Goal: Task Accomplishment & Management: Complete application form

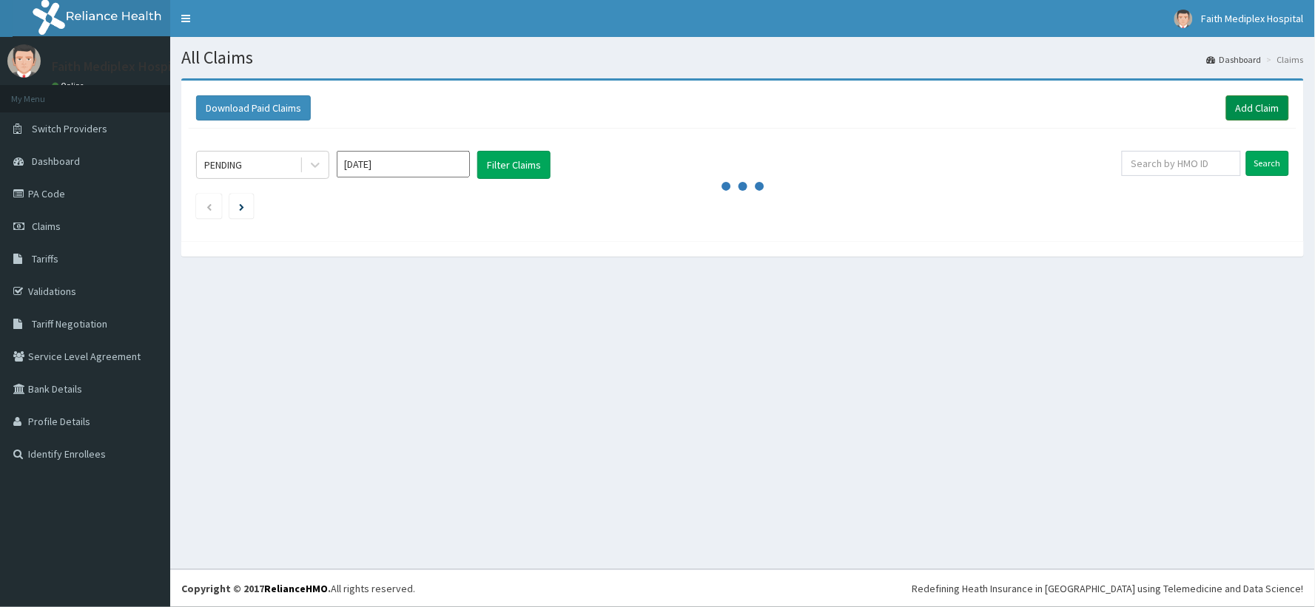
click at [1240, 108] on link "Add Claim" at bounding box center [1257, 107] width 63 height 25
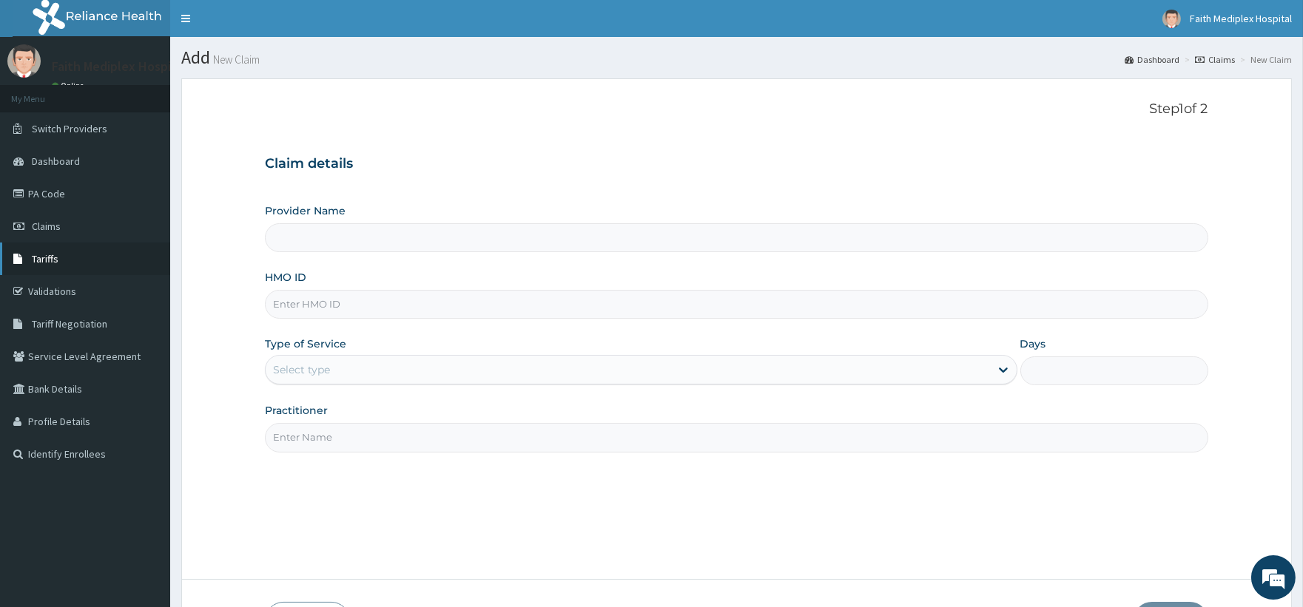
type input "Faith Mediplex Hospital"
click at [395, 300] on input "HMO ID" at bounding box center [736, 304] width 942 height 29
type input "sut/10072/f"
click at [470, 374] on div "Select type" at bounding box center [627, 370] width 723 height 24
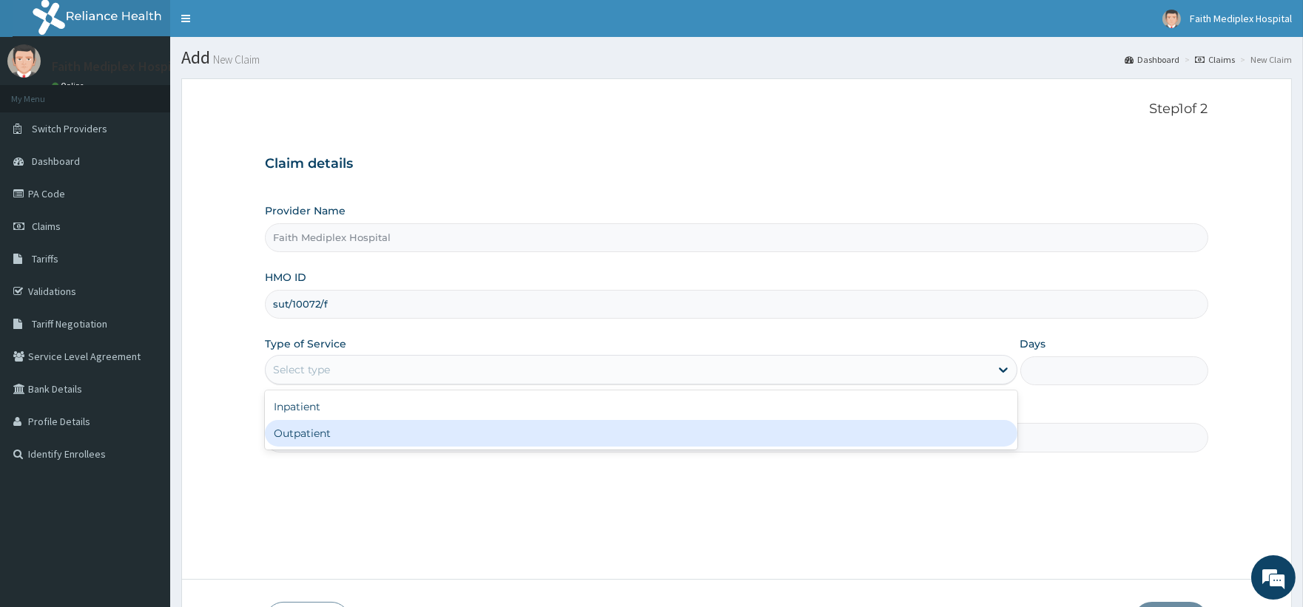
click at [342, 431] on div "Outpatient" at bounding box center [641, 433] width 752 height 27
type input "1"
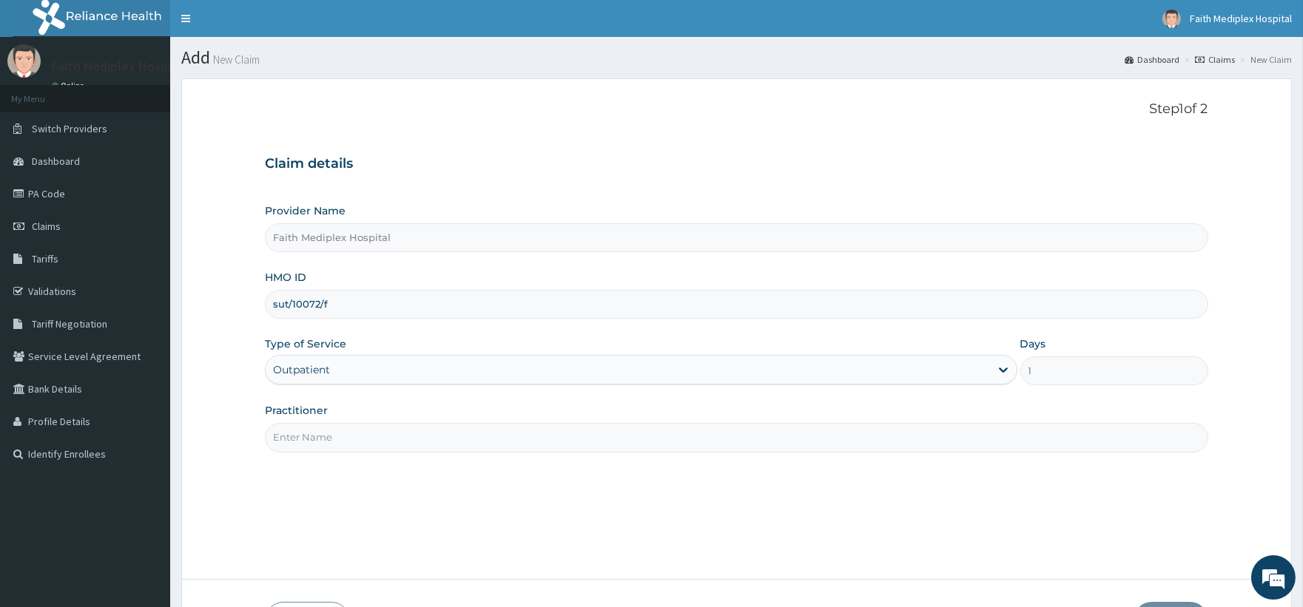
click at [484, 431] on input "Practitioner" at bounding box center [736, 437] width 942 height 29
type input "dr micheal"
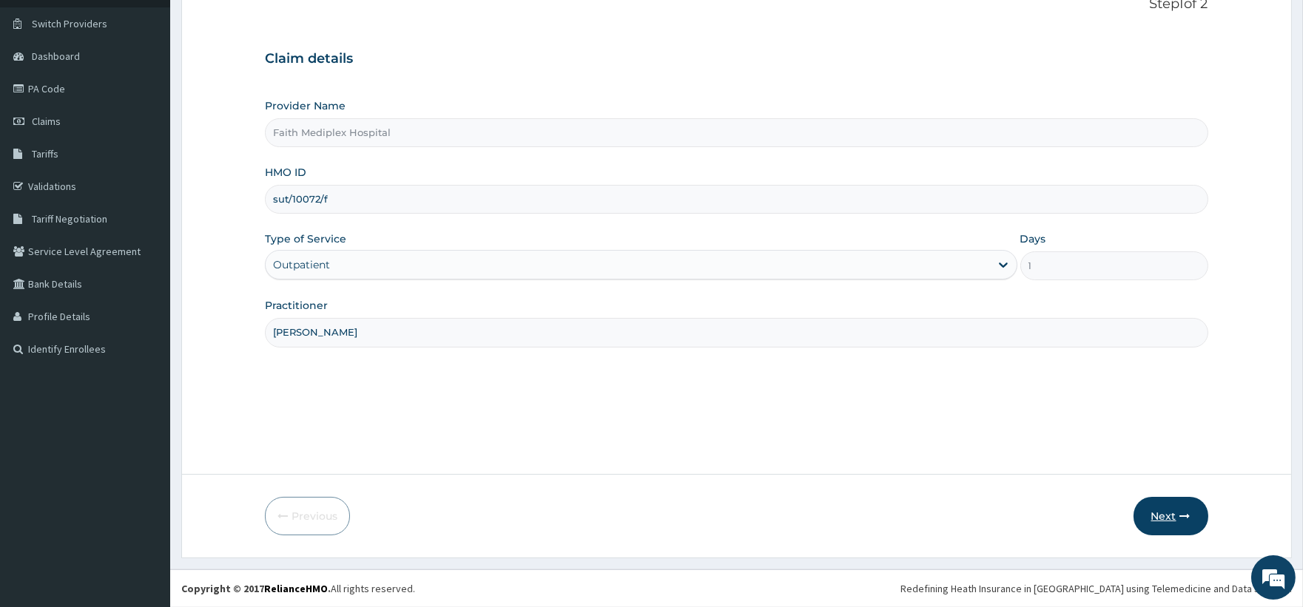
click at [1198, 514] on button "Next" at bounding box center [1170, 516] width 75 height 38
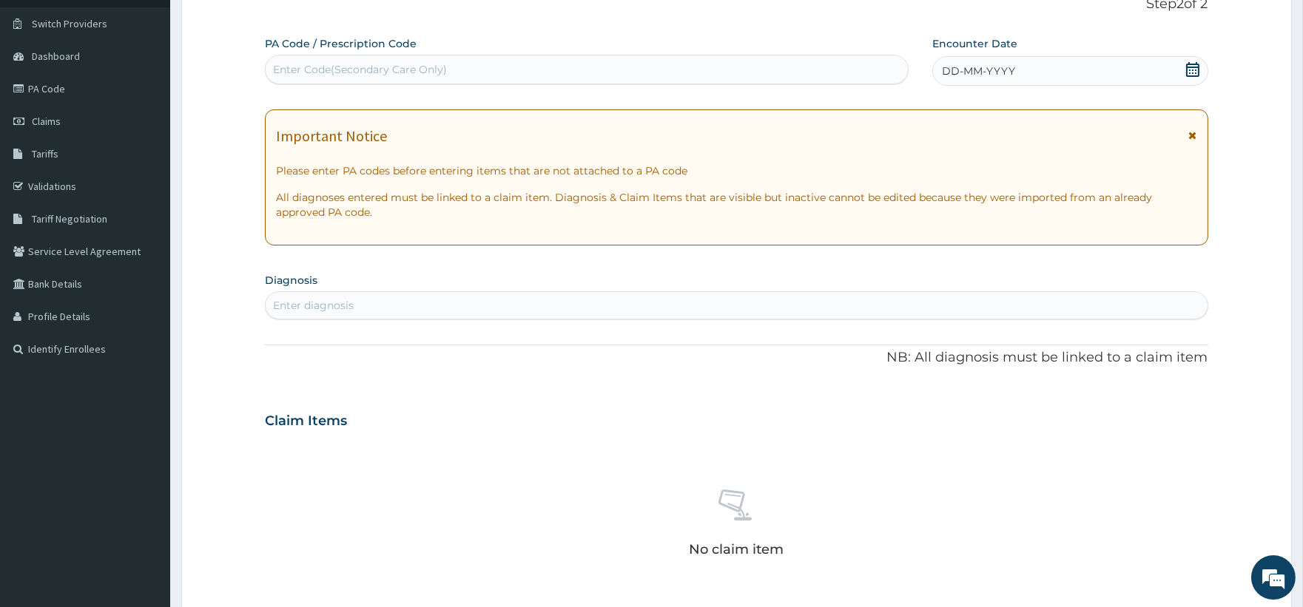
click at [399, 290] on section "Diagnosis Enter diagnosis" at bounding box center [736, 294] width 942 height 50
click at [378, 302] on div "Enter diagnosis" at bounding box center [736, 306] width 941 height 24
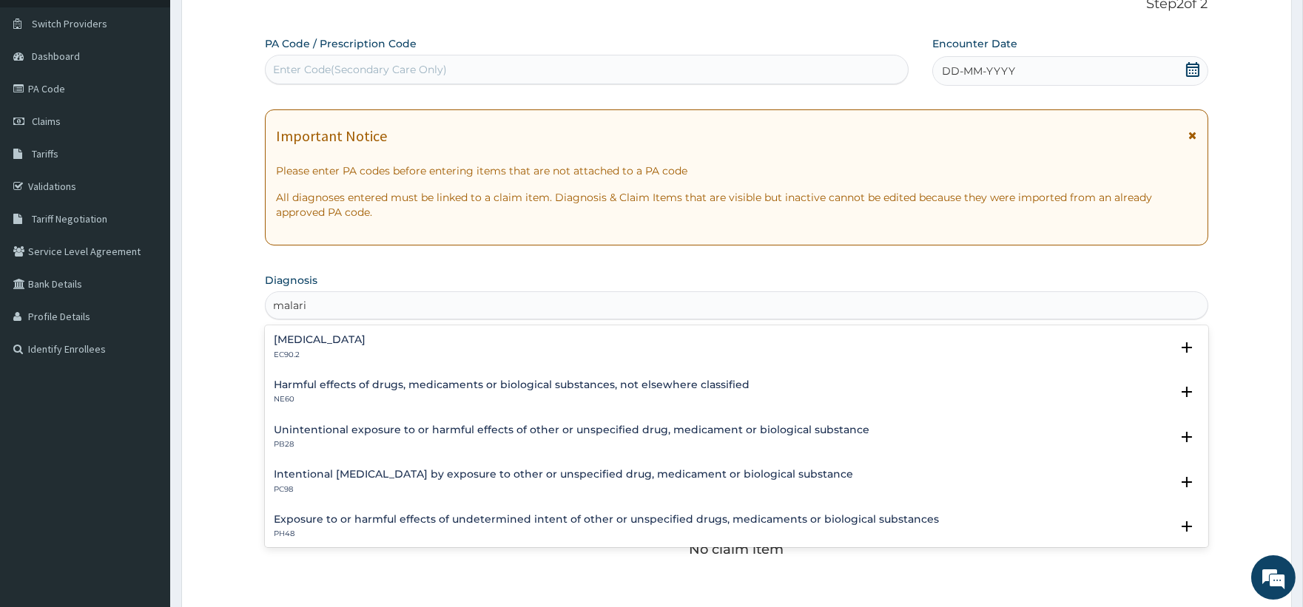
type input "malaria"
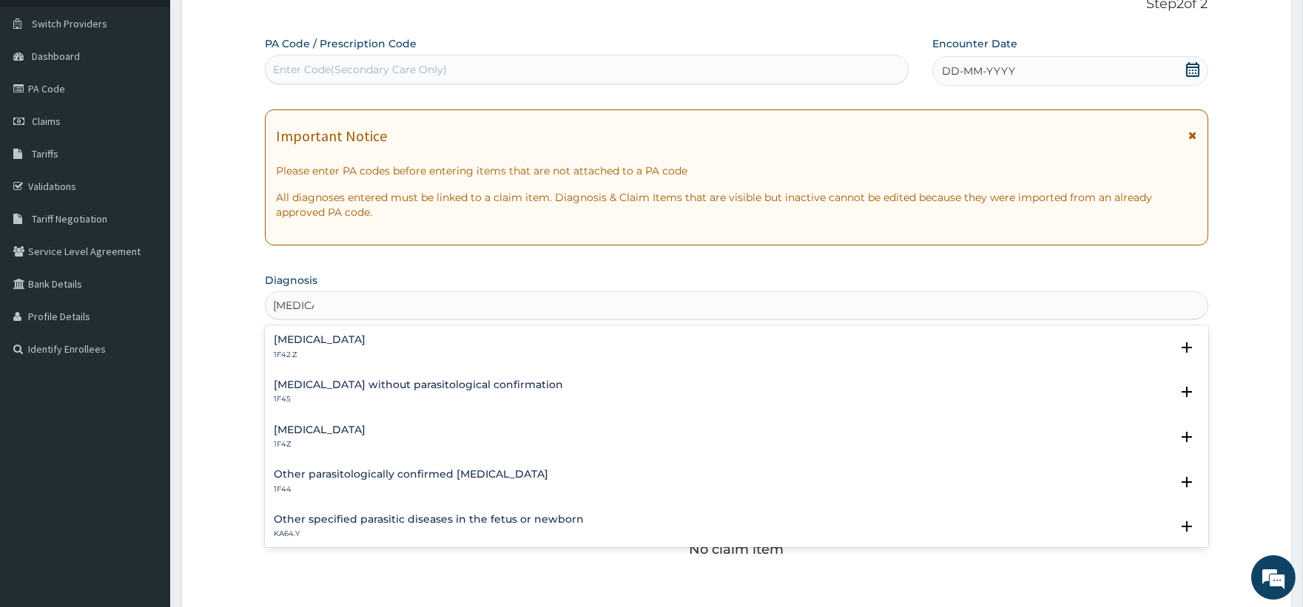
click at [365, 431] on h4 "Malaria, unspecified" at bounding box center [320, 430] width 92 height 11
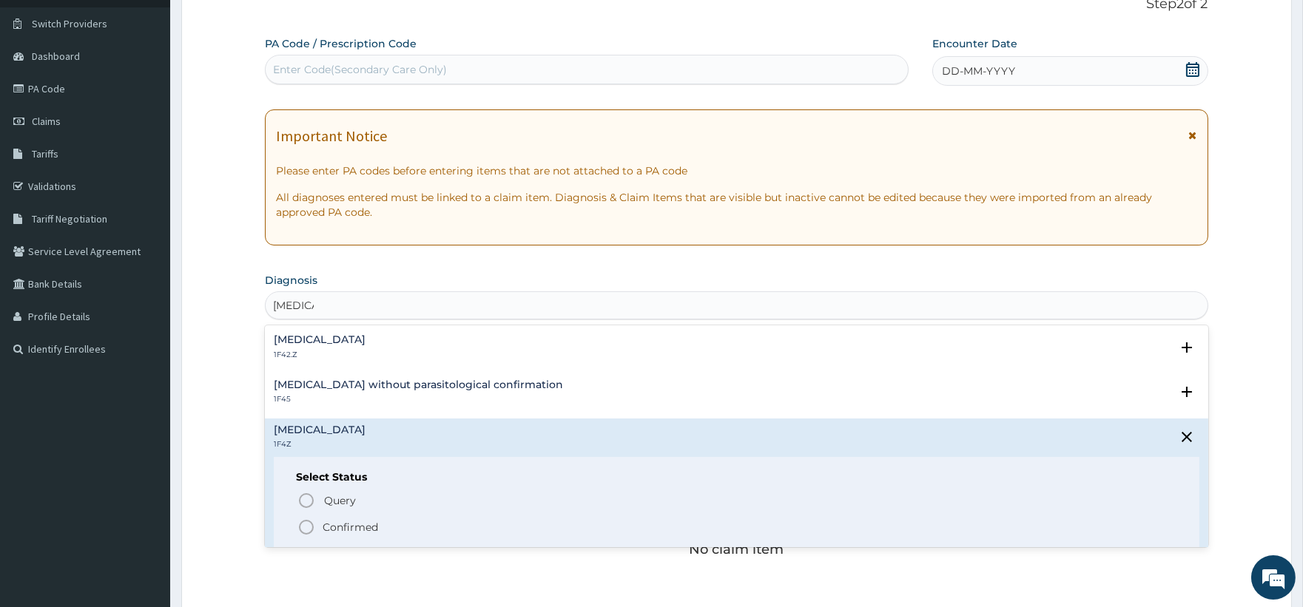
click at [339, 533] on p "Confirmed" at bounding box center [350, 527] width 55 height 15
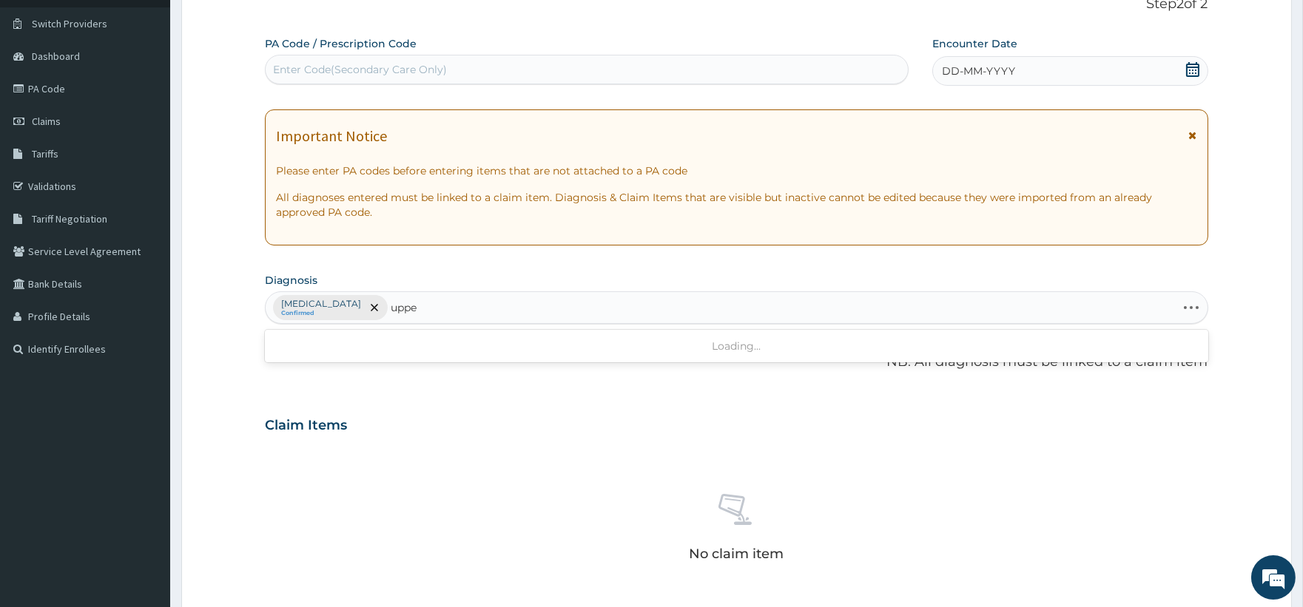
type input "upper"
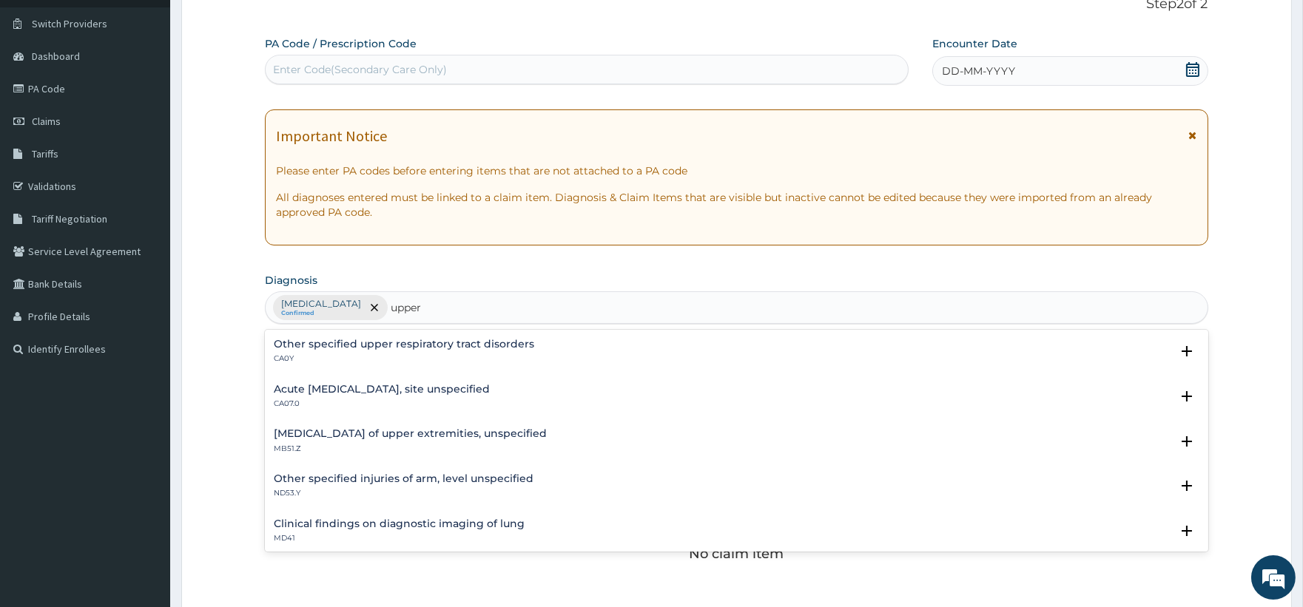
click at [453, 389] on h4 "Acute upper respiratory infection, site unspecified" at bounding box center [382, 389] width 216 height 11
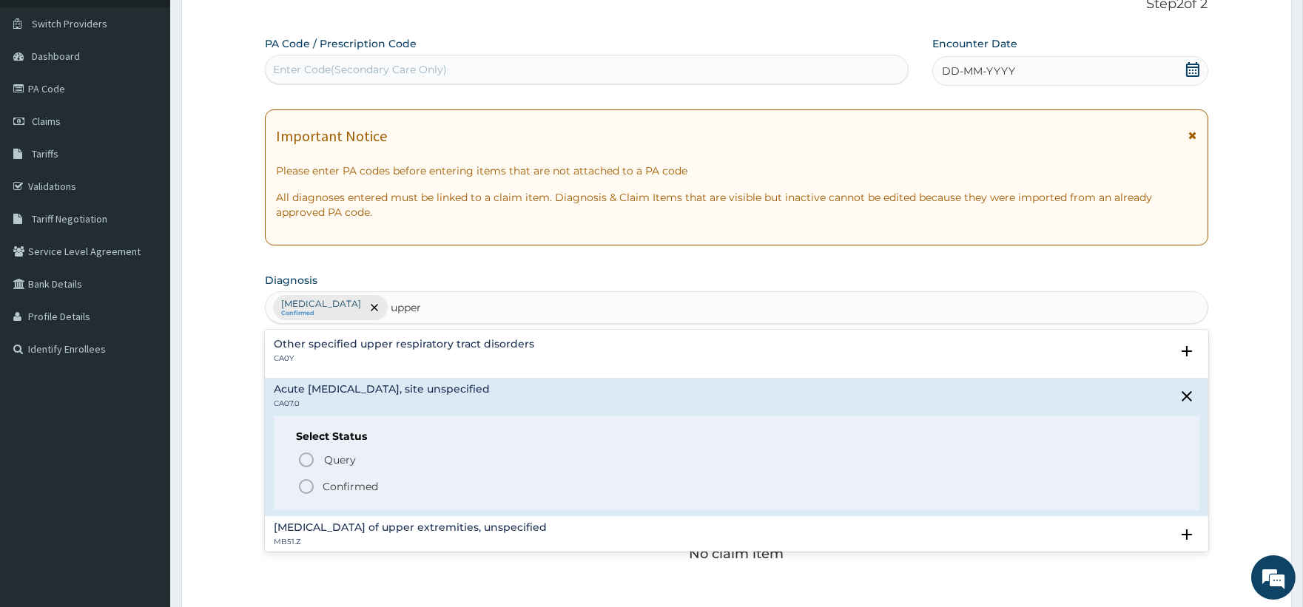
click at [306, 483] on icon "status option filled" at bounding box center [306, 487] width 18 height 18
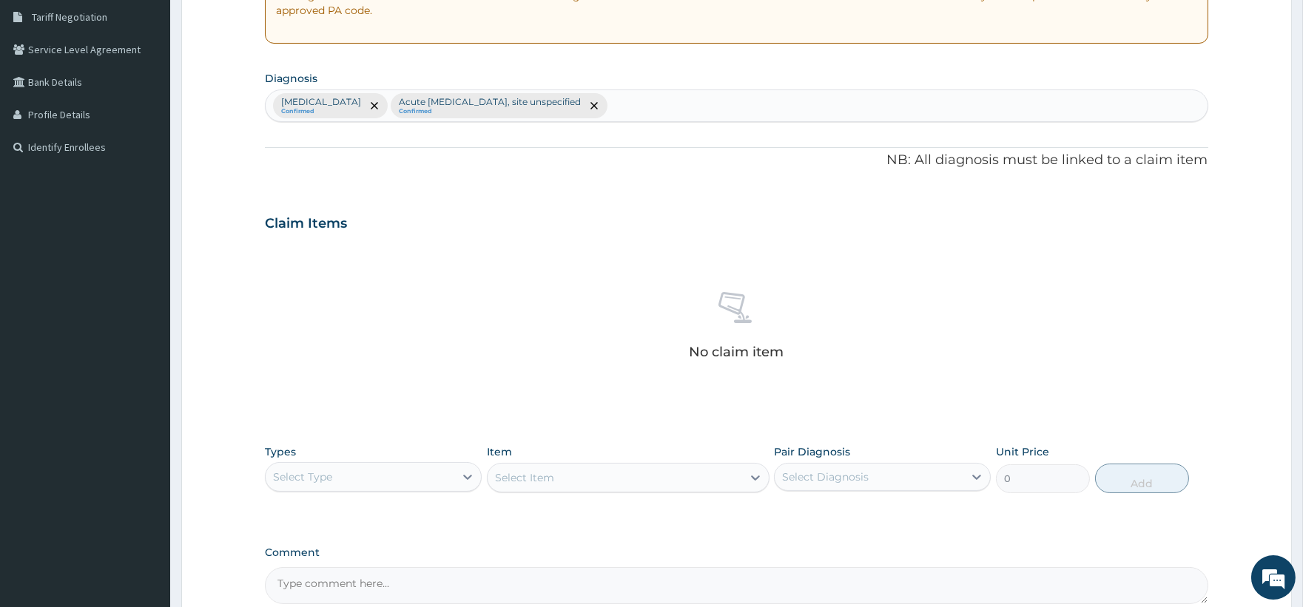
scroll to position [351, 0]
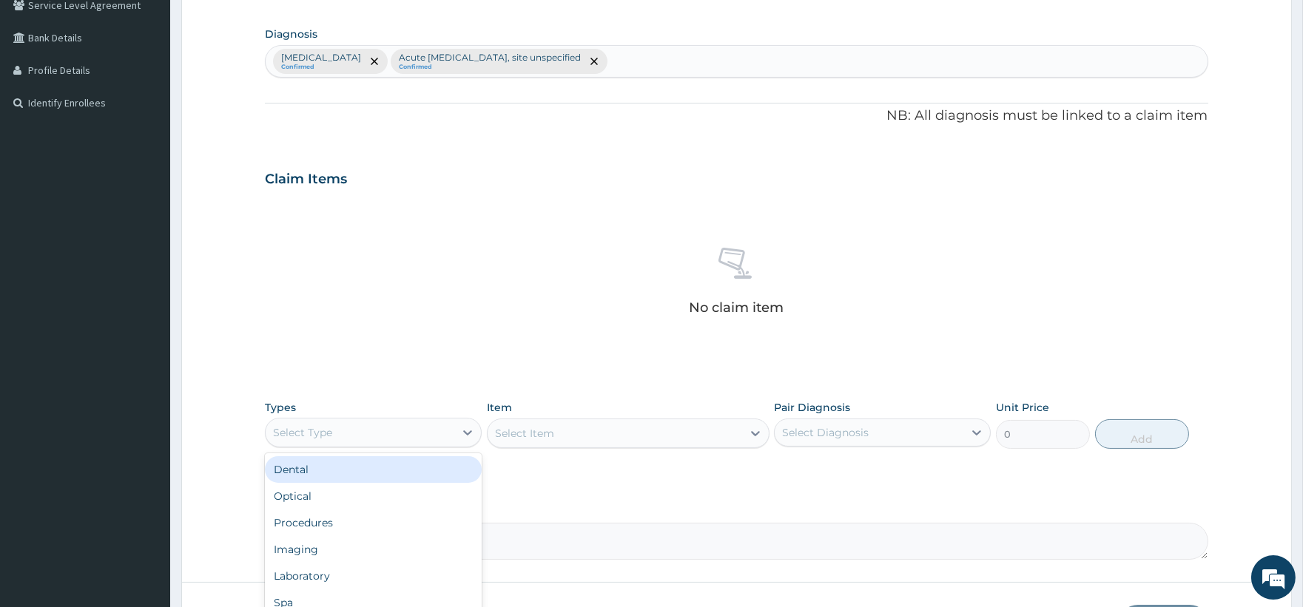
click at [432, 434] on div "Select Type" at bounding box center [360, 433] width 189 height 24
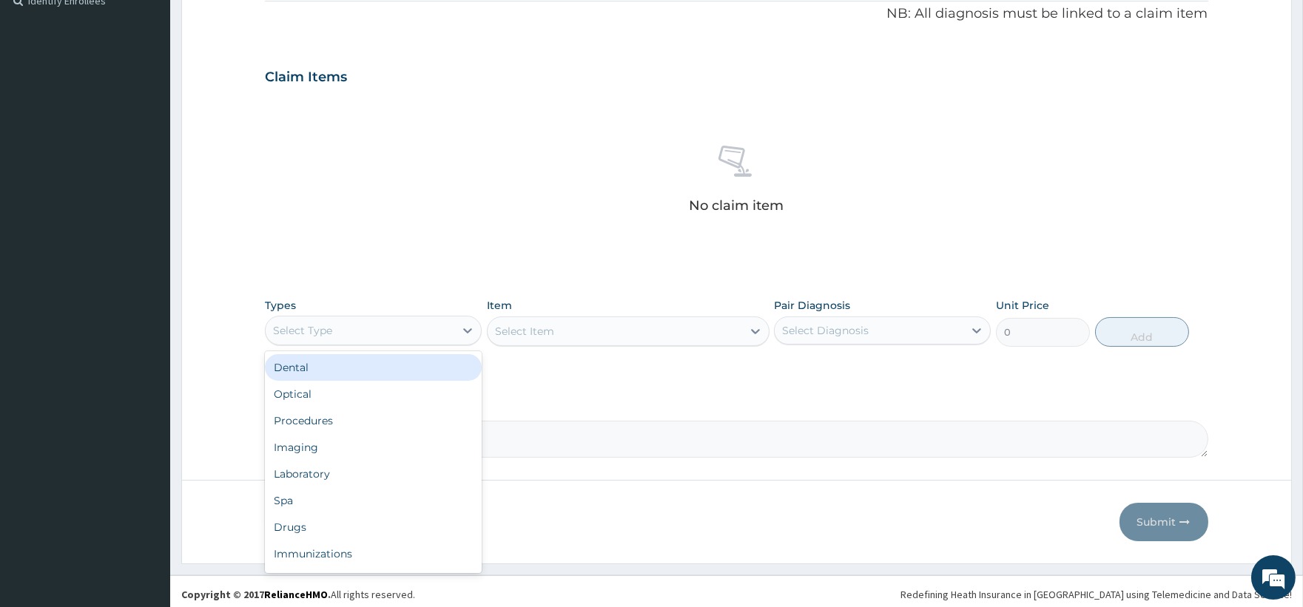
scroll to position [459, 0]
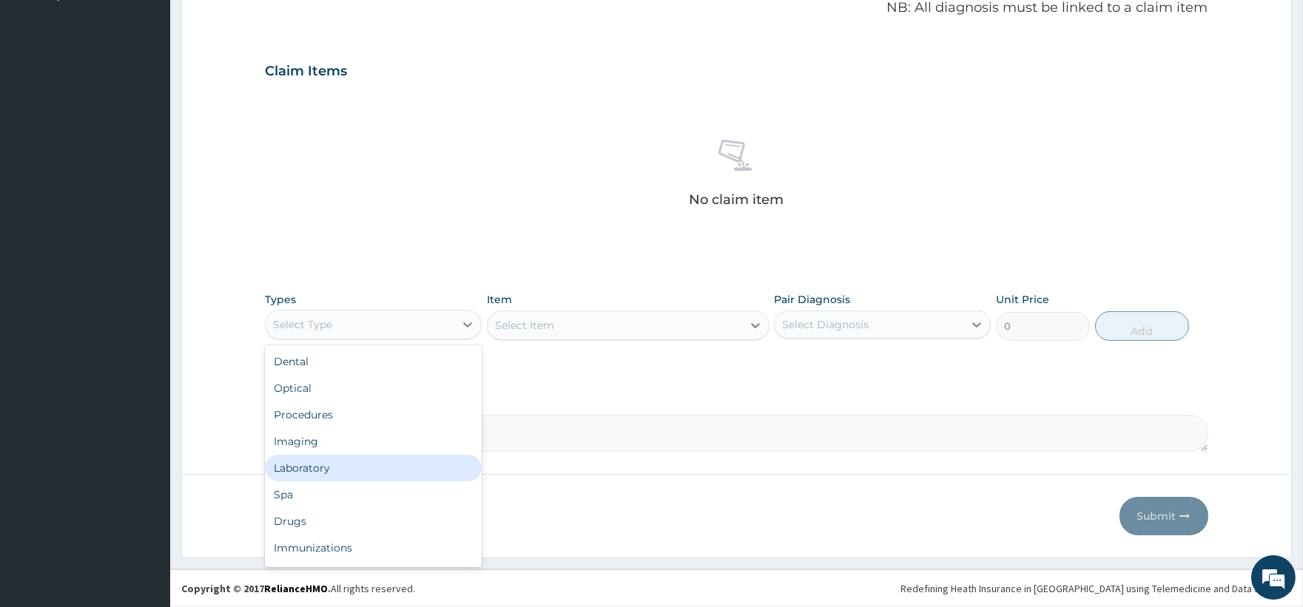
click at [302, 473] on div "Laboratory" at bounding box center [373, 468] width 217 height 27
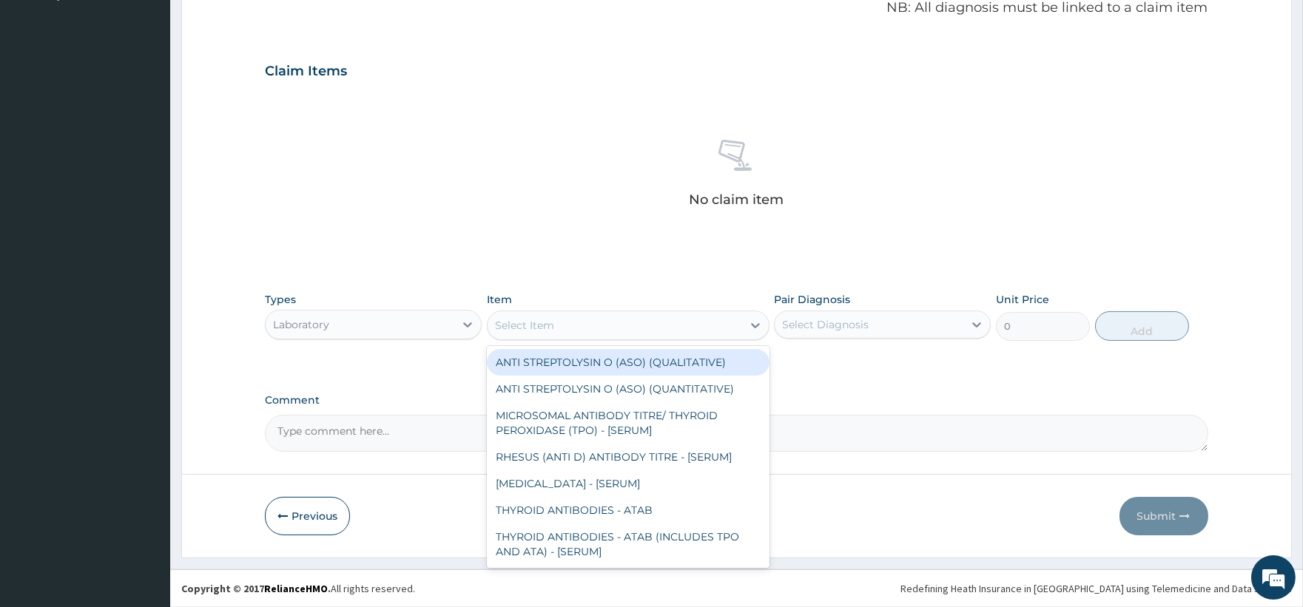
click at [706, 331] on div "Select Item" at bounding box center [615, 326] width 254 height 24
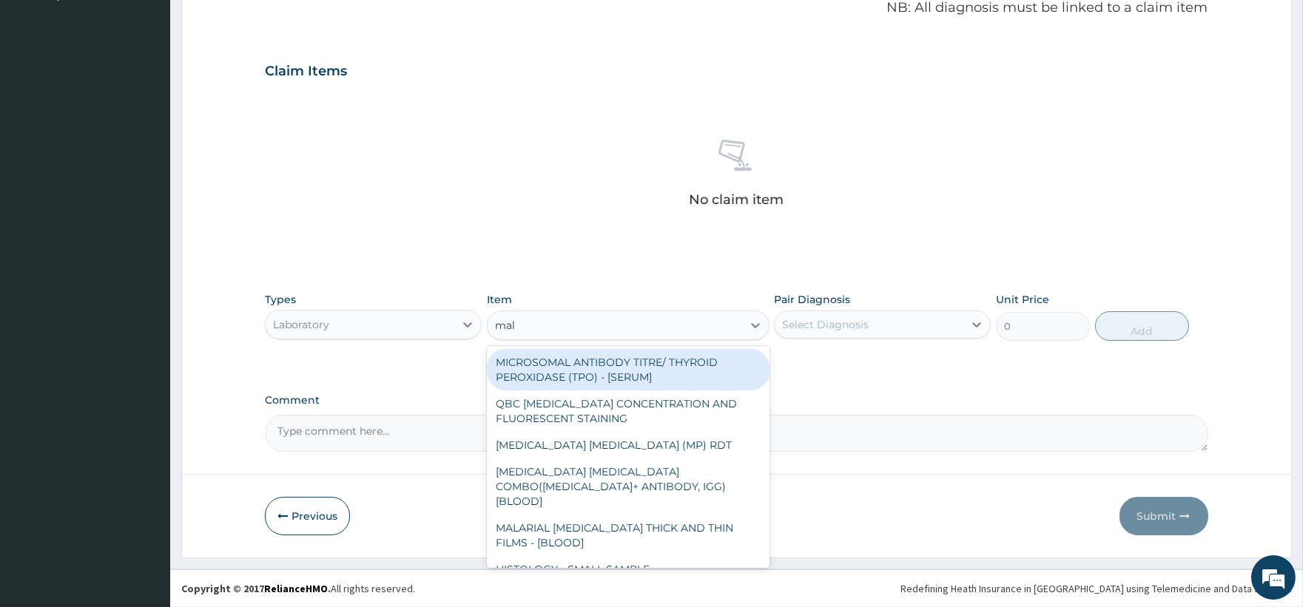
type input "mala"
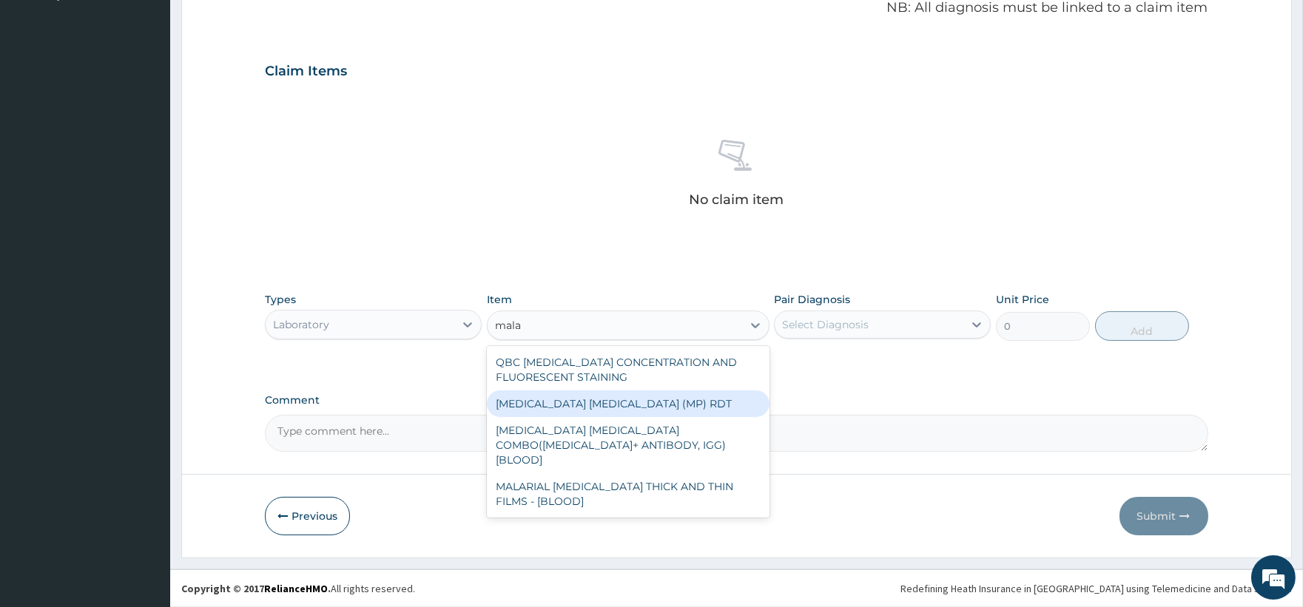
click at [605, 414] on div "MALARIA PARASITE (MP) RDT" at bounding box center [628, 404] width 283 height 27
type input "1612.5"
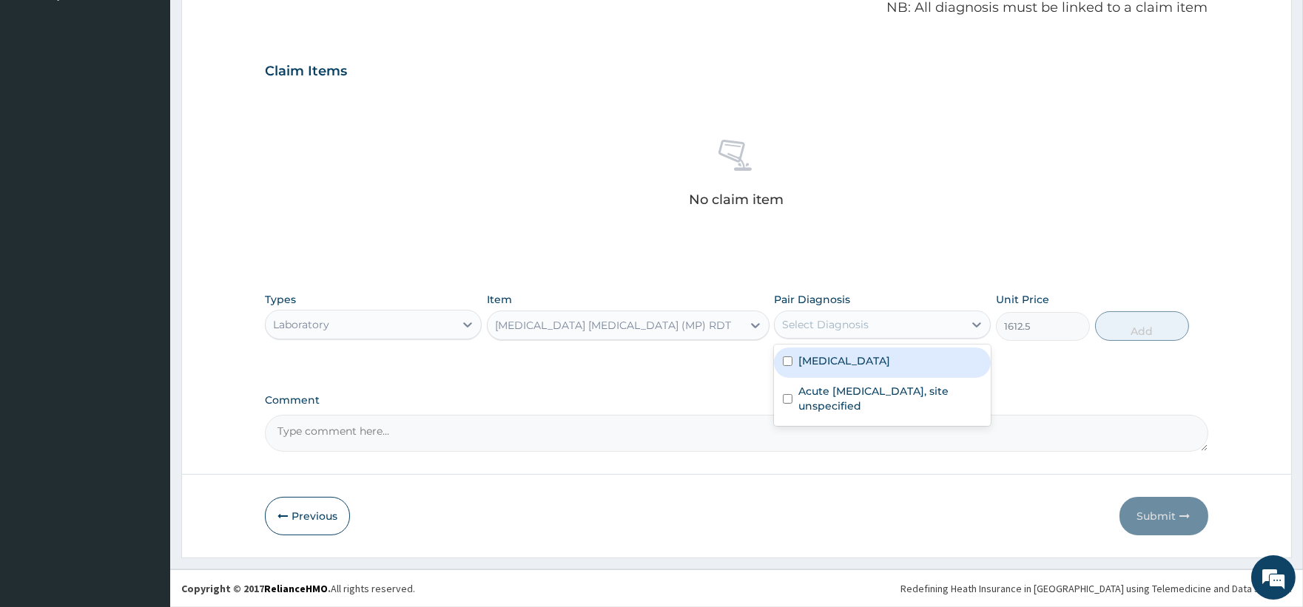
click at [949, 327] on div "Select Diagnosis" at bounding box center [869, 325] width 189 height 24
click at [867, 356] on label "Malaria, unspecified" at bounding box center [844, 361] width 92 height 15
checkbox input "true"
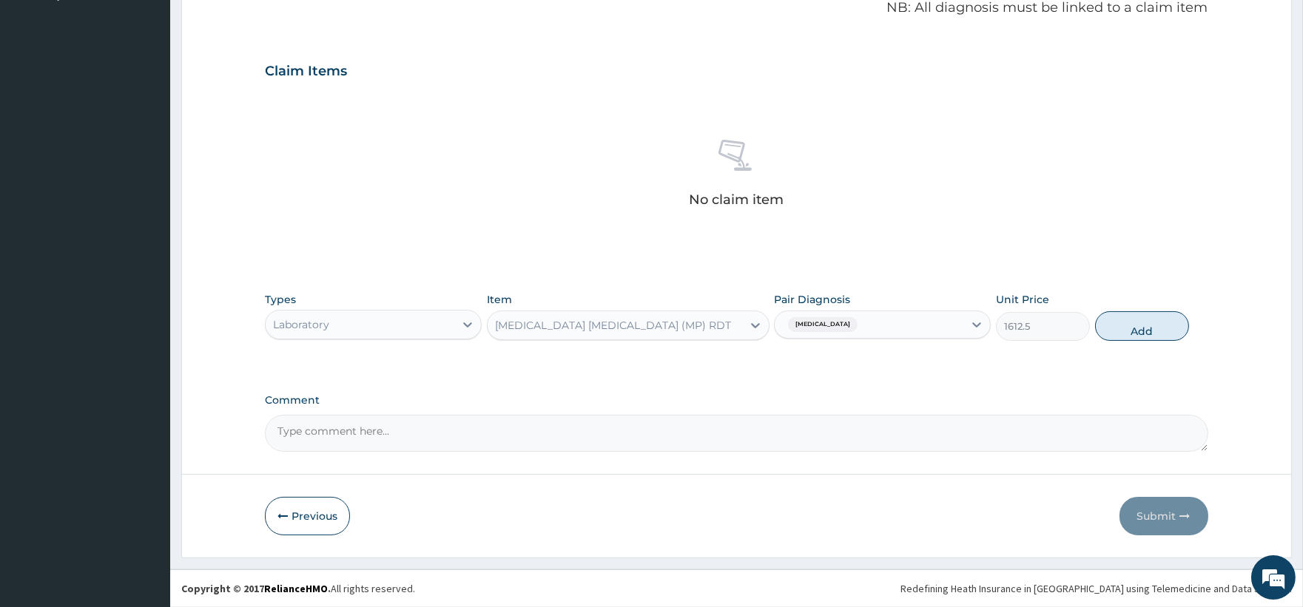
click at [1090, 334] on div "Types Laboratory Item MALARIA PARASITE (MP) RDT Pair Diagnosis Malaria, unspeci…" at bounding box center [736, 317] width 942 height 64
click at [1180, 330] on button "Add" at bounding box center [1142, 326] width 94 height 30
type input "0"
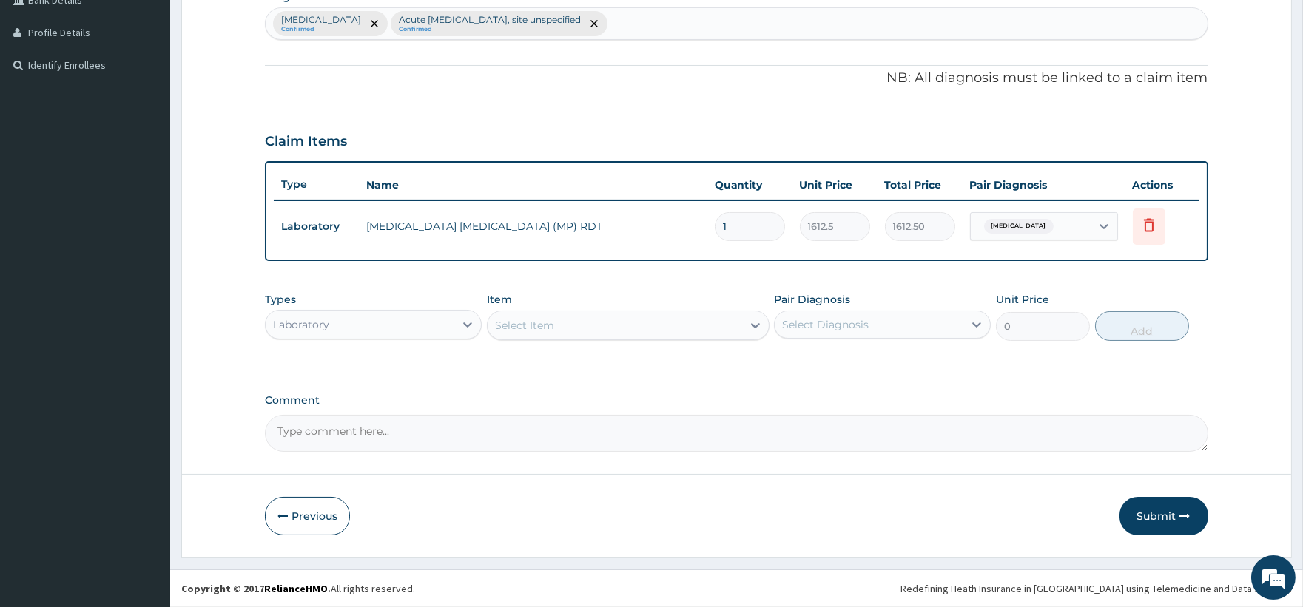
scroll to position [388, 0]
click at [455, 323] on div at bounding box center [467, 326] width 27 height 27
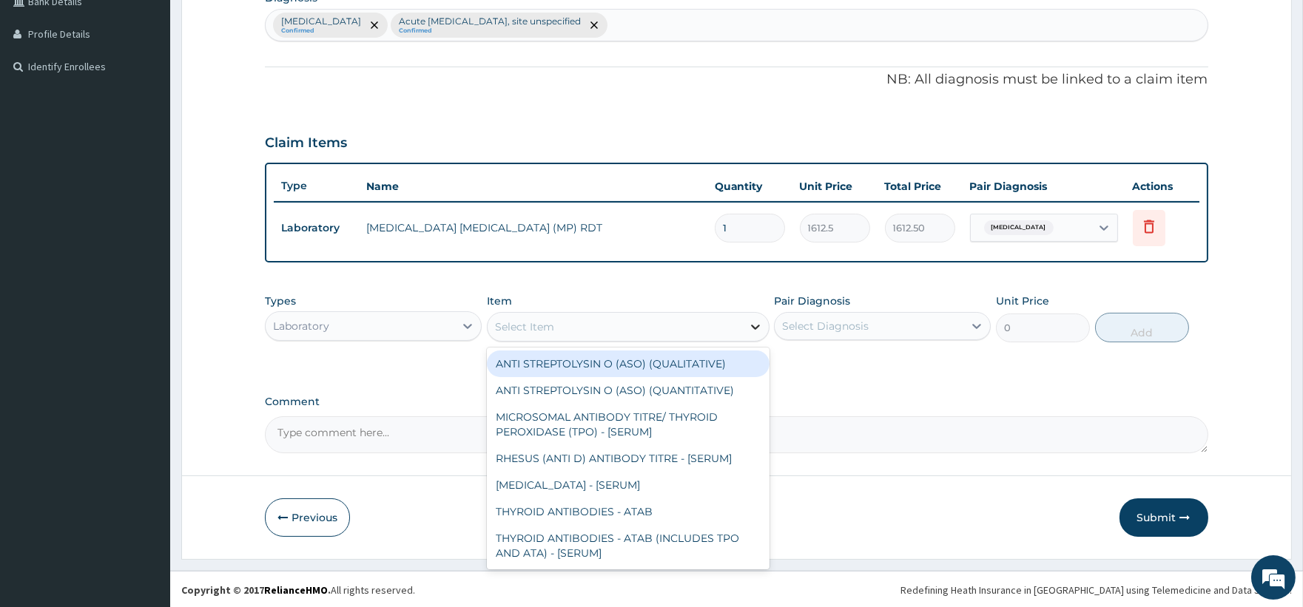
click at [743, 322] on div at bounding box center [755, 327] width 27 height 27
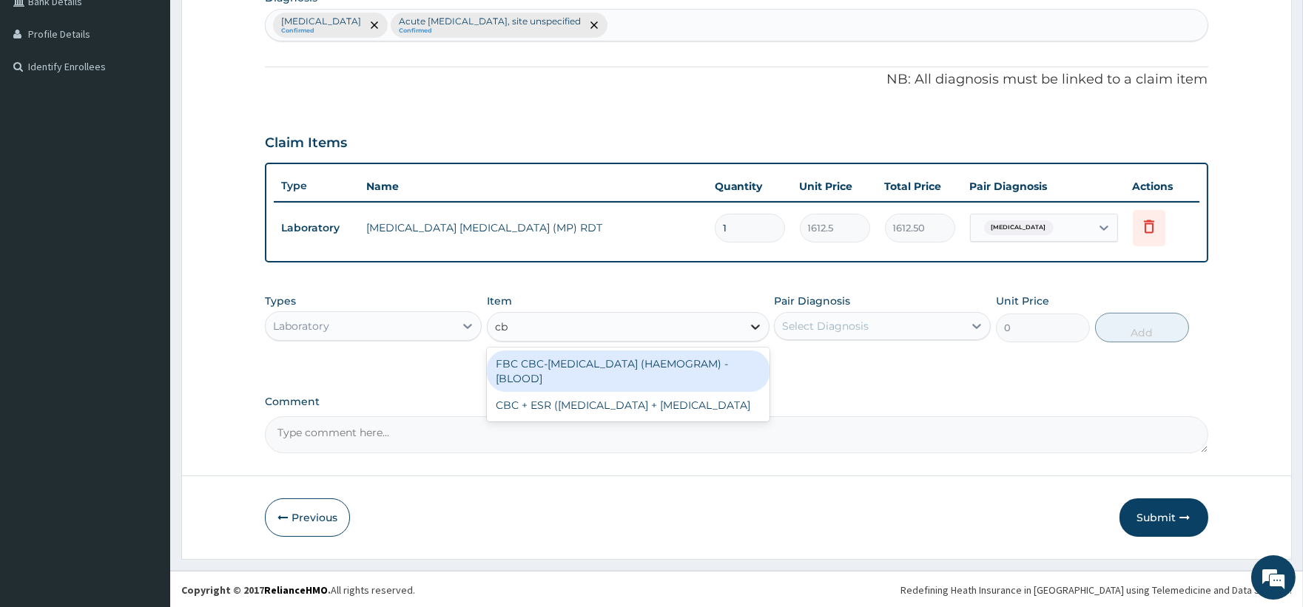
type input "cbc"
click at [626, 356] on div "FBC CBC-COMPLETE BLOOD COUNT (HAEMOGRAM) - [BLOOD]" at bounding box center [628, 371] width 283 height 41
type input "4300"
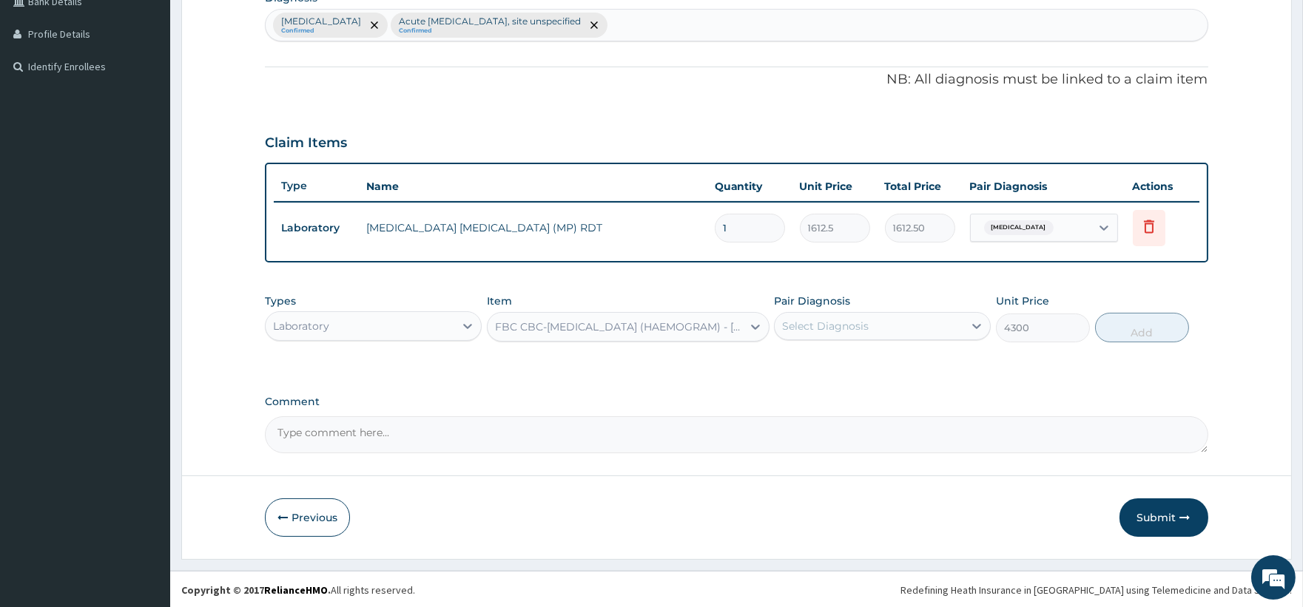
click at [882, 327] on div "Select Diagnosis" at bounding box center [869, 326] width 189 height 24
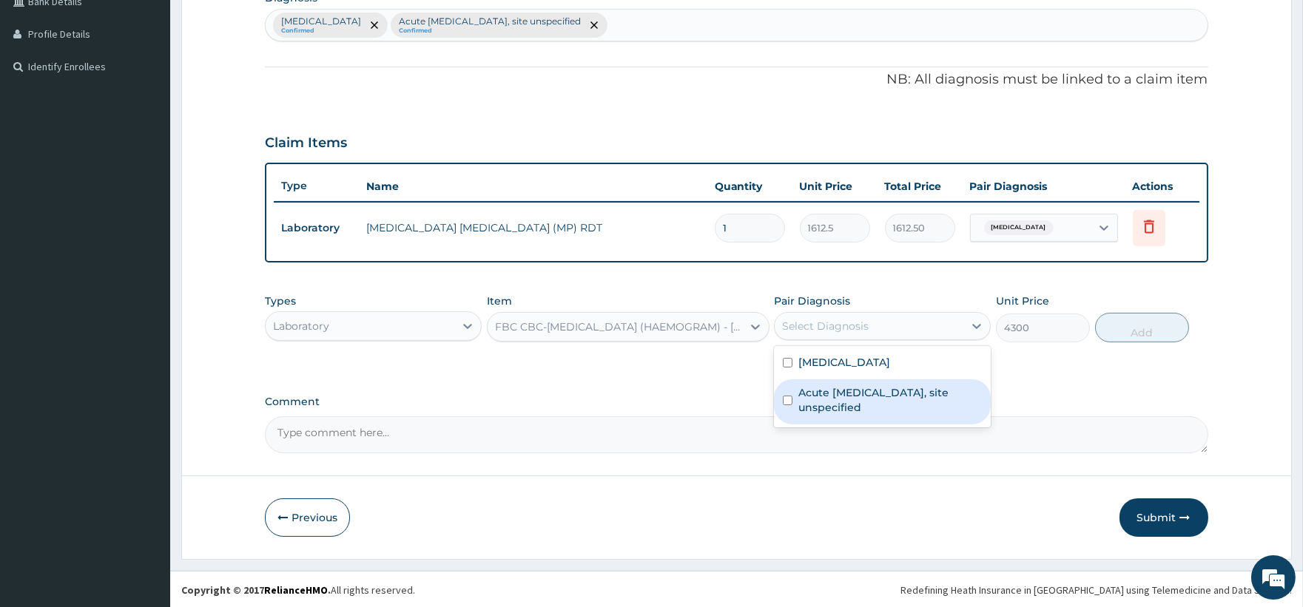
click at [861, 385] on label "Acute upper respiratory infection, site unspecified" at bounding box center [889, 400] width 183 height 30
checkbox input "true"
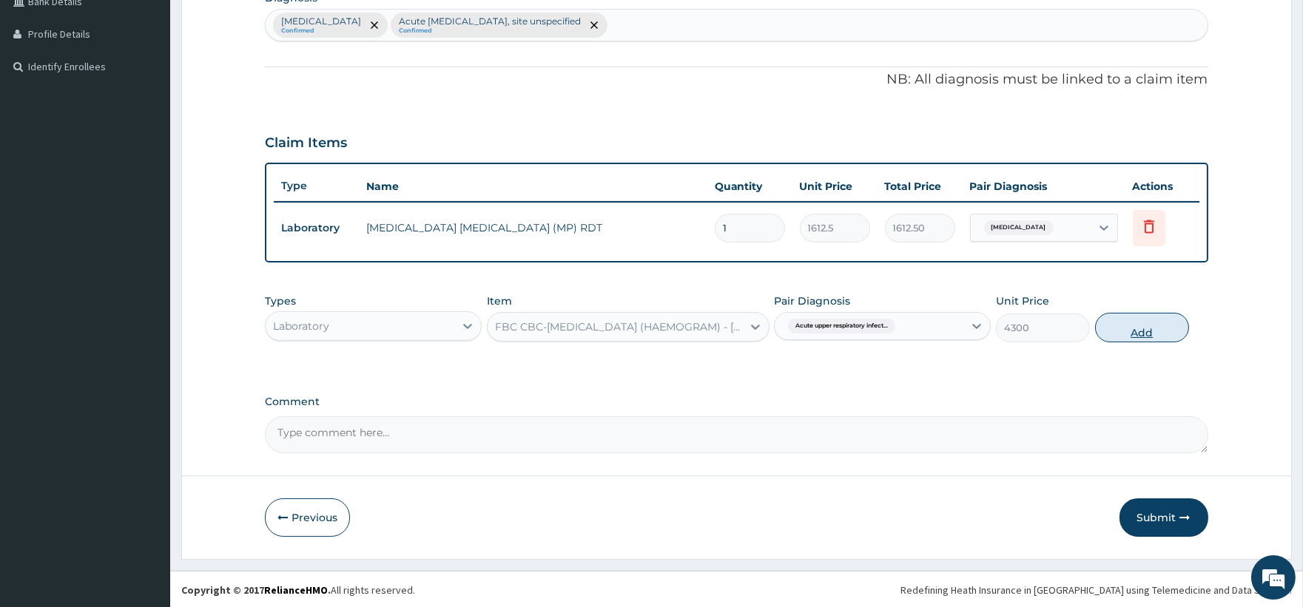
click at [1133, 329] on button "Add" at bounding box center [1142, 328] width 94 height 30
type input "0"
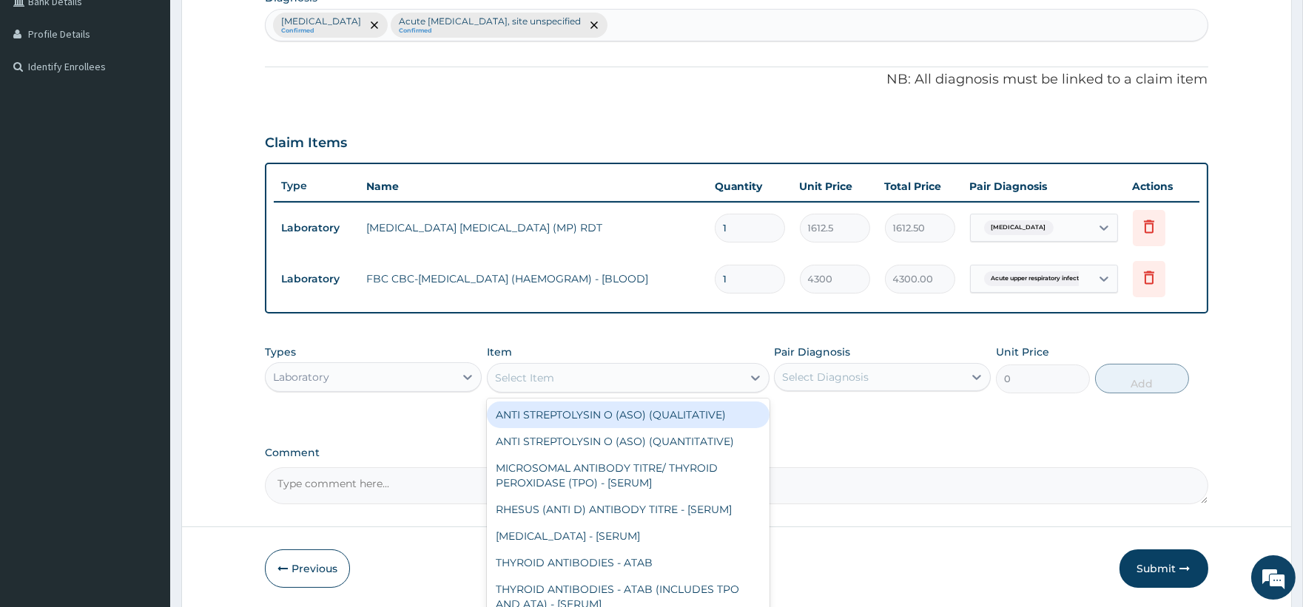
click at [550, 377] on div "Select Item" at bounding box center [524, 378] width 59 height 15
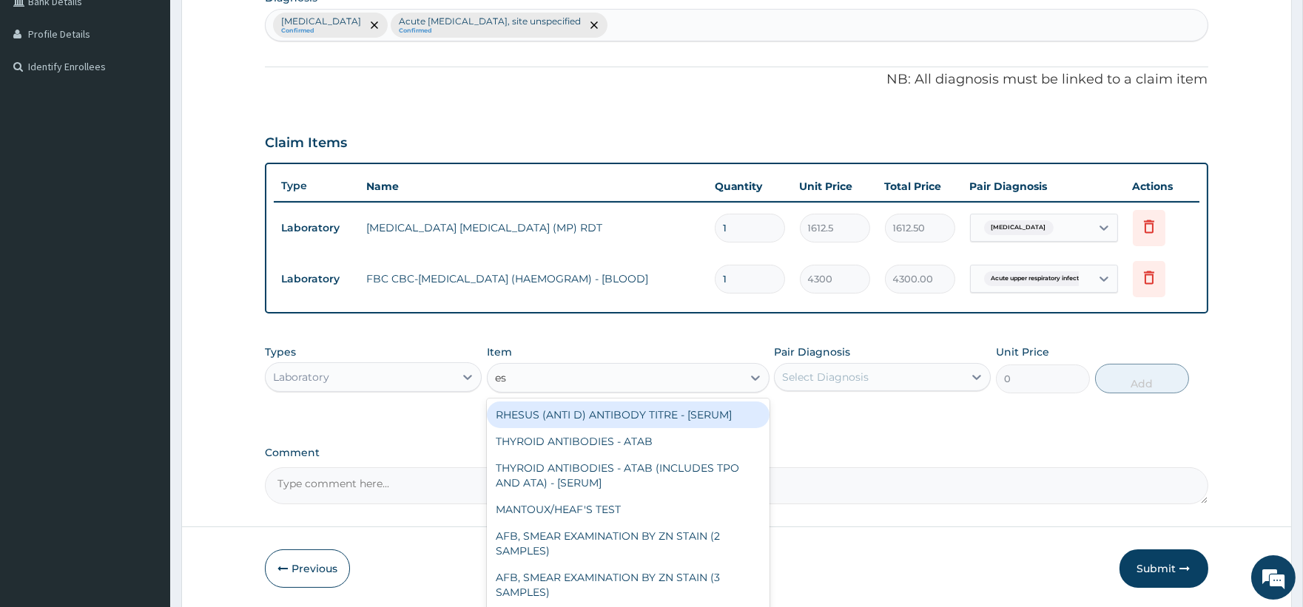
type input "esr"
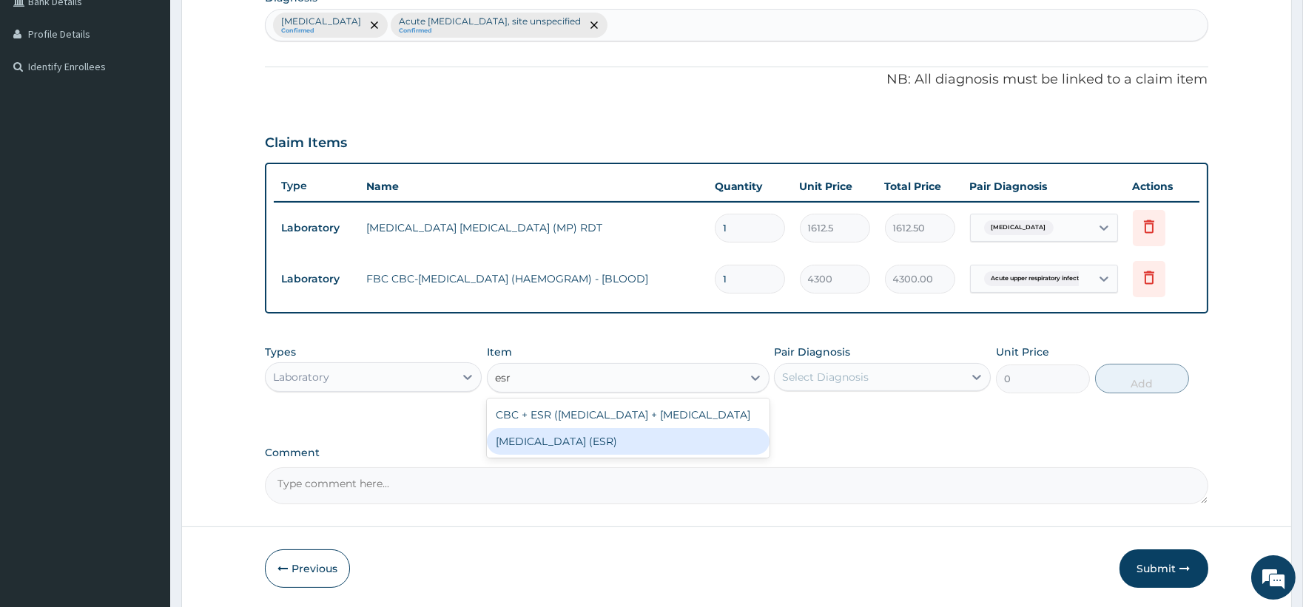
click at [596, 450] on div "ERYTHROCYTE SEDIMENTATION RATE (ESR)" at bounding box center [628, 441] width 283 height 27
type input "2687.5"
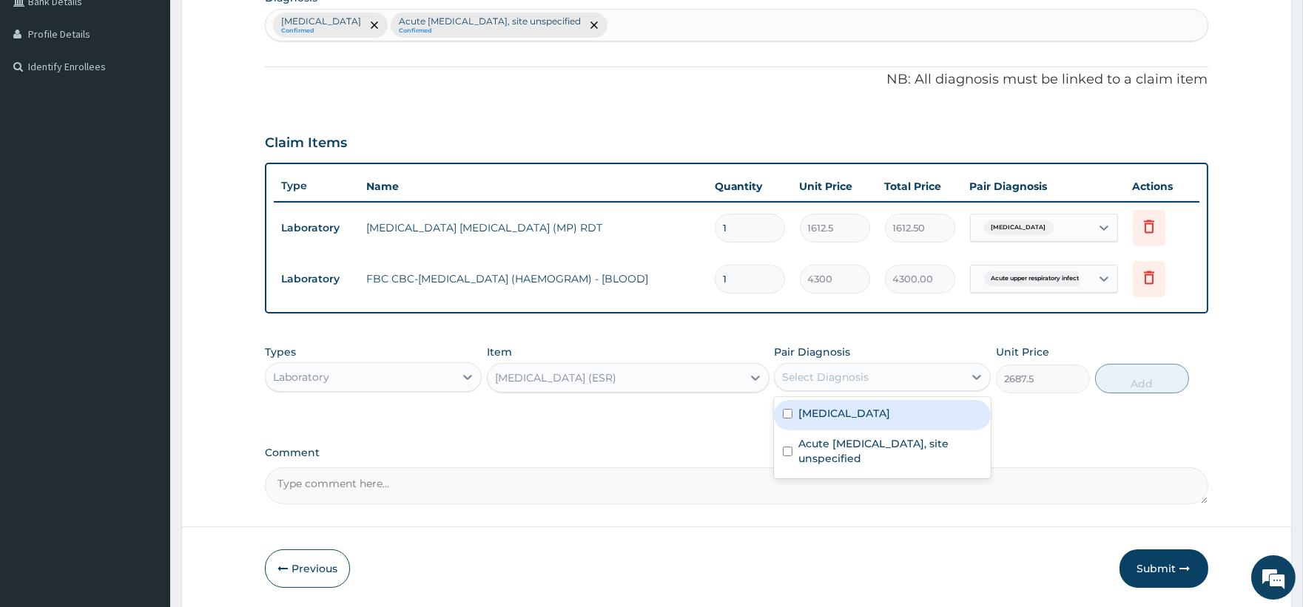
drag, startPoint x: 894, startPoint y: 373, endPoint x: 871, endPoint y: 420, distance: 52.3
click at [893, 374] on div "Select Diagnosis" at bounding box center [869, 377] width 189 height 24
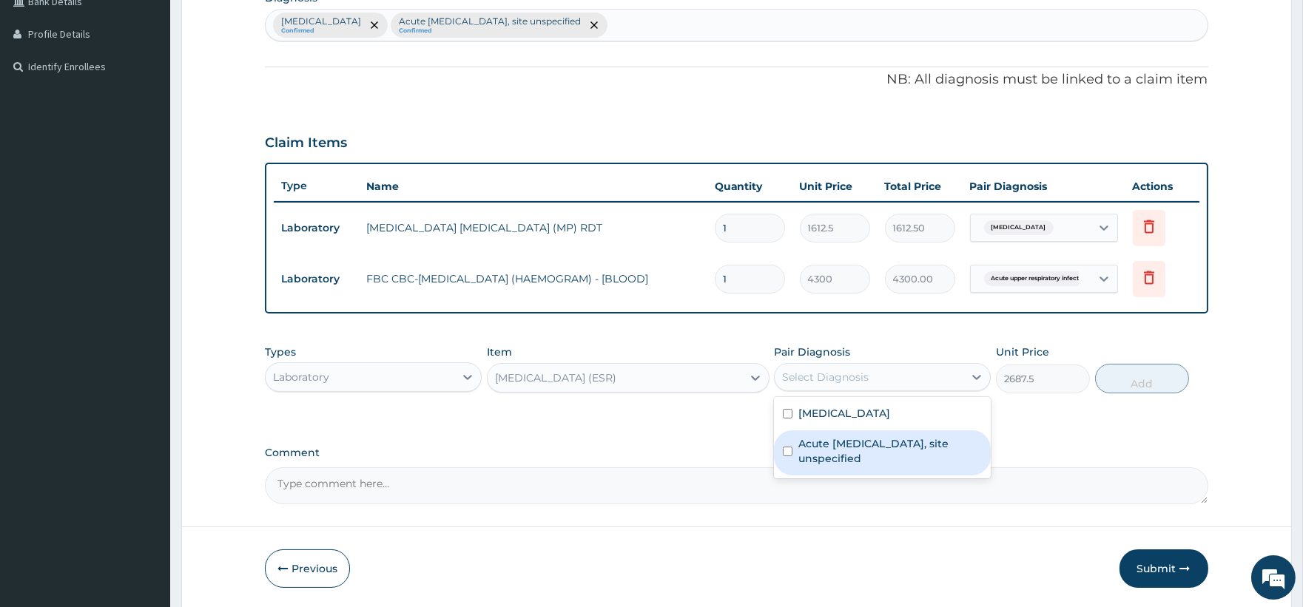
drag, startPoint x: 838, startPoint y: 448, endPoint x: 901, endPoint y: 432, distance: 65.0
click at [845, 447] on label "Acute upper respiratory infection, site unspecified" at bounding box center [889, 451] width 183 height 30
checkbox input "true"
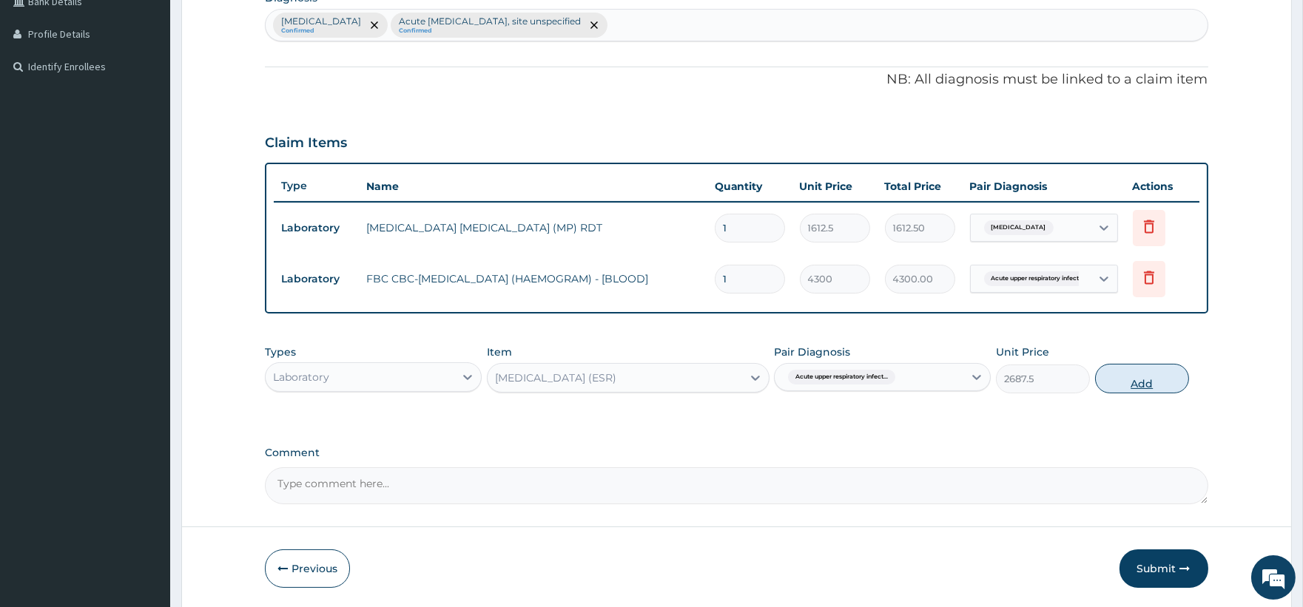
click at [1147, 379] on button "Add" at bounding box center [1142, 379] width 94 height 30
type input "0"
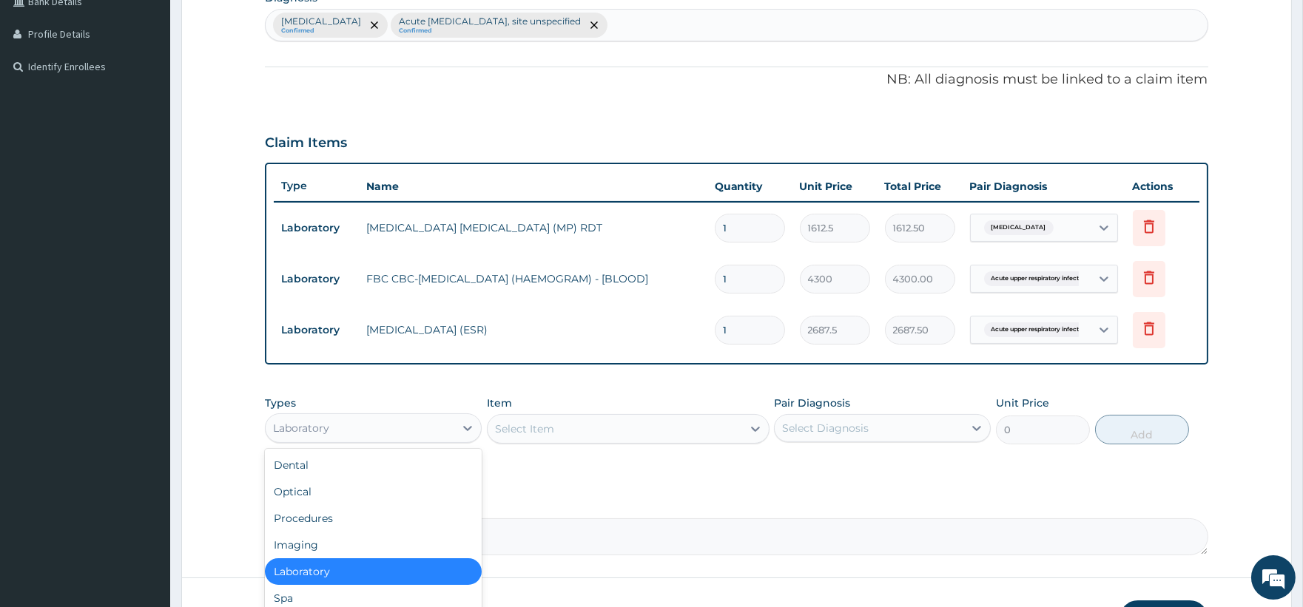
click at [453, 427] on div "Laboratory" at bounding box center [360, 428] width 189 height 24
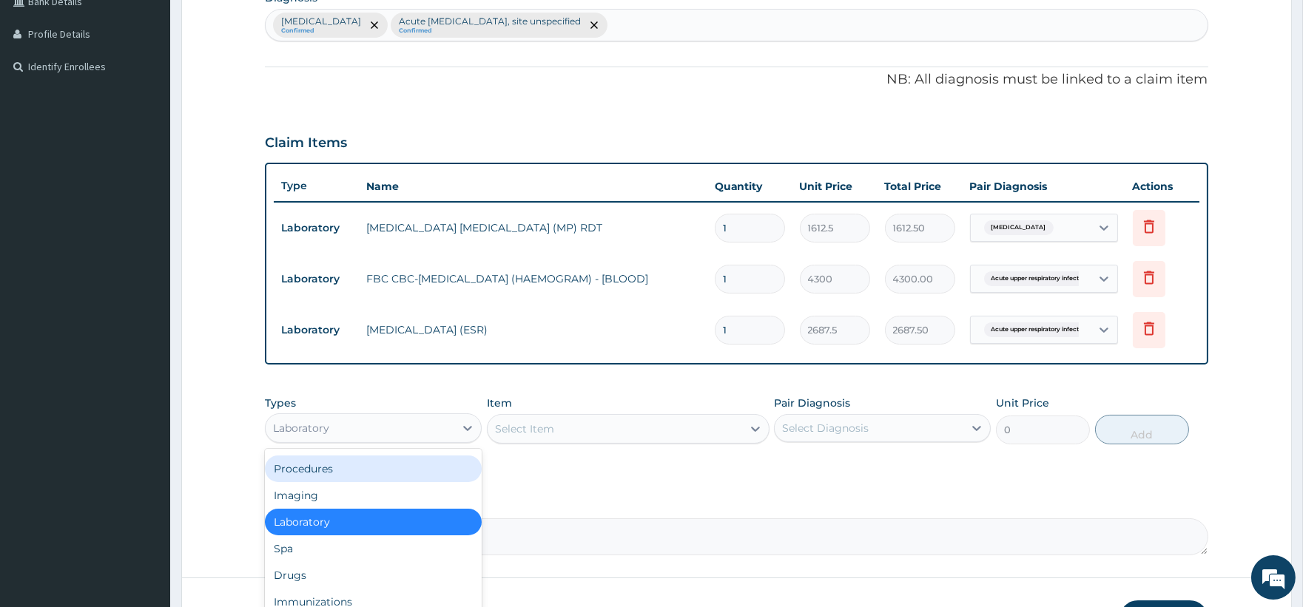
click at [371, 472] on div "Procedures" at bounding box center [373, 469] width 217 height 27
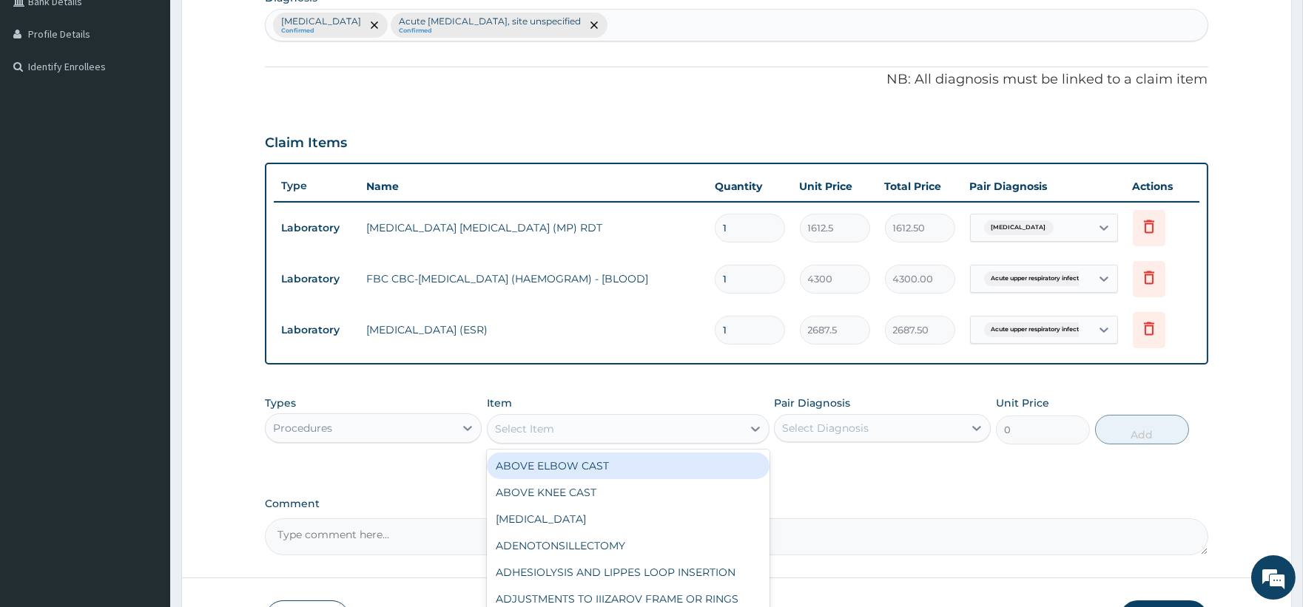
click at [713, 429] on div "Select Item" at bounding box center [615, 429] width 254 height 24
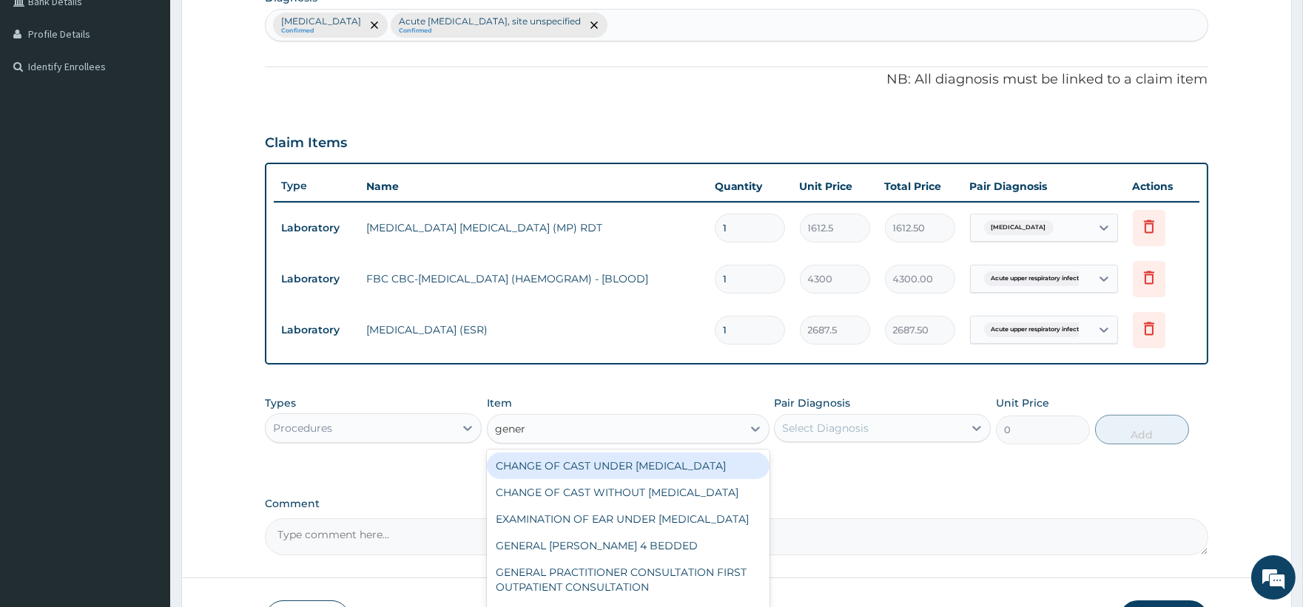
type input "genera"
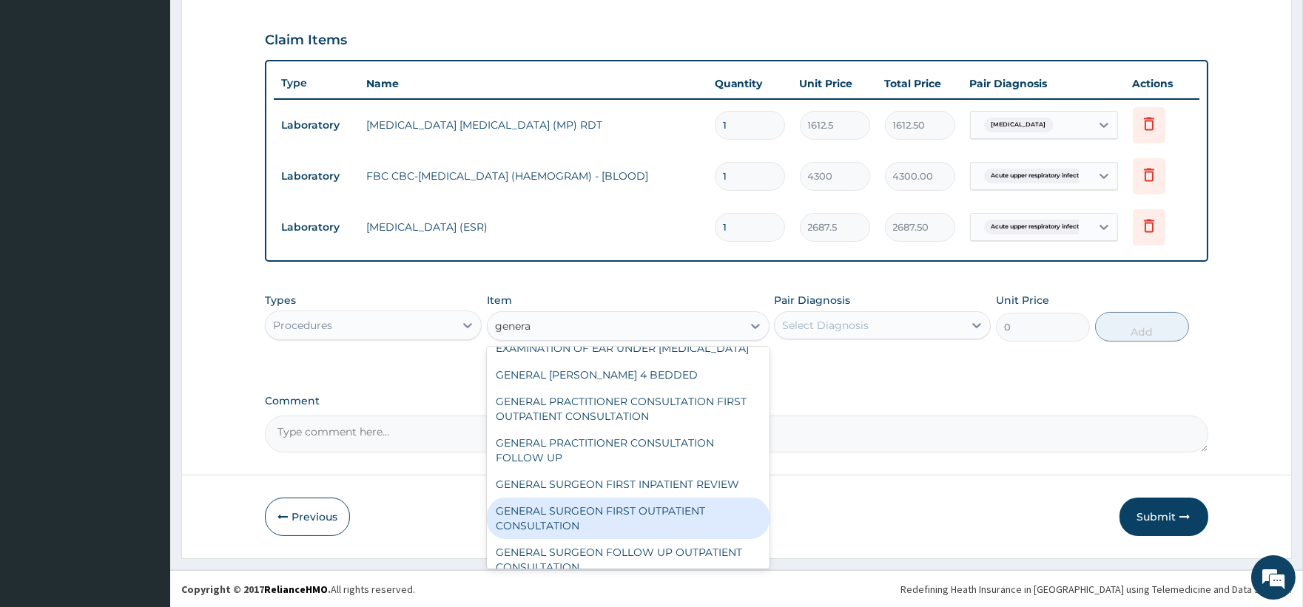
scroll to position [4, 0]
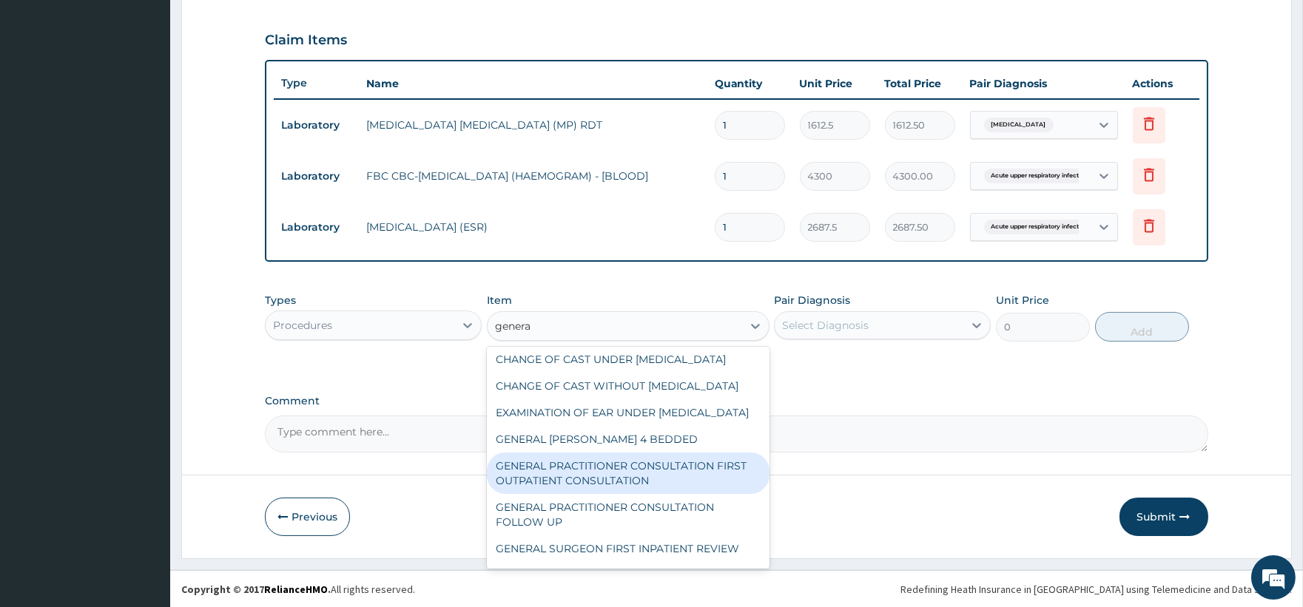
click at [675, 494] on div "GENERAL PRACTITIONER CONSULTATION FIRST OUTPATIENT CONSULTATION" at bounding box center [628, 473] width 283 height 41
type input "3547.5"
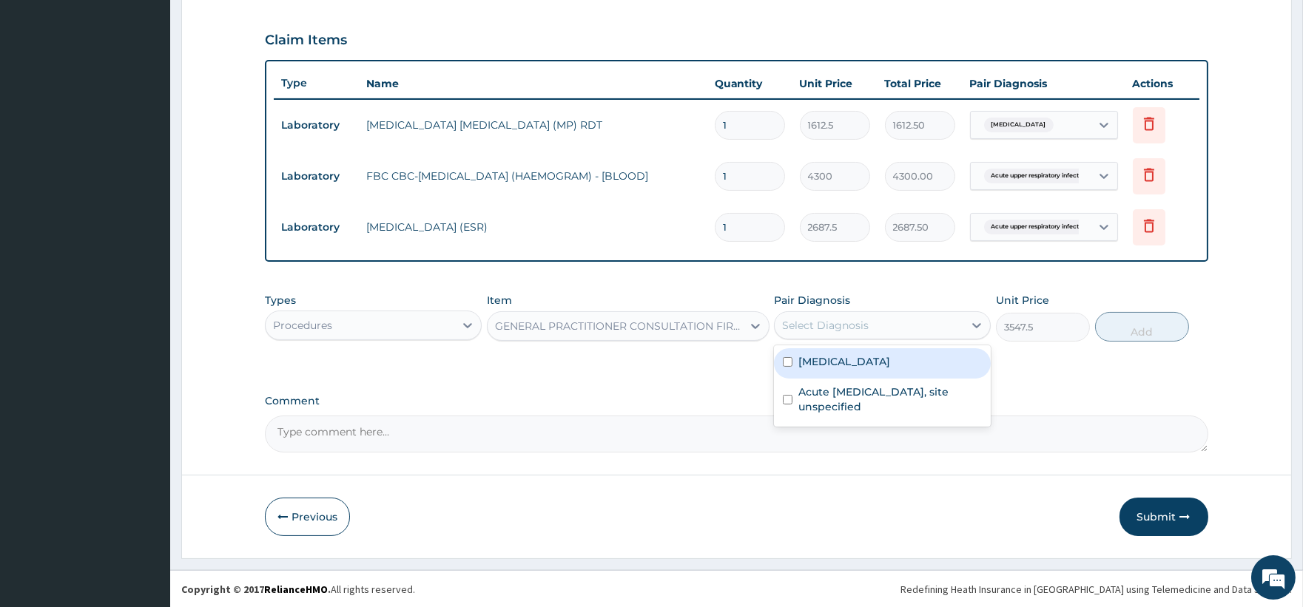
click at [942, 323] on div "Select Diagnosis" at bounding box center [869, 326] width 189 height 24
click at [908, 356] on div "Malaria, unspecified" at bounding box center [882, 363] width 217 height 30
checkbox input "true"
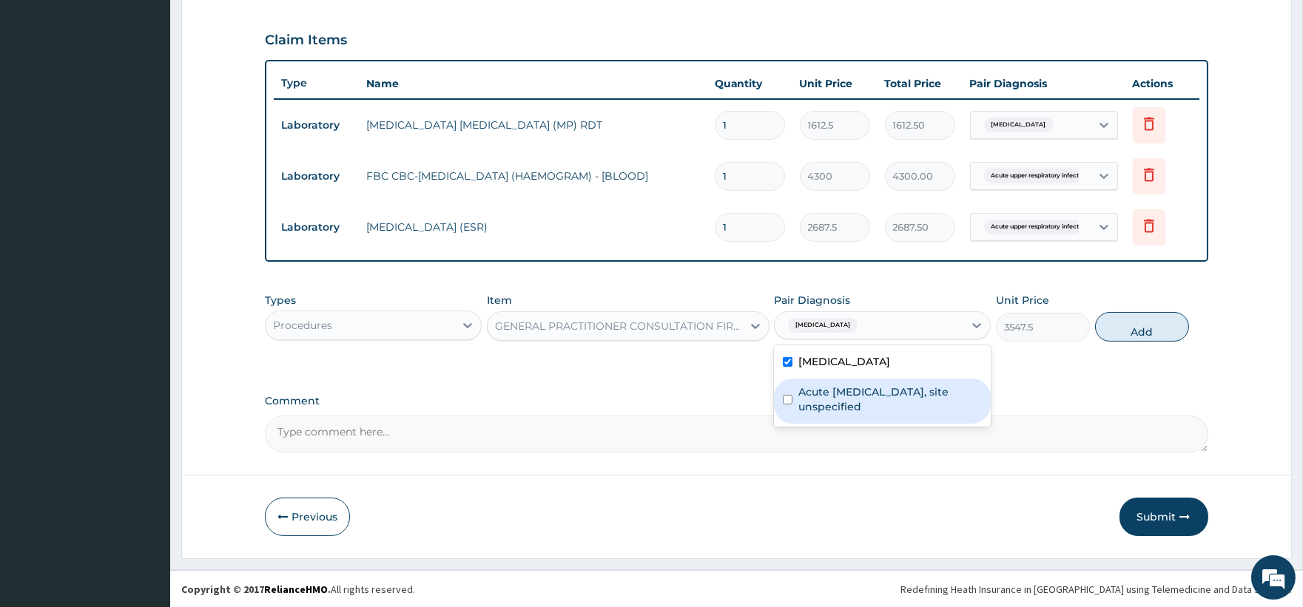
click at [900, 388] on label "Acute upper respiratory infection, site unspecified" at bounding box center [889, 400] width 183 height 30
checkbox input "true"
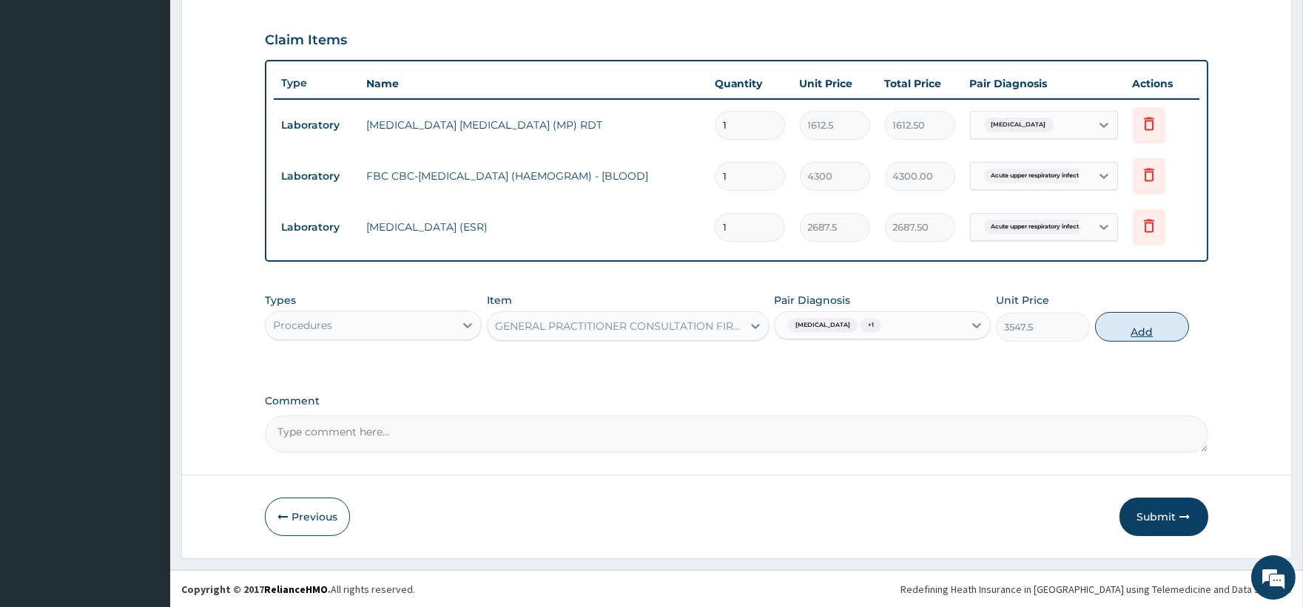
click at [1158, 323] on button "Add" at bounding box center [1142, 327] width 94 height 30
type input "0"
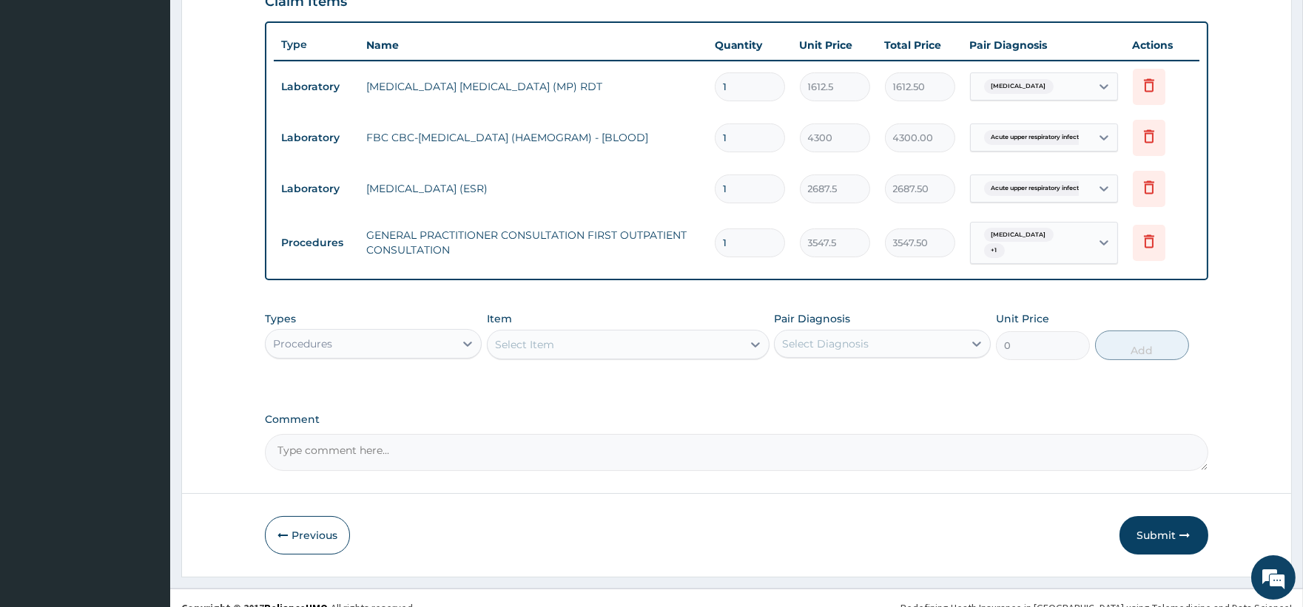
scroll to position [548, 0]
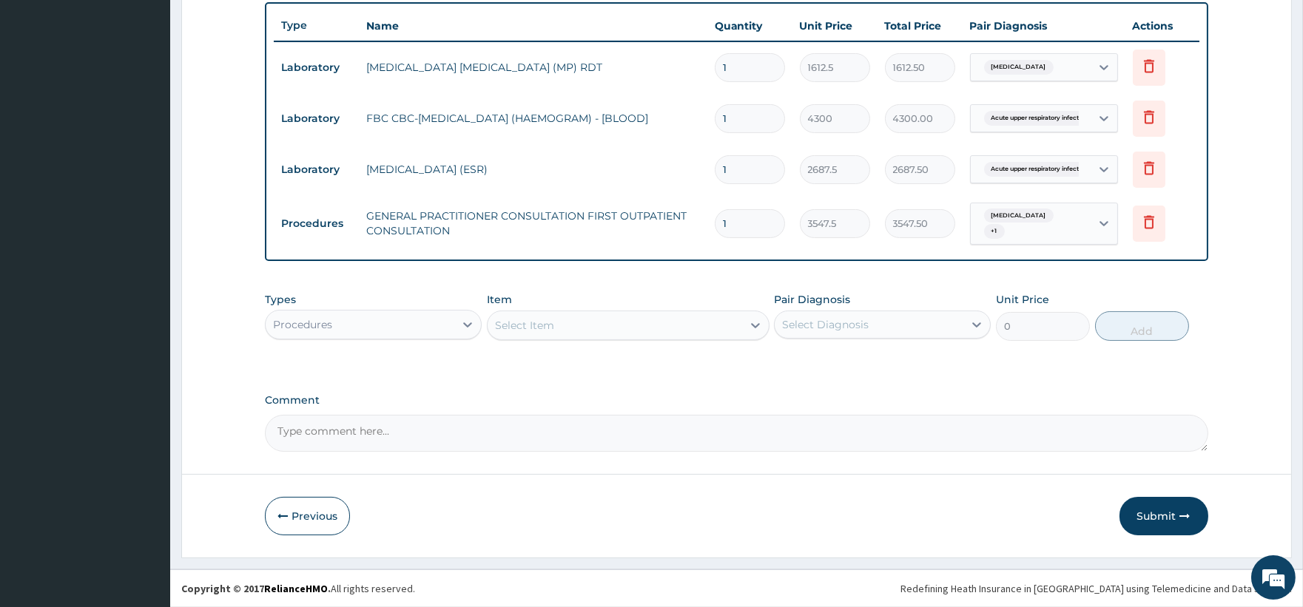
click at [428, 313] on div "Procedures" at bounding box center [360, 325] width 189 height 24
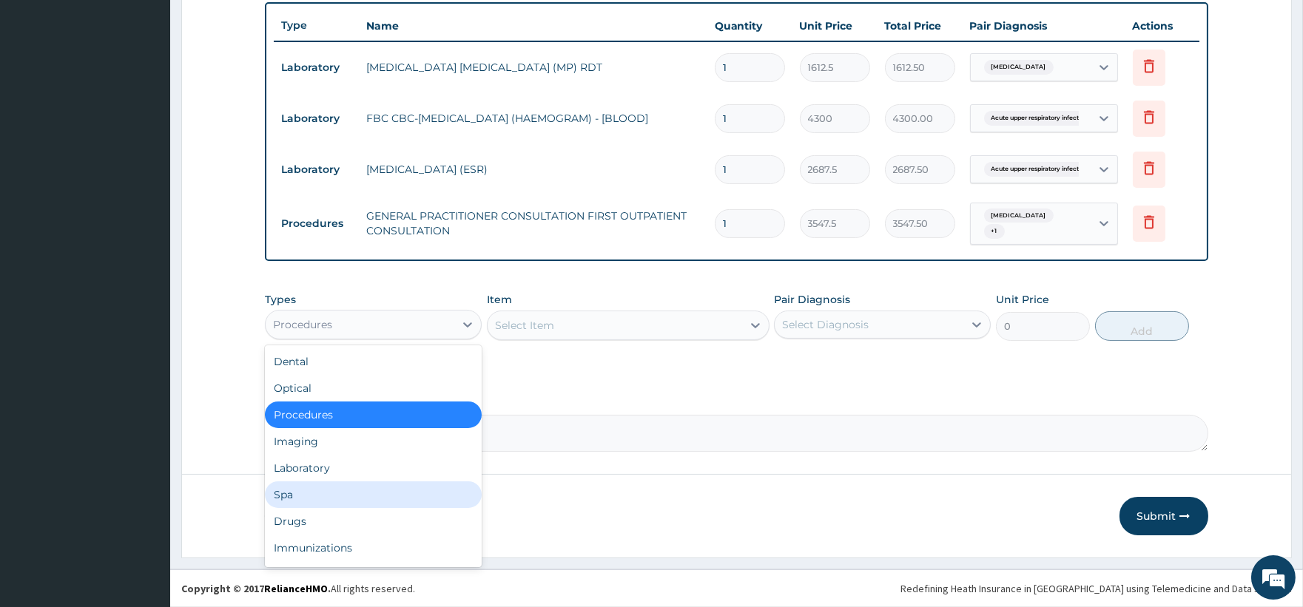
scroll to position [50, 0]
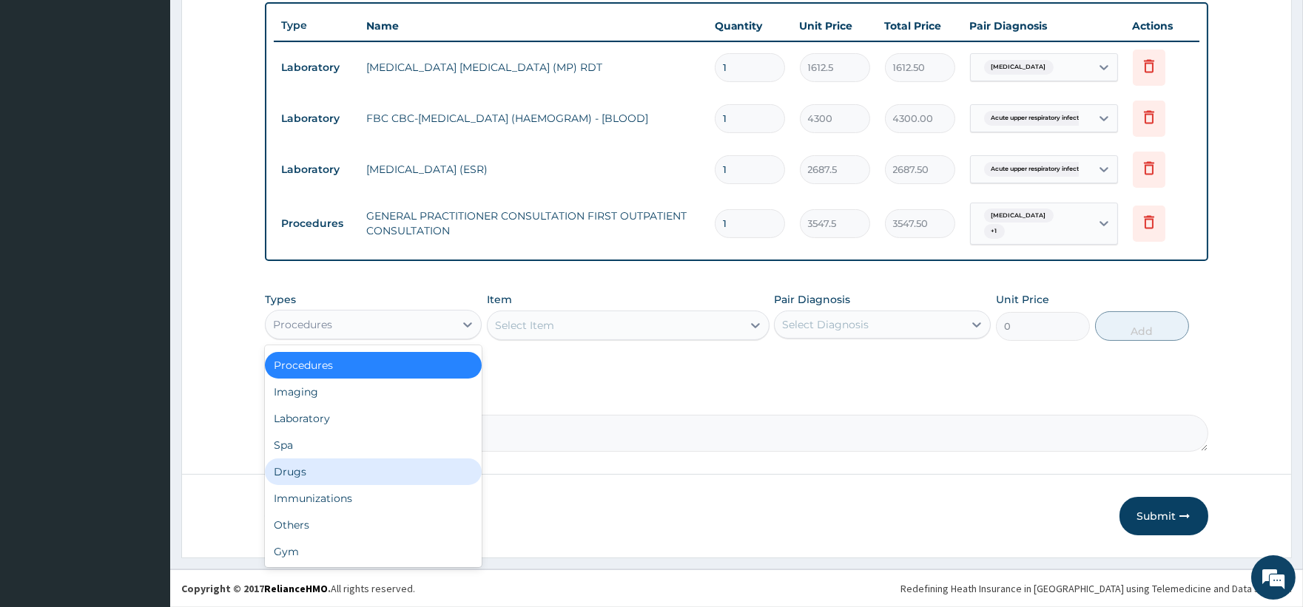
click at [311, 468] on div "Drugs" at bounding box center [373, 472] width 217 height 27
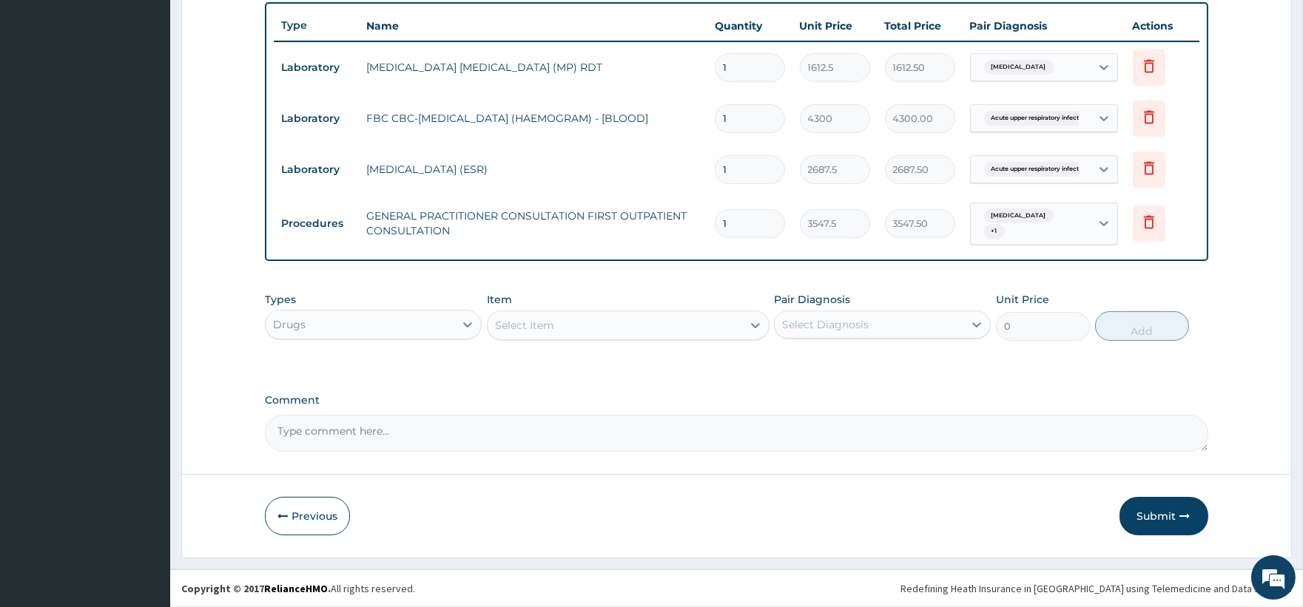
click at [644, 323] on div "Select Item" at bounding box center [615, 326] width 254 height 24
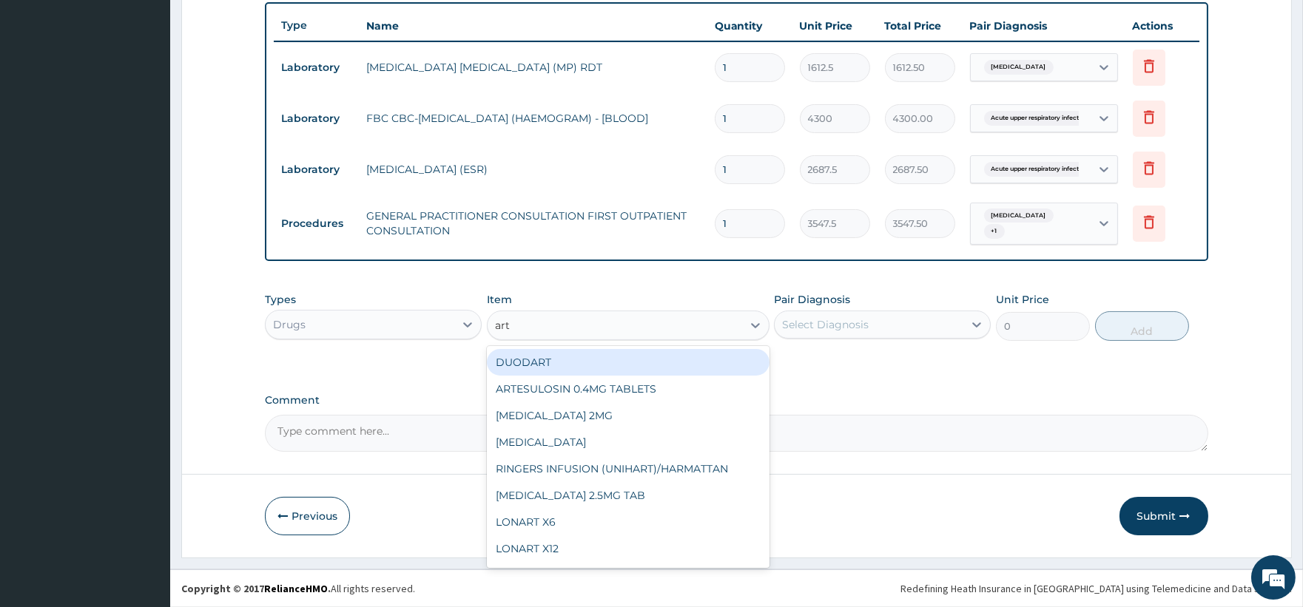
type input "arte"
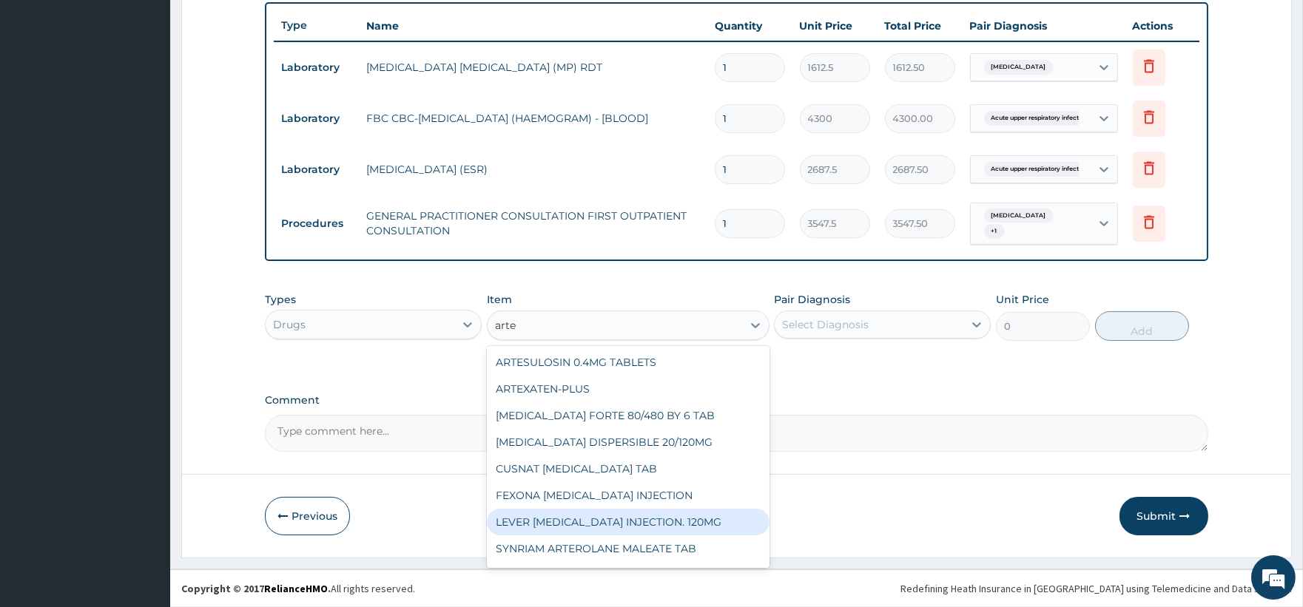
click at [660, 519] on div "LEVER ARTESUNATE INJECTION. 120MG" at bounding box center [628, 522] width 283 height 27
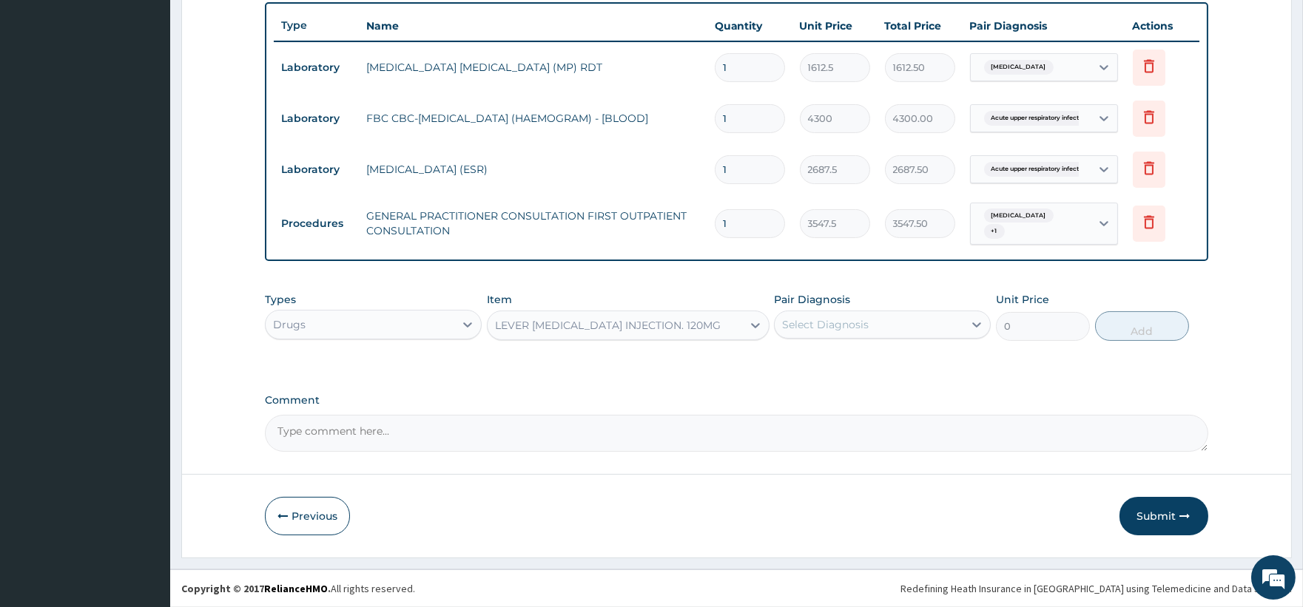
type input "2365"
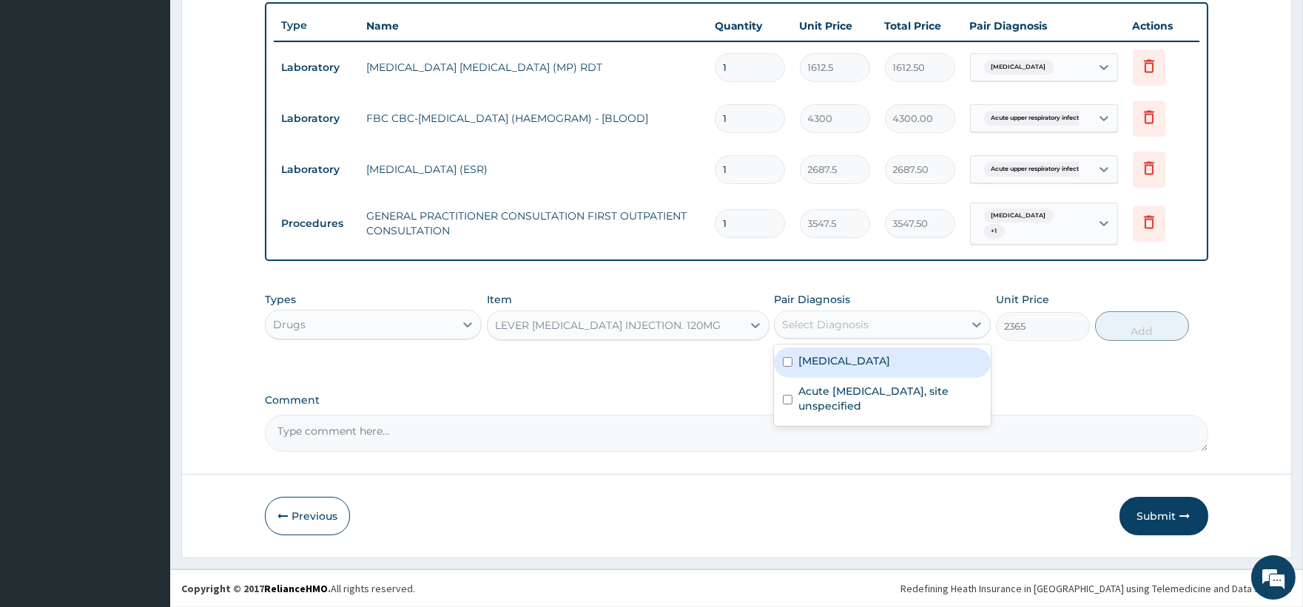
click at [948, 323] on div "Select Diagnosis" at bounding box center [869, 325] width 189 height 24
click at [893, 346] on div "Malaria, unspecified Acute upper respiratory infection, site unspecified" at bounding box center [882, 385] width 217 height 81
click at [879, 357] on label "Malaria, unspecified" at bounding box center [844, 361] width 92 height 15
checkbox input "true"
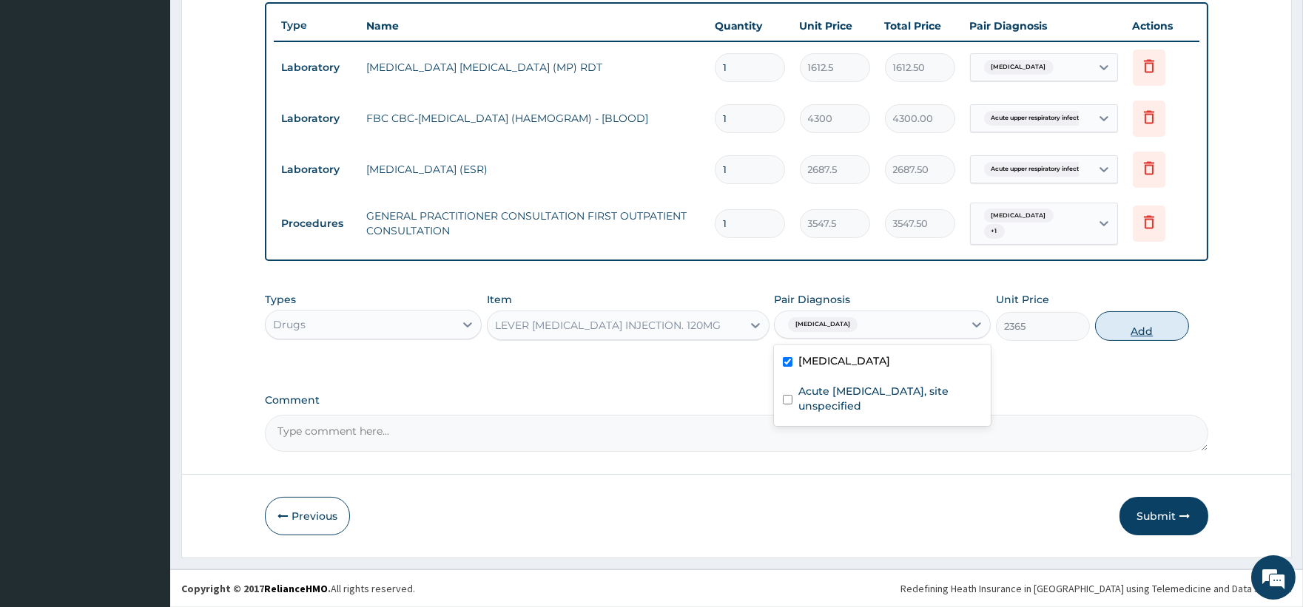
click at [1156, 331] on button "Add" at bounding box center [1142, 326] width 94 height 30
type input "0"
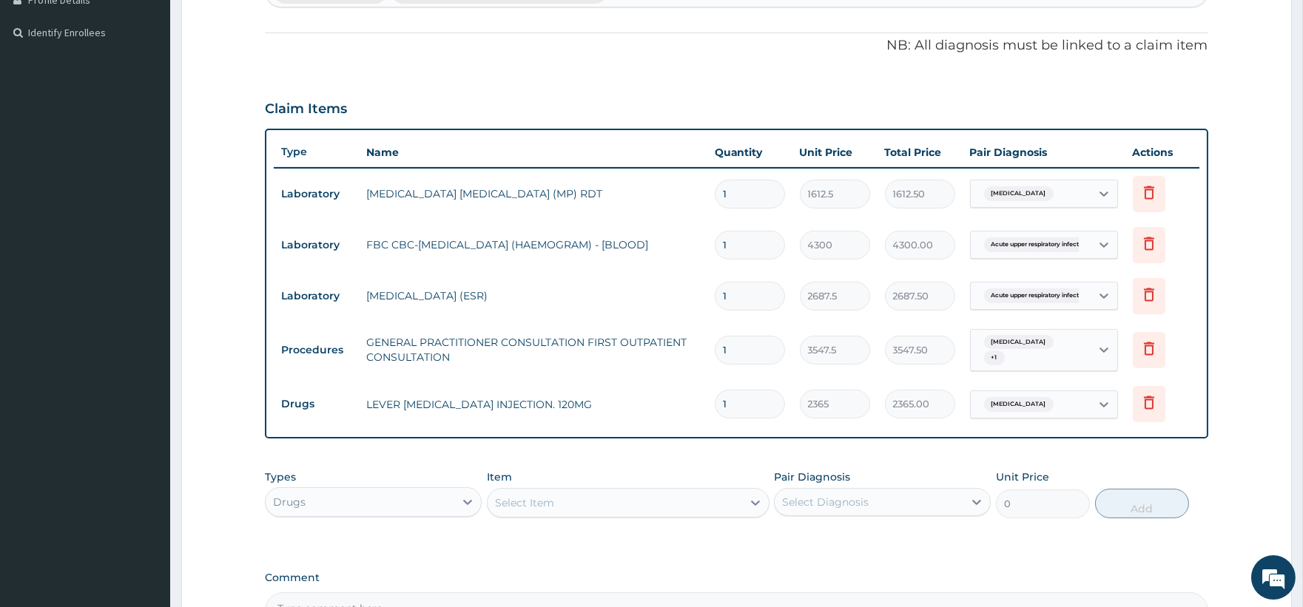
scroll to position [600, 0]
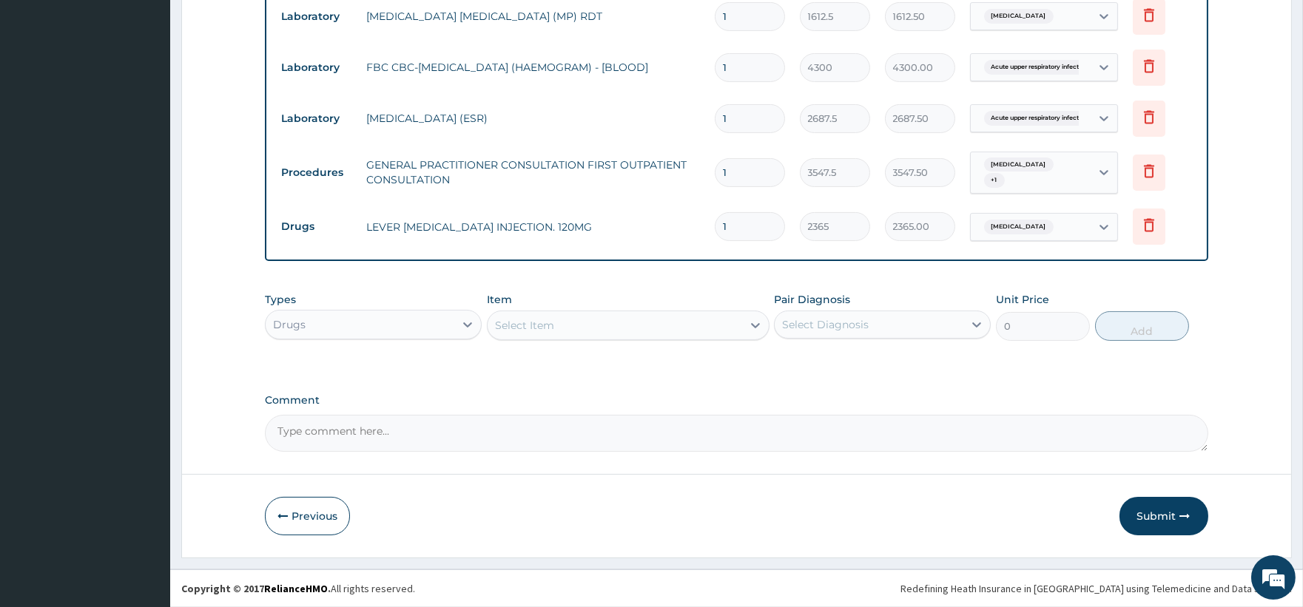
type input "0.00"
type input "3"
type input "7095.00"
type input "3"
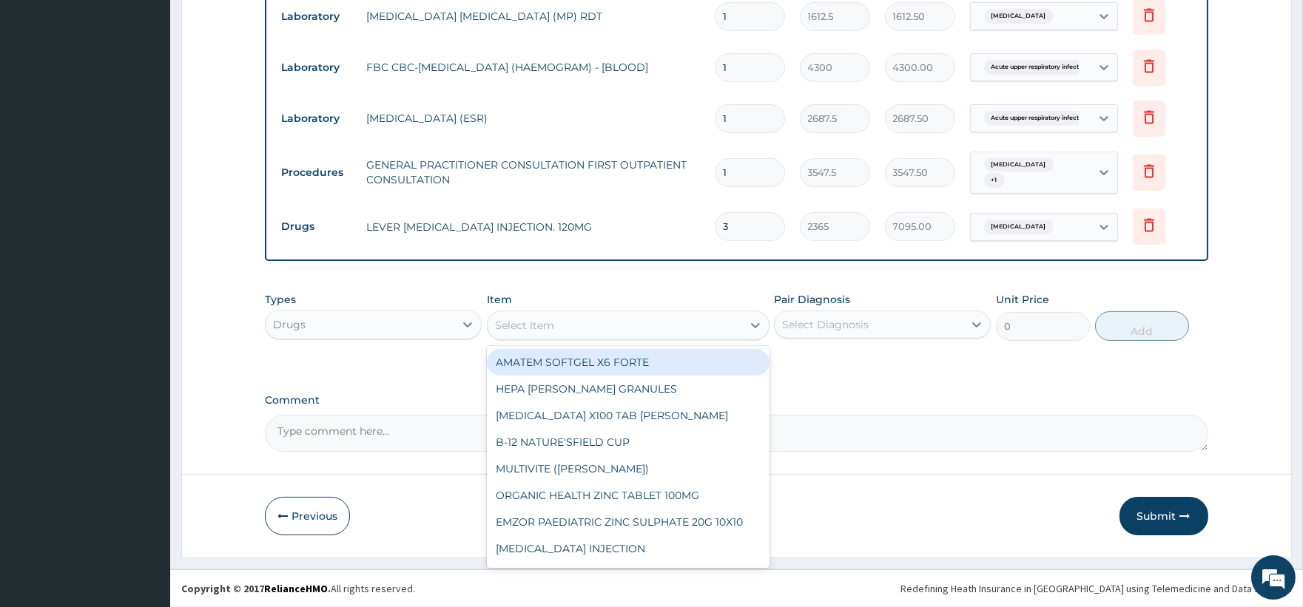
click at [682, 314] on div "Select Item" at bounding box center [615, 326] width 254 height 24
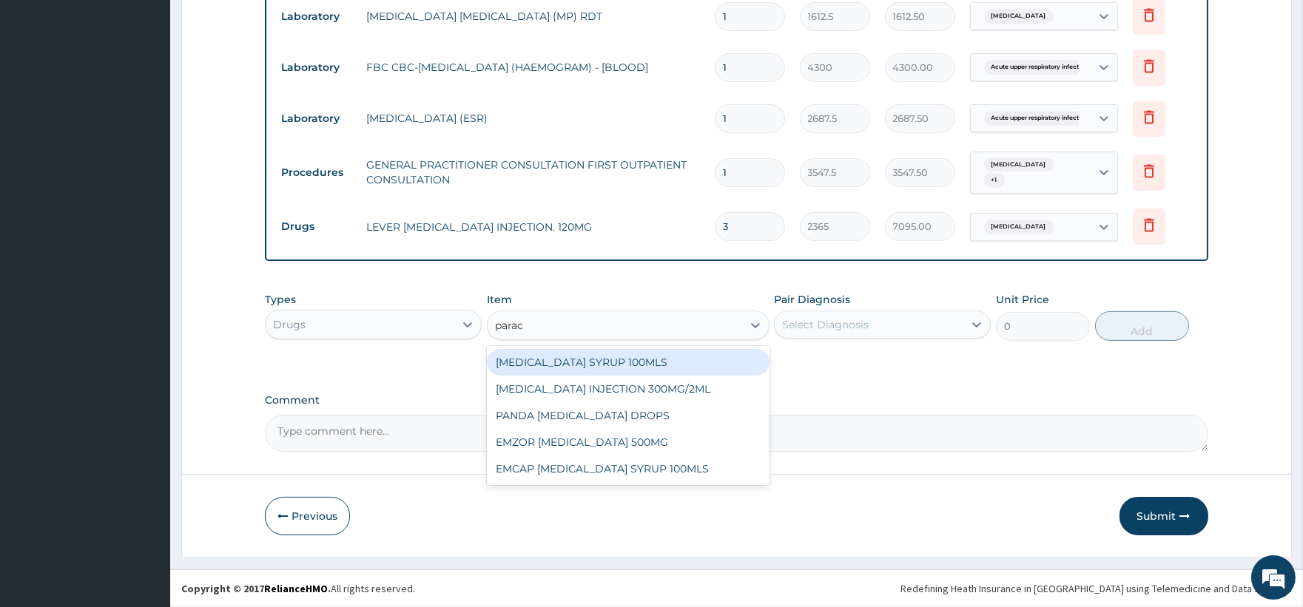
type input "parace"
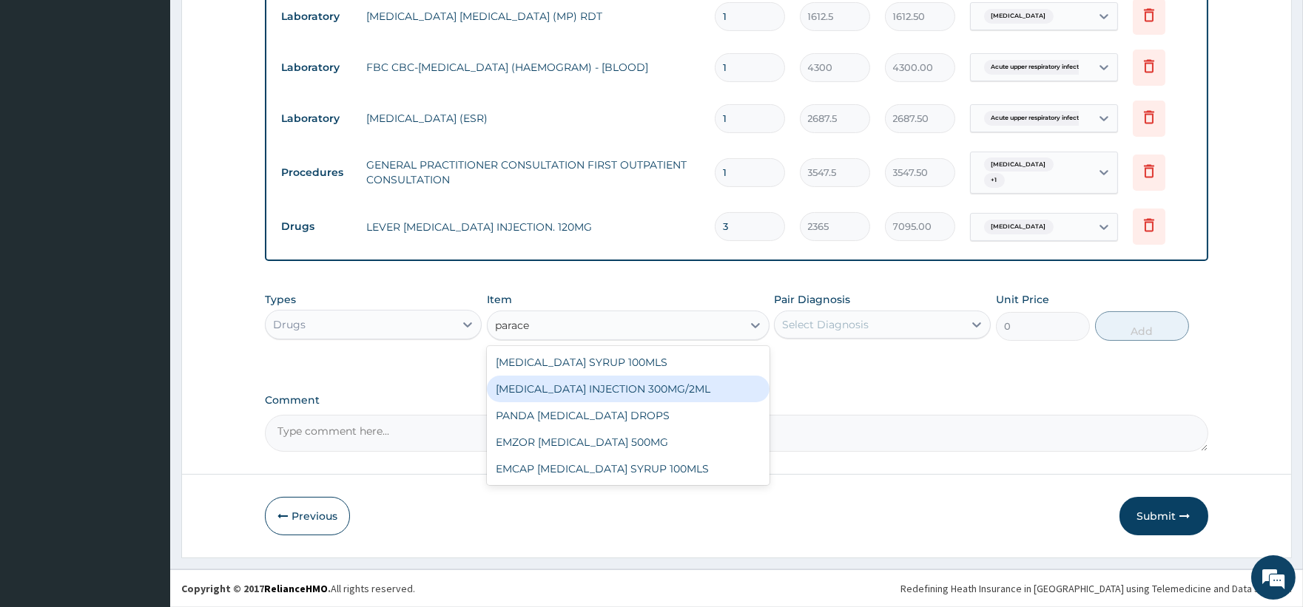
click at [655, 396] on div "PARACETAMOL INJECTION 300MG/2ML" at bounding box center [628, 389] width 283 height 27
type input "260.15"
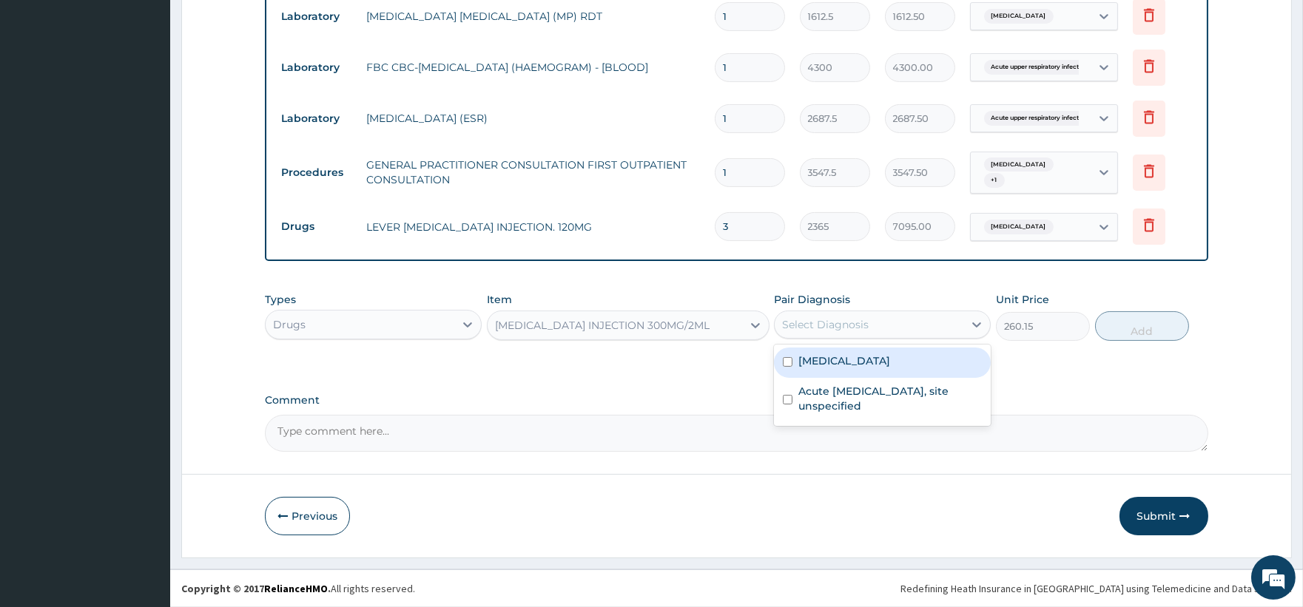
click at [940, 325] on div "Select Diagnosis" at bounding box center [869, 325] width 189 height 24
click at [911, 359] on div "Malaria, unspecified" at bounding box center [882, 363] width 217 height 30
checkbox input "true"
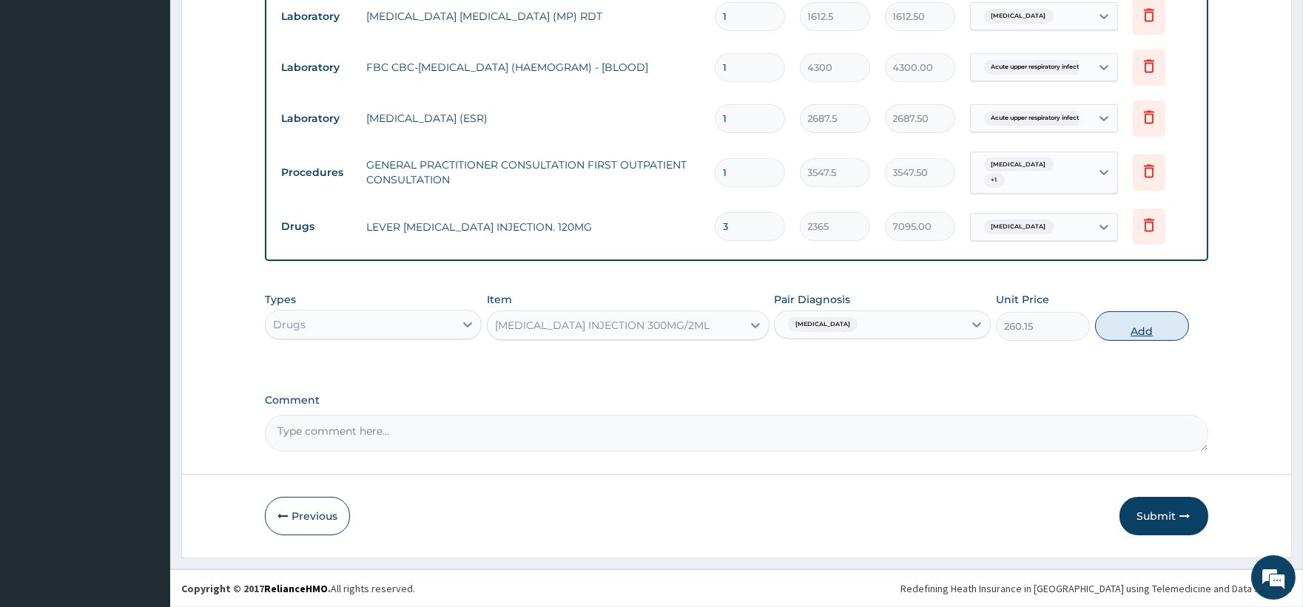
click at [1150, 331] on button "Add" at bounding box center [1142, 326] width 94 height 30
type input "0"
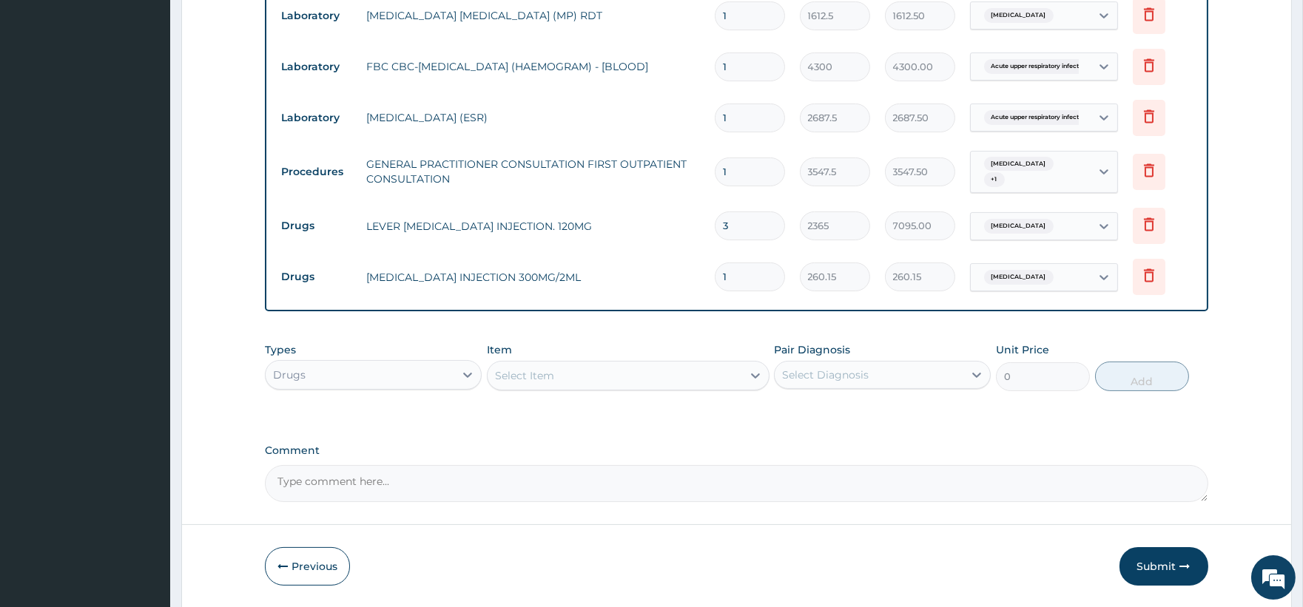
type input "0.00"
type input "6"
type input "1560.90"
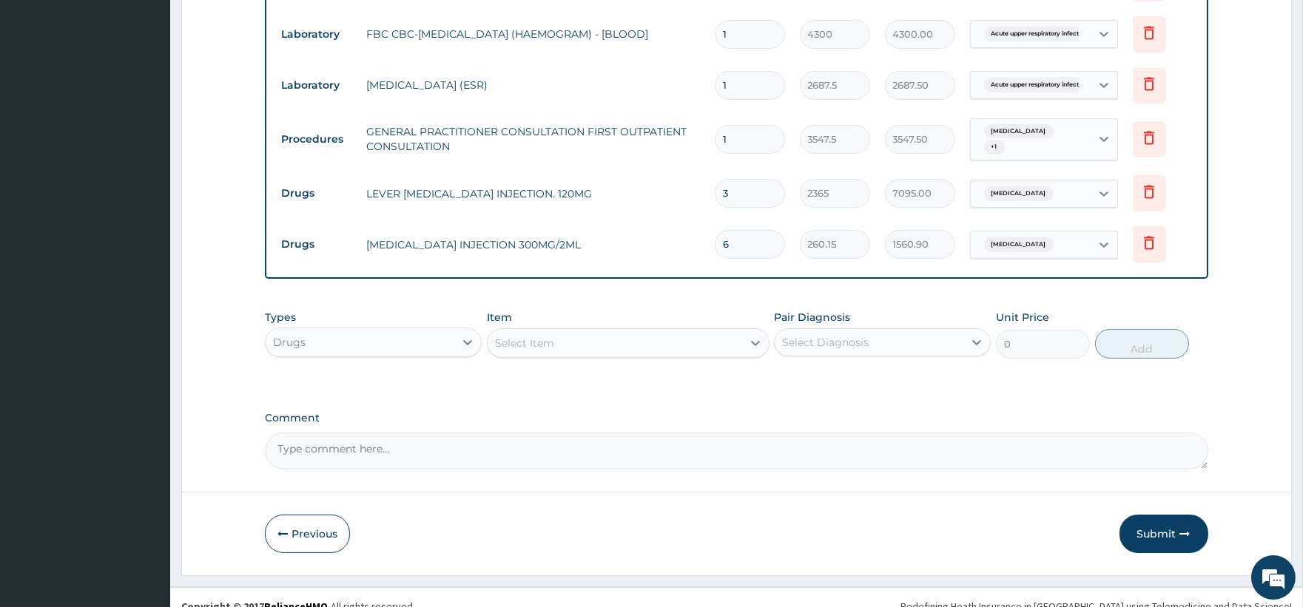
scroll to position [651, 0]
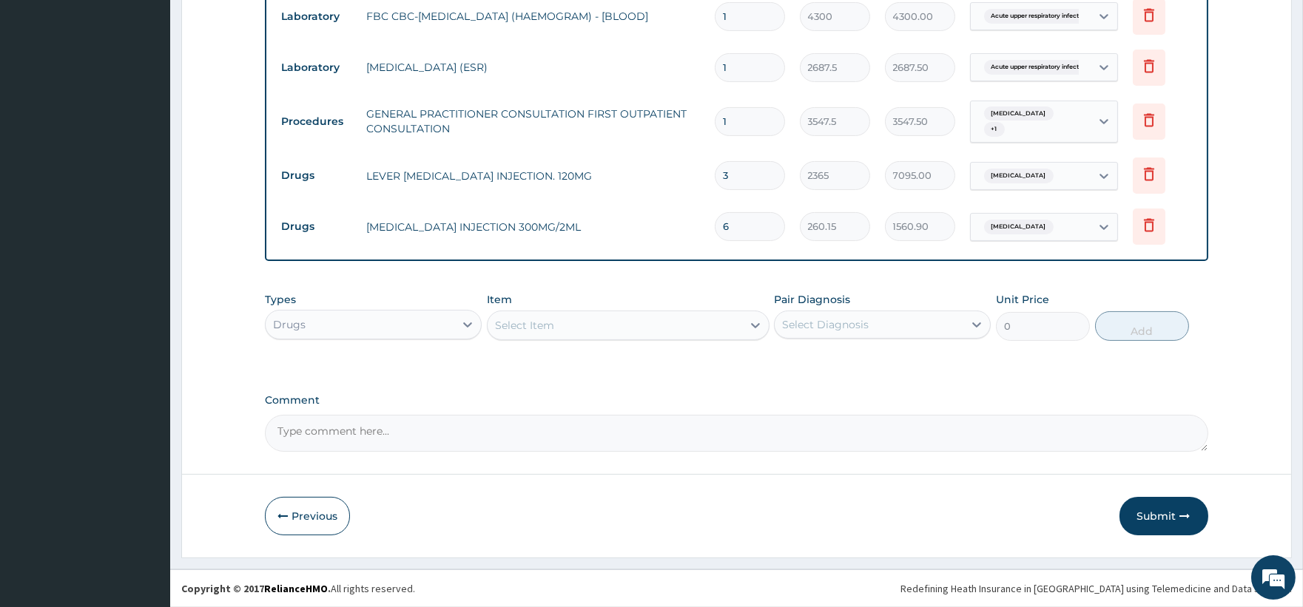
type input "6"
click at [726, 320] on div "Select Item" at bounding box center [615, 326] width 254 height 24
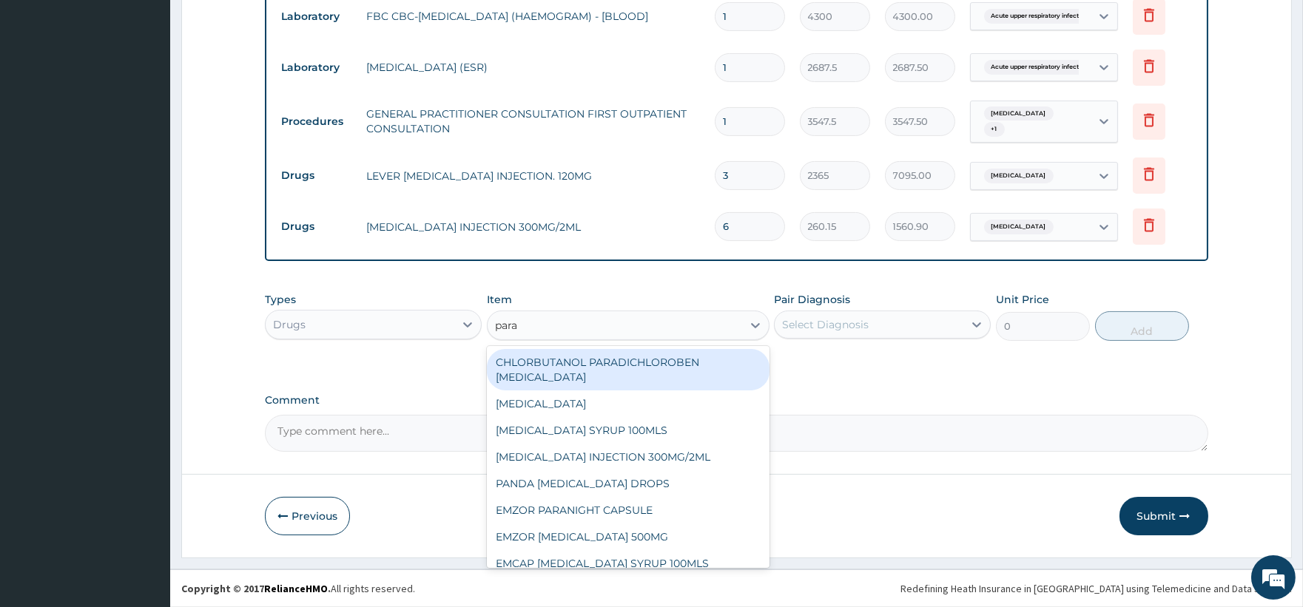
type input "parac"
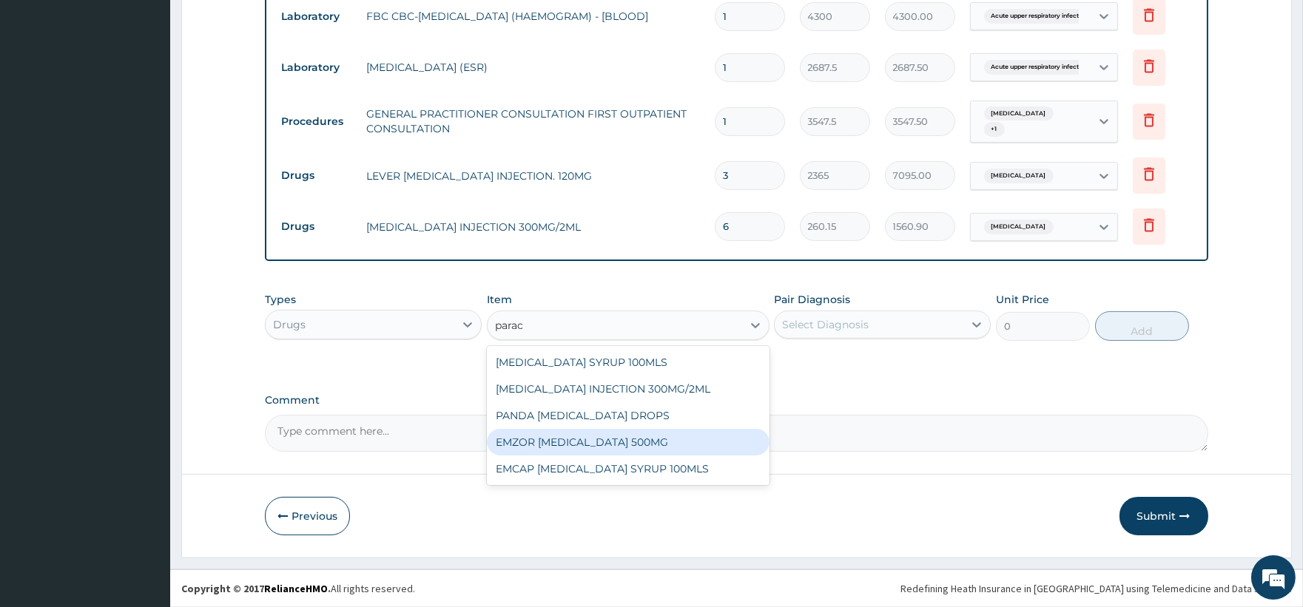
click at [663, 438] on div "EMZOR PARACETAMOL 500MG" at bounding box center [628, 442] width 283 height 27
type input "23.65"
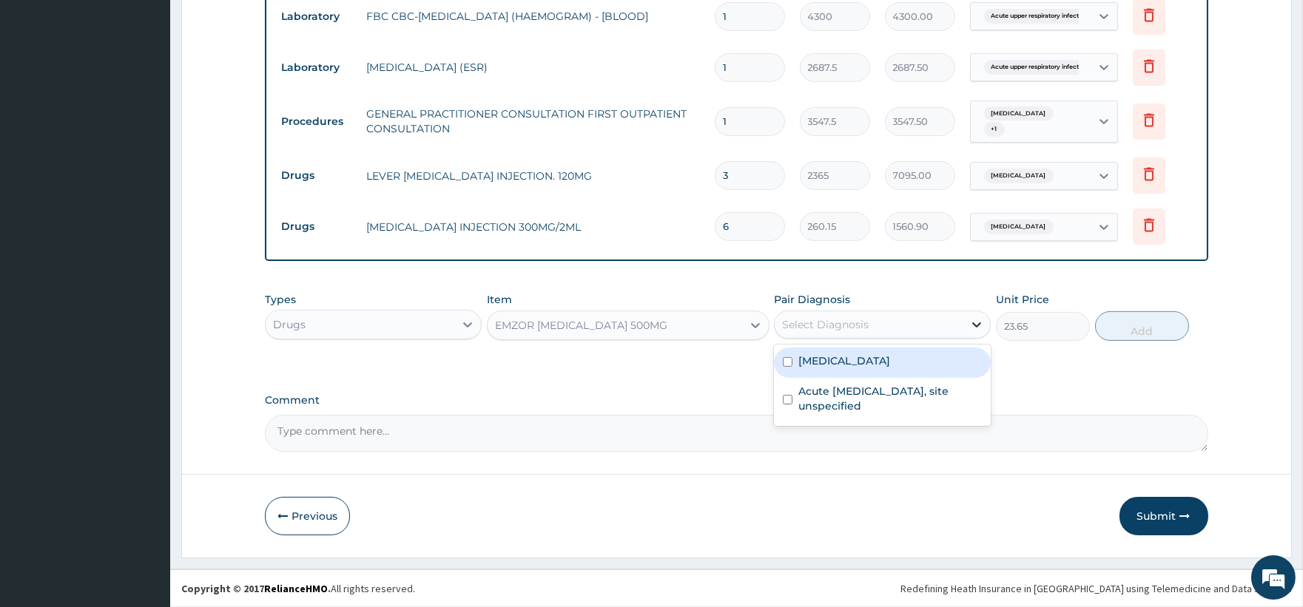
click at [979, 325] on icon at bounding box center [977, 325] width 9 height 5
click at [856, 365] on label "Malaria, unspecified" at bounding box center [844, 361] width 92 height 15
checkbox input "true"
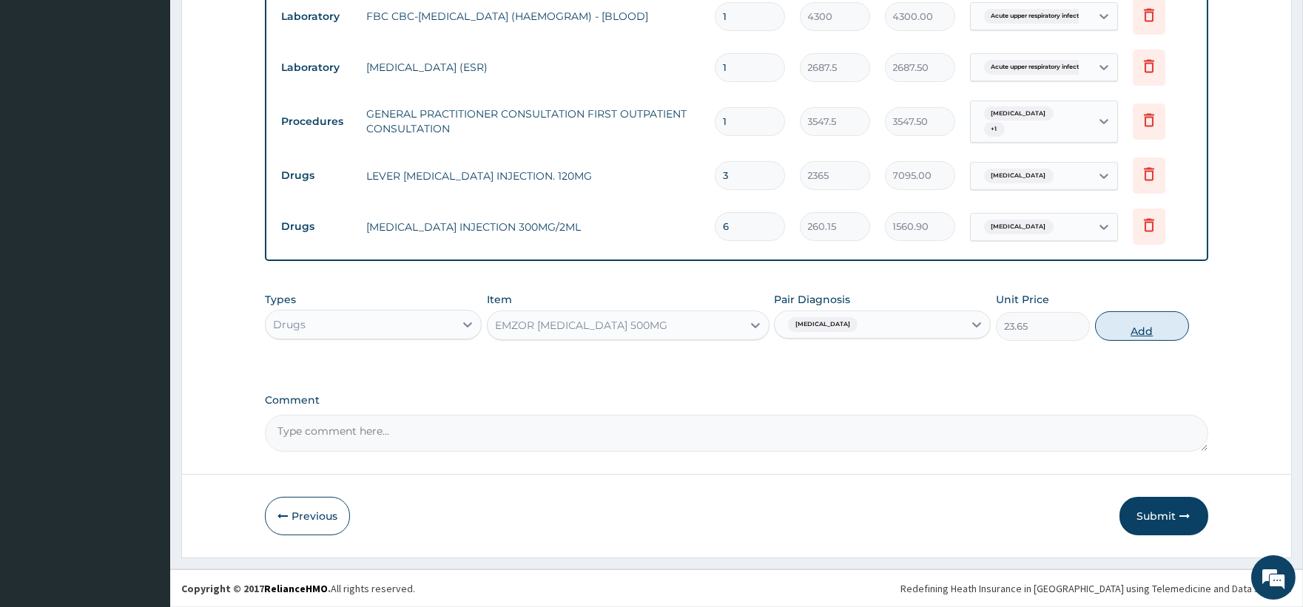
click at [1147, 325] on button "Add" at bounding box center [1142, 326] width 94 height 30
type input "0"
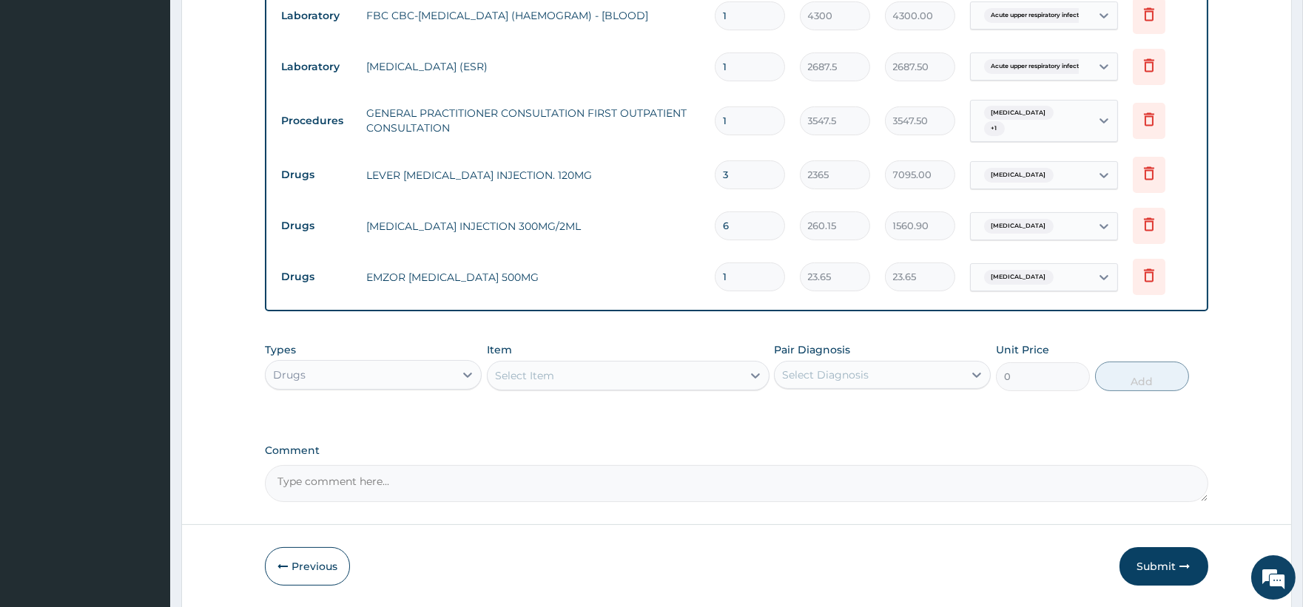
type input "18"
type input "425.70"
type input "18"
click at [678, 365] on div "Select Item" at bounding box center [615, 376] width 254 height 24
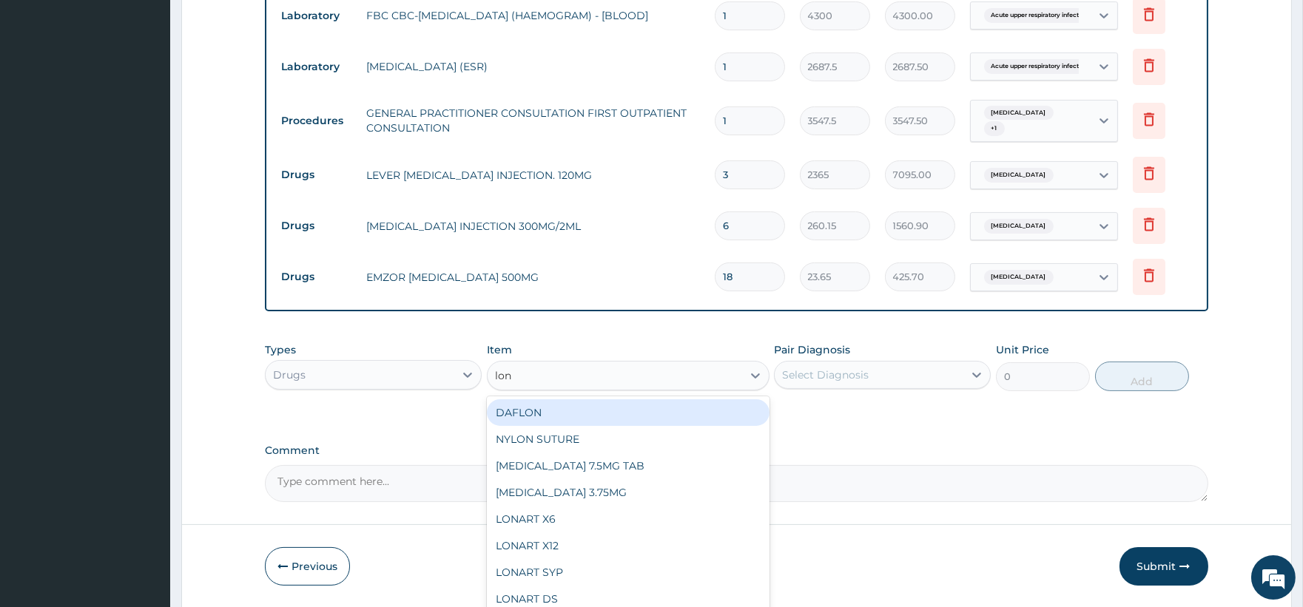
type input "lona"
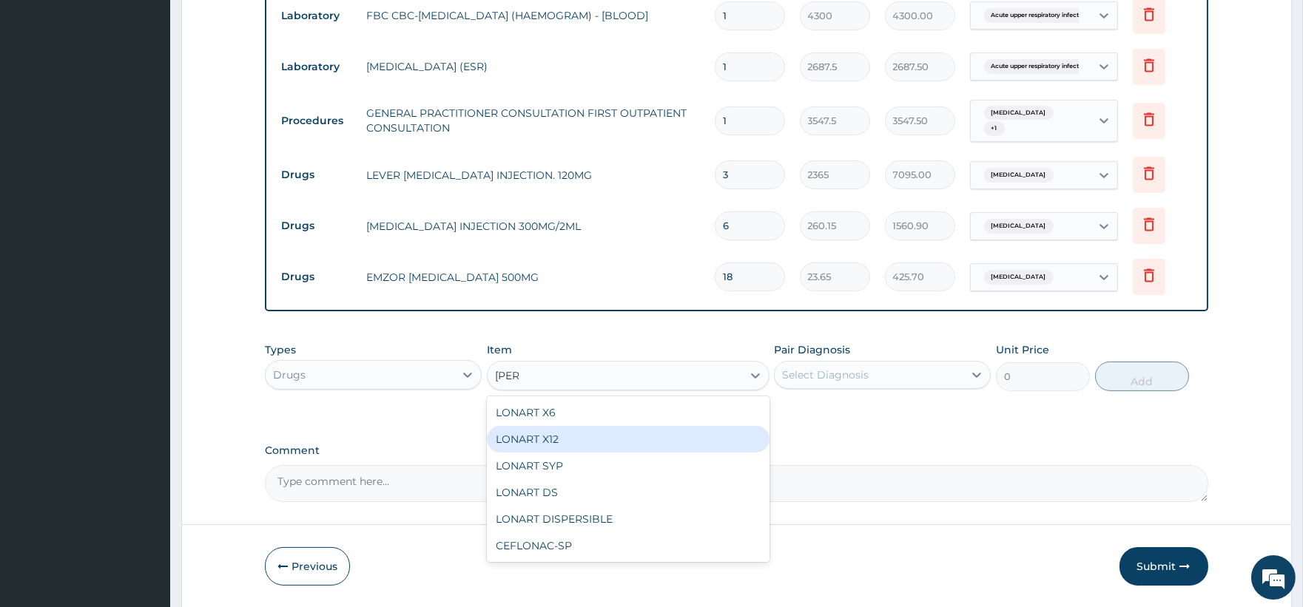
click at [521, 439] on div "LONART X12" at bounding box center [628, 439] width 283 height 27
type input "112.3375"
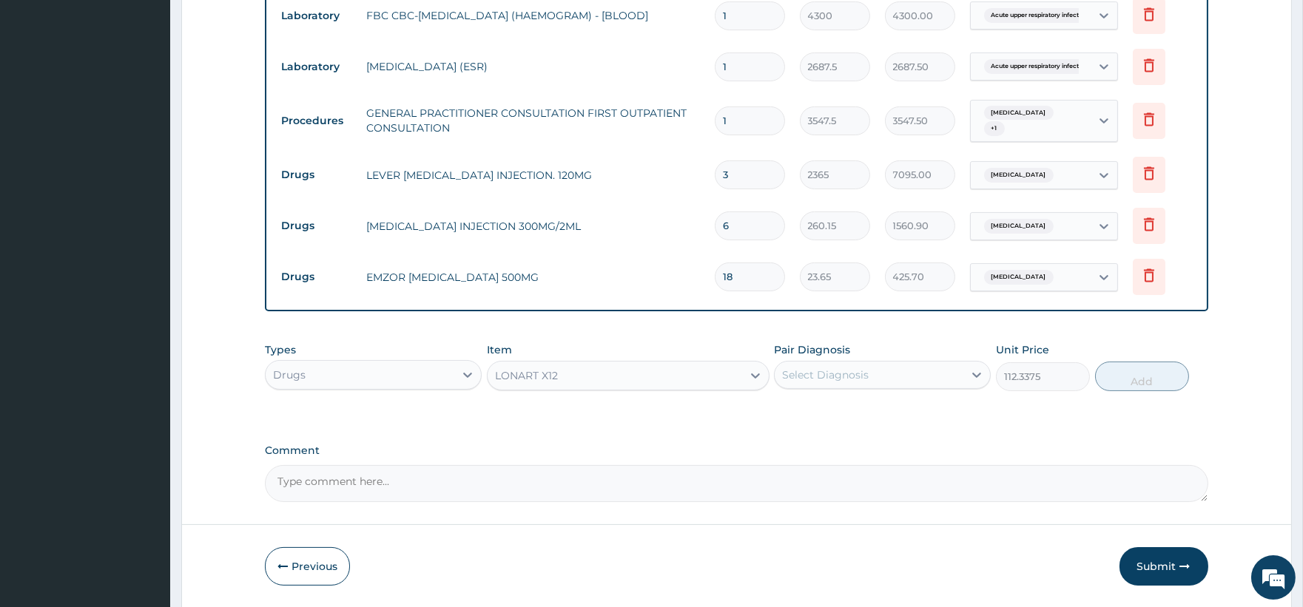
click at [948, 390] on div "Pair Diagnosis Select Diagnosis" at bounding box center [882, 367] width 217 height 49
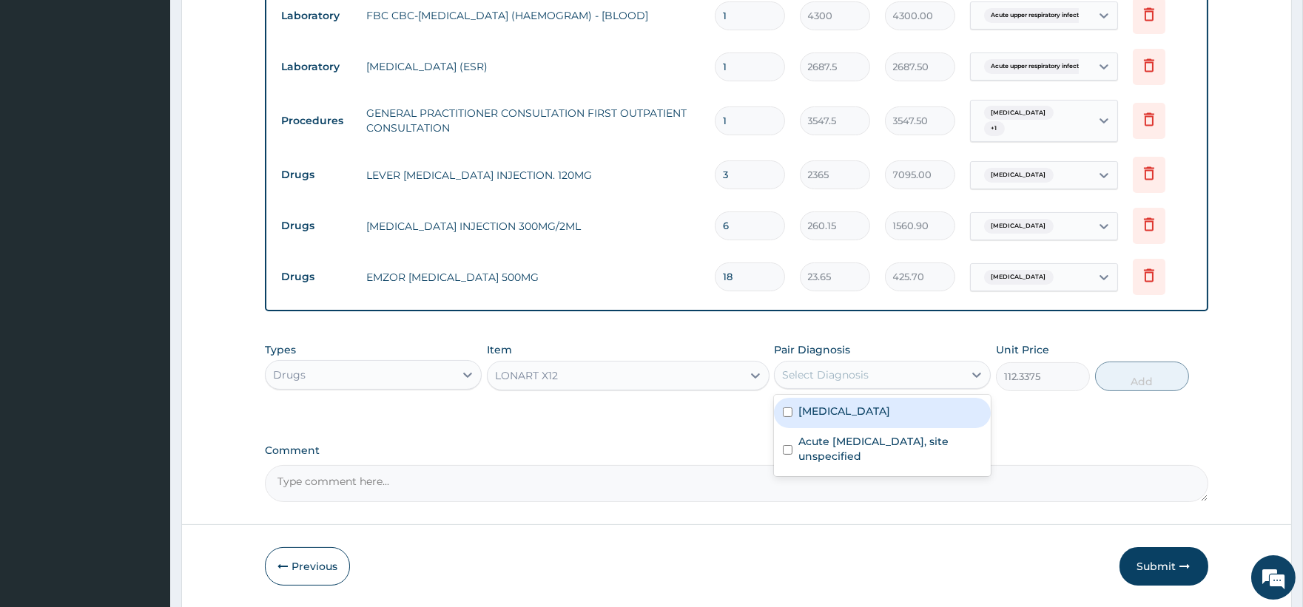
click at [952, 374] on div "Select Diagnosis" at bounding box center [869, 375] width 189 height 24
click at [885, 405] on label "Malaria, unspecified" at bounding box center [844, 411] width 92 height 15
checkbox input "true"
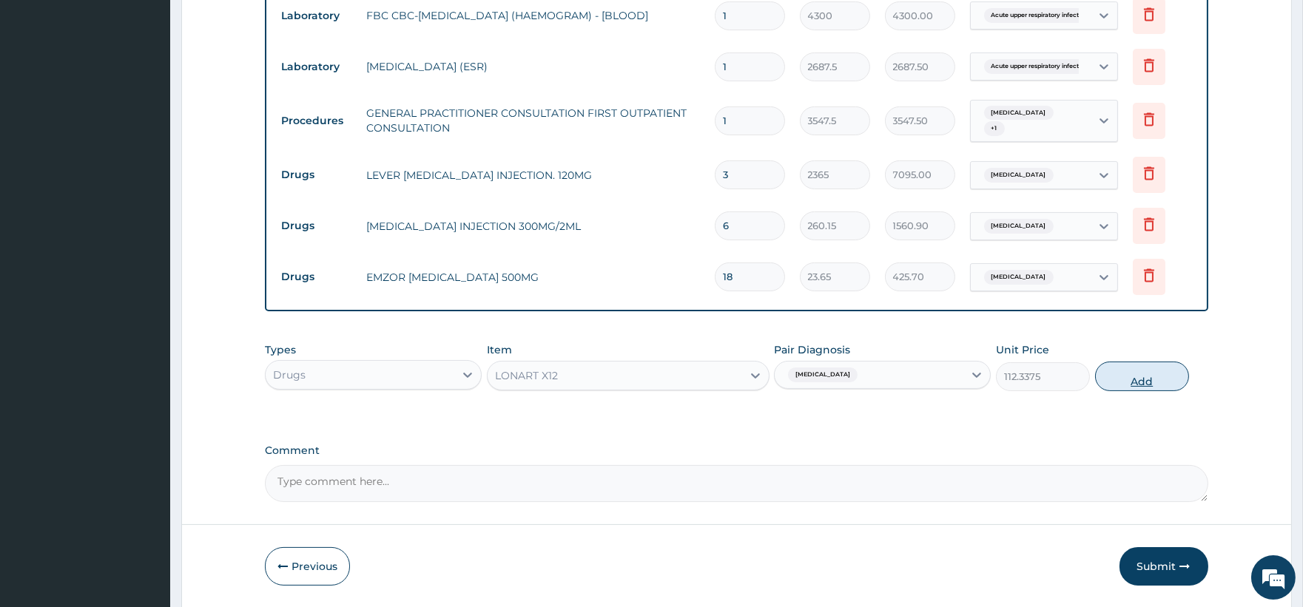
click at [1132, 381] on button "Add" at bounding box center [1142, 377] width 94 height 30
type input "0"
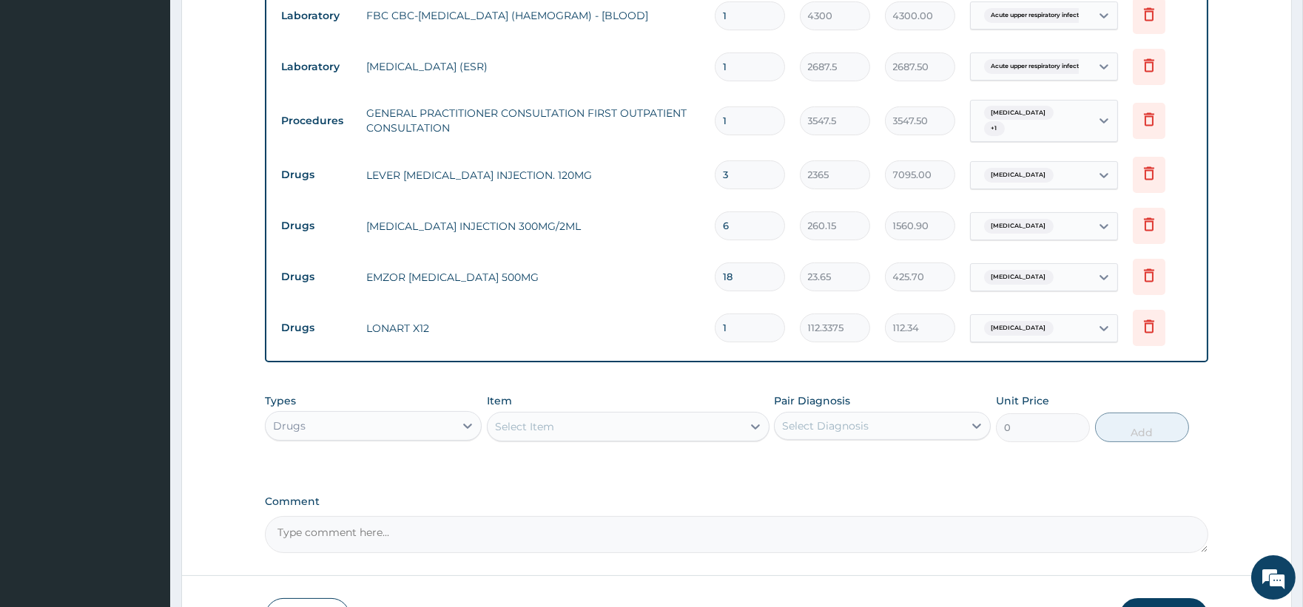
type input "12"
type input "1348.05"
type input "12"
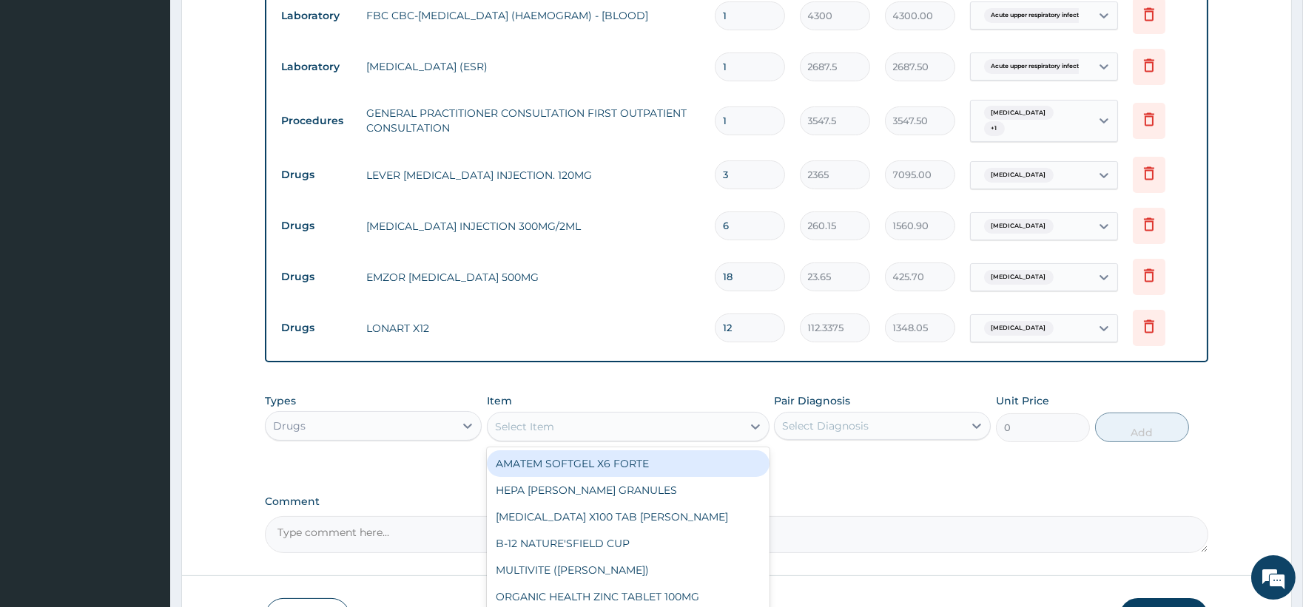
click at [608, 434] on div "Select Item" at bounding box center [615, 427] width 254 height 24
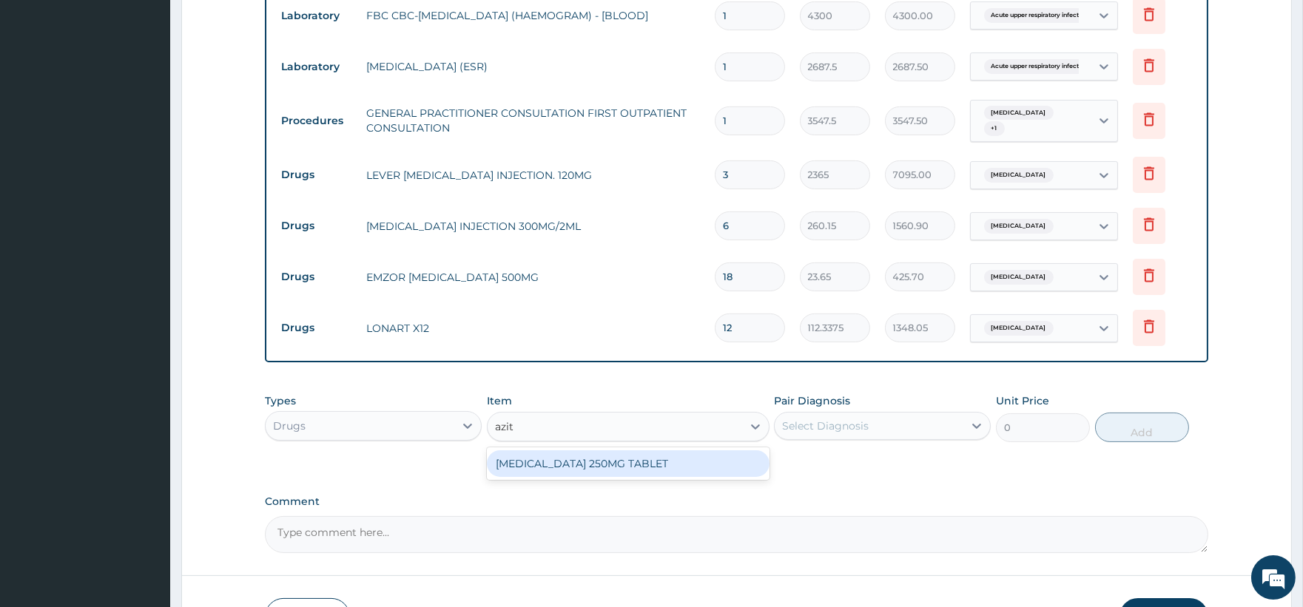
type input "azith"
click at [642, 456] on div "AZITHROMYCIN 250MG TABLET" at bounding box center [628, 464] width 283 height 27
type input "177.375"
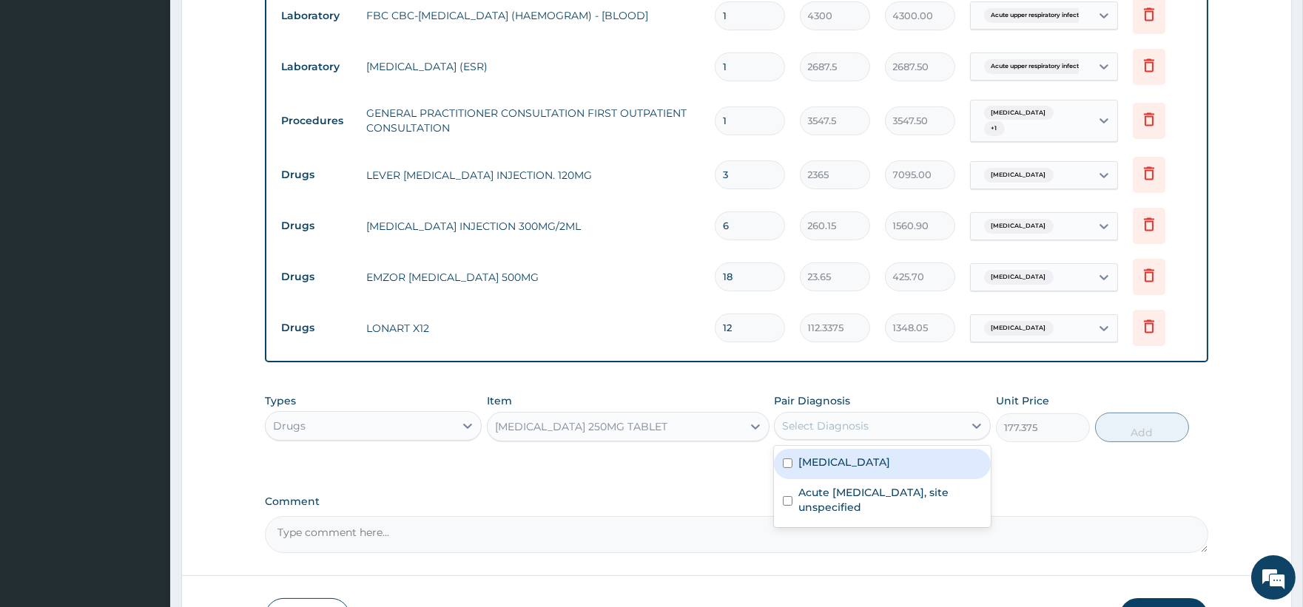
click at [936, 429] on div "Select Diagnosis" at bounding box center [869, 426] width 189 height 24
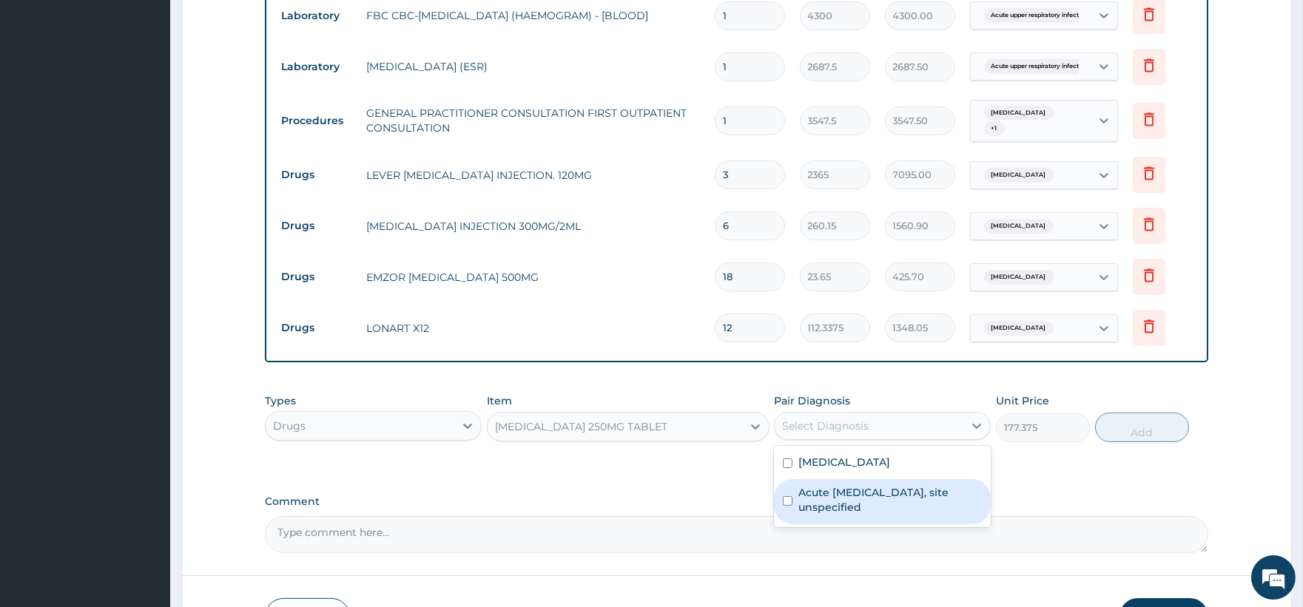
click at [893, 485] on div "Acute upper respiratory infection, site unspecified" at bounding box center [882, 501] width 217 height 45
checkbox input "true"
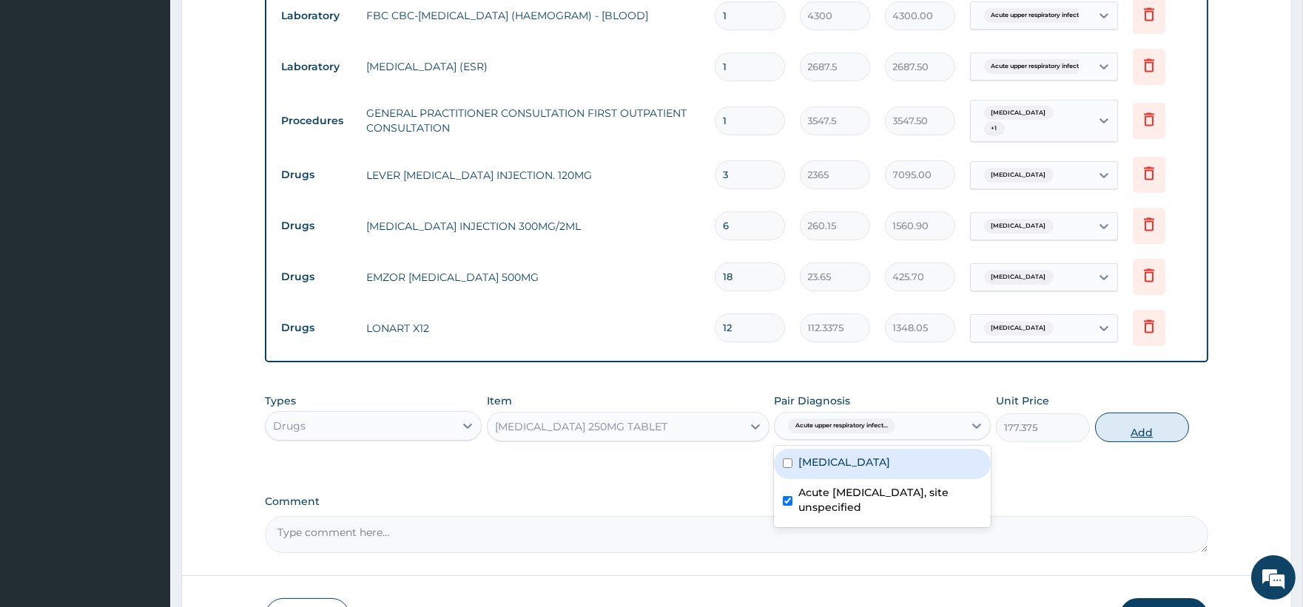
click at [1157, 428] on button "Add" at bounding box center [1142, 428] width 94 height 30
type input "0"
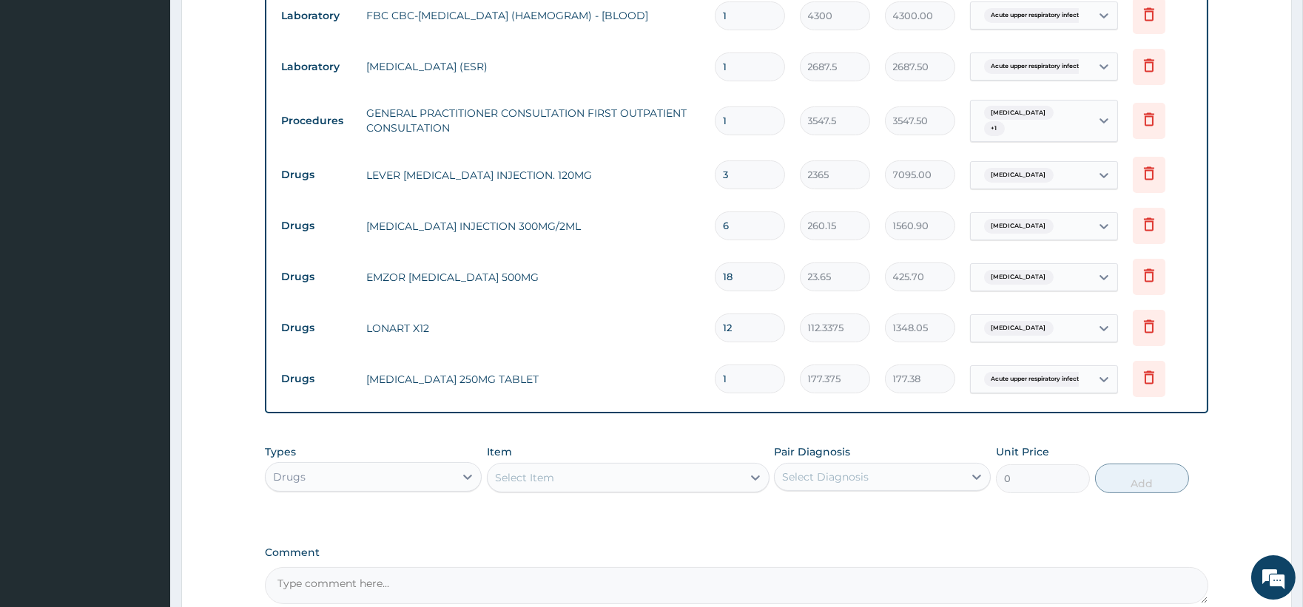
type input "0.00"
type input "5"
type input "886.88"
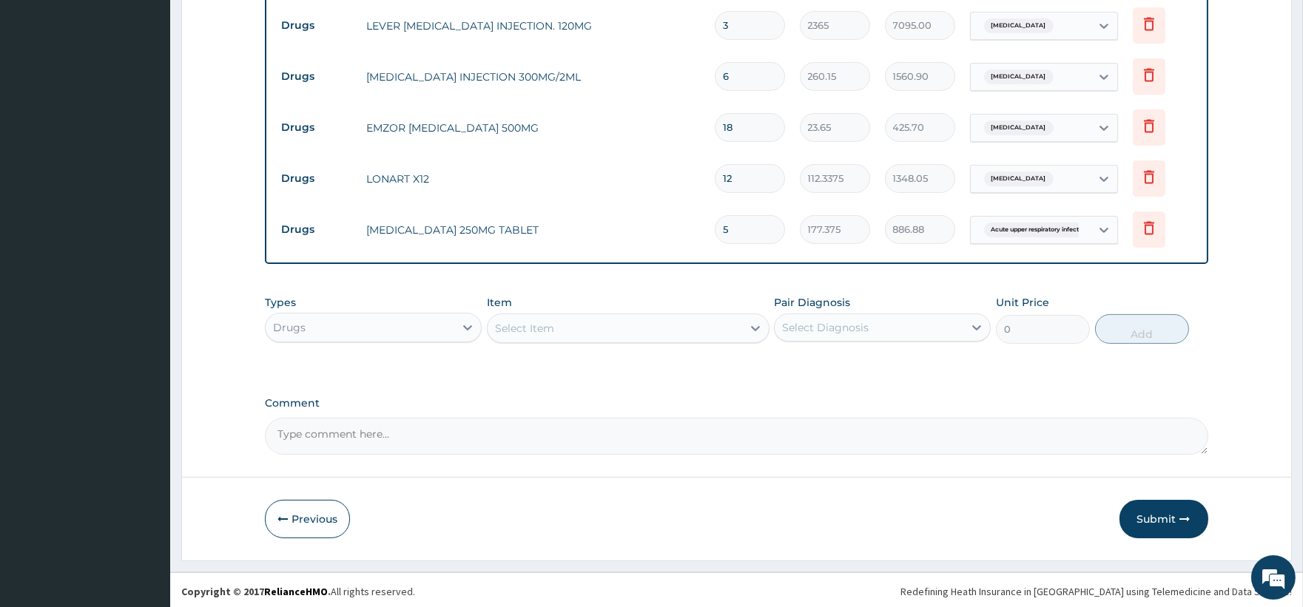
scroll to position [805, 0]
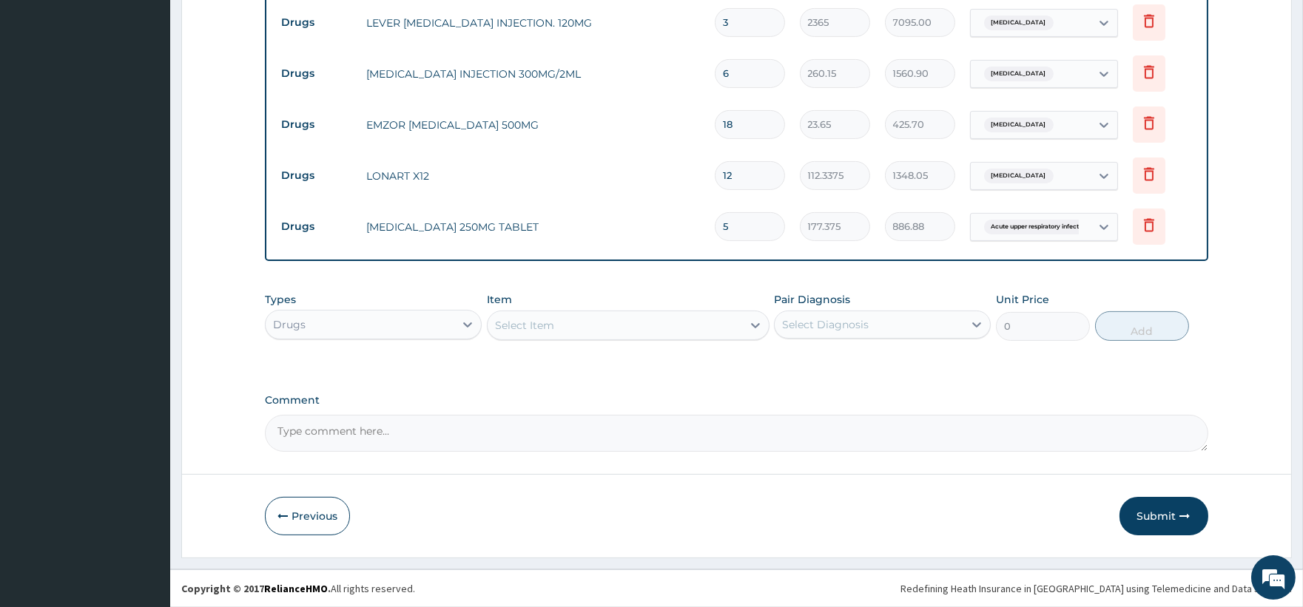
type input "5"
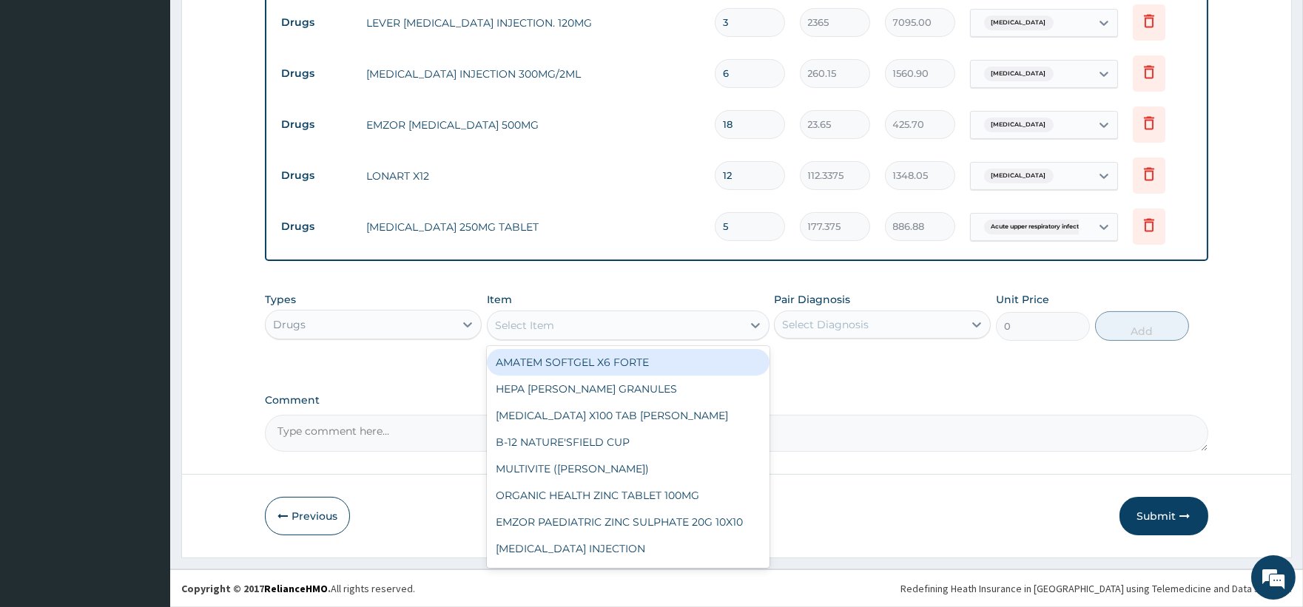
click at [631, 329] on div "Select Item" at bounding box center [615, 326] width 254 height 24
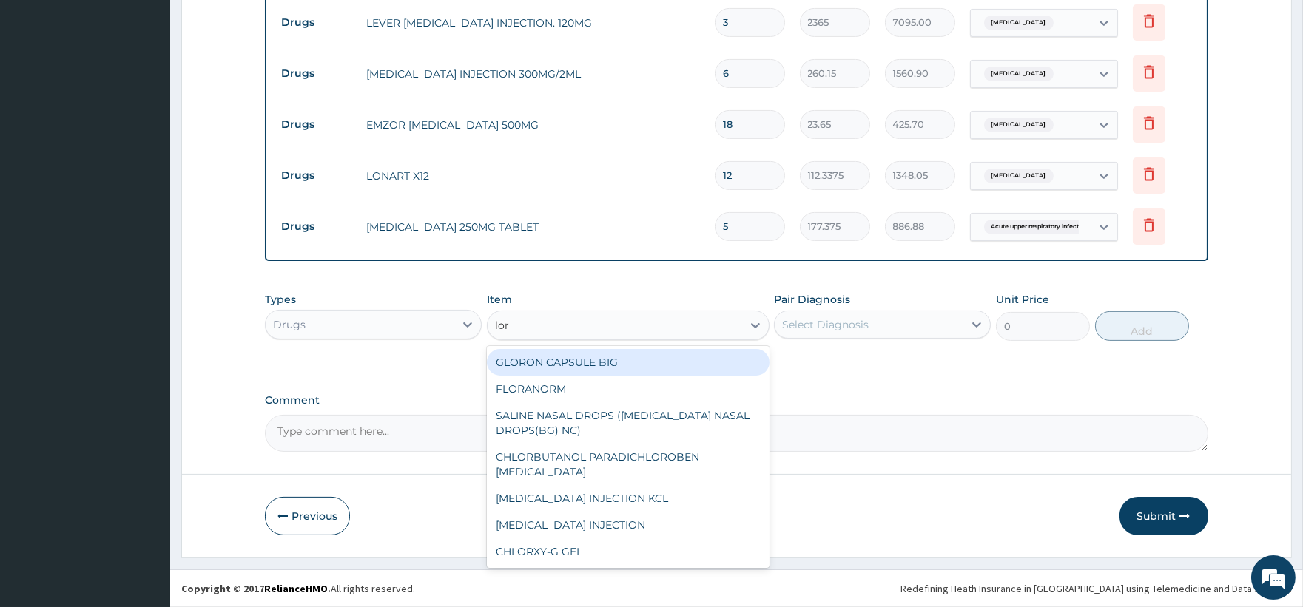
type input "lora"
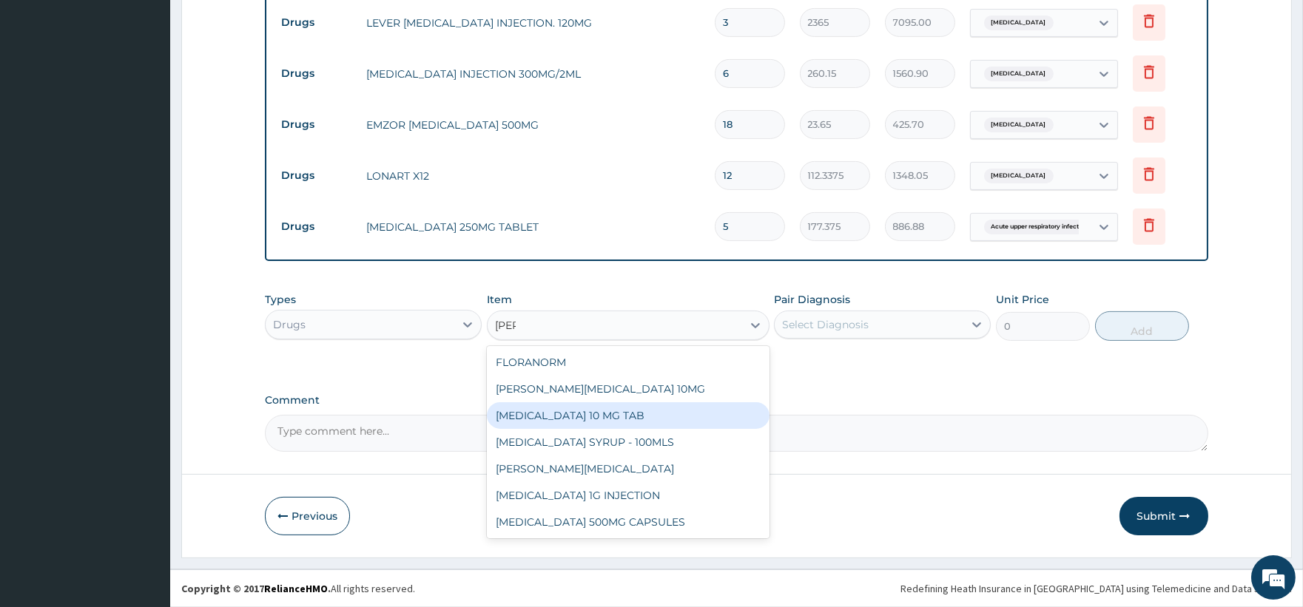
click at [573, 408] on div "LORATADINE 10 MG TAB" at bounding box center [628, 415] width 283 height 27
type input "59.125"
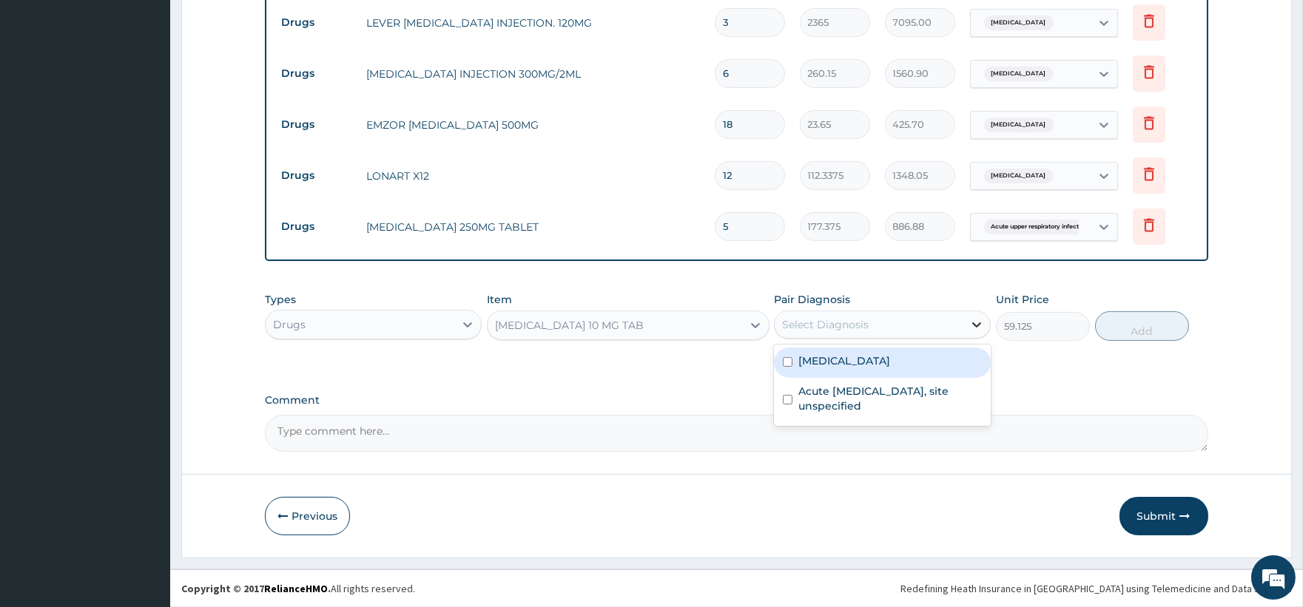
click at [971, 319] on icon at bounding box center [976, 324] width 15 height 15
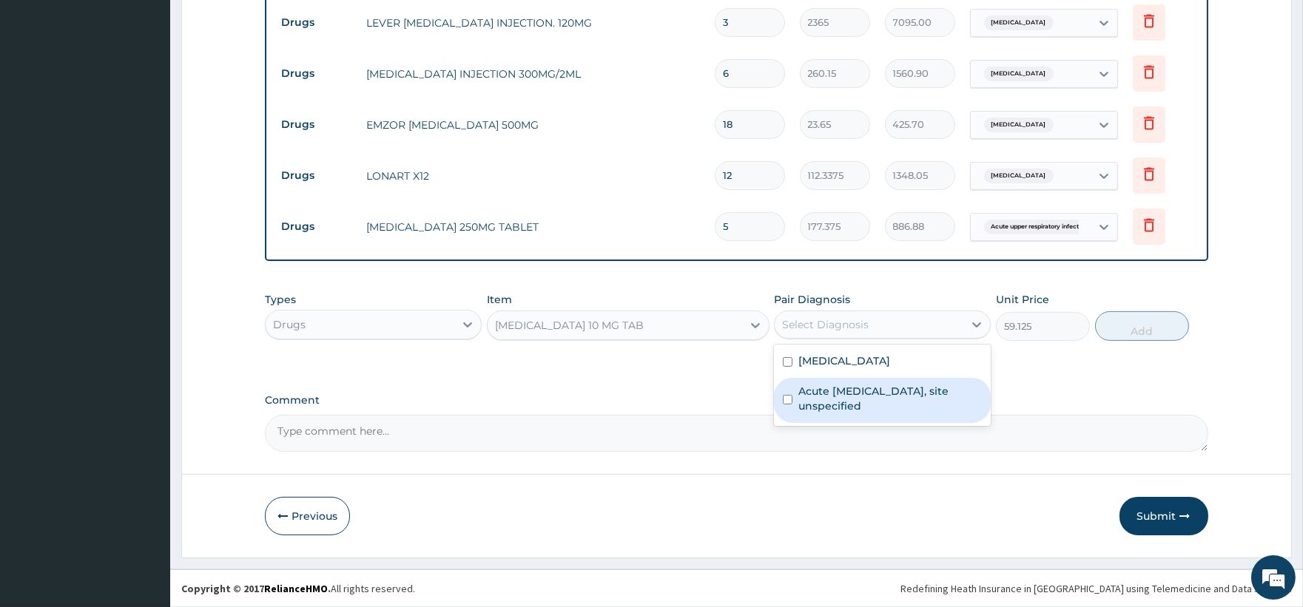
click at [844, 391] on label "Acute upper respiratory infection, site unspecified" at bounding box center [889, 399] width 183 height 30
checkbox input "true"
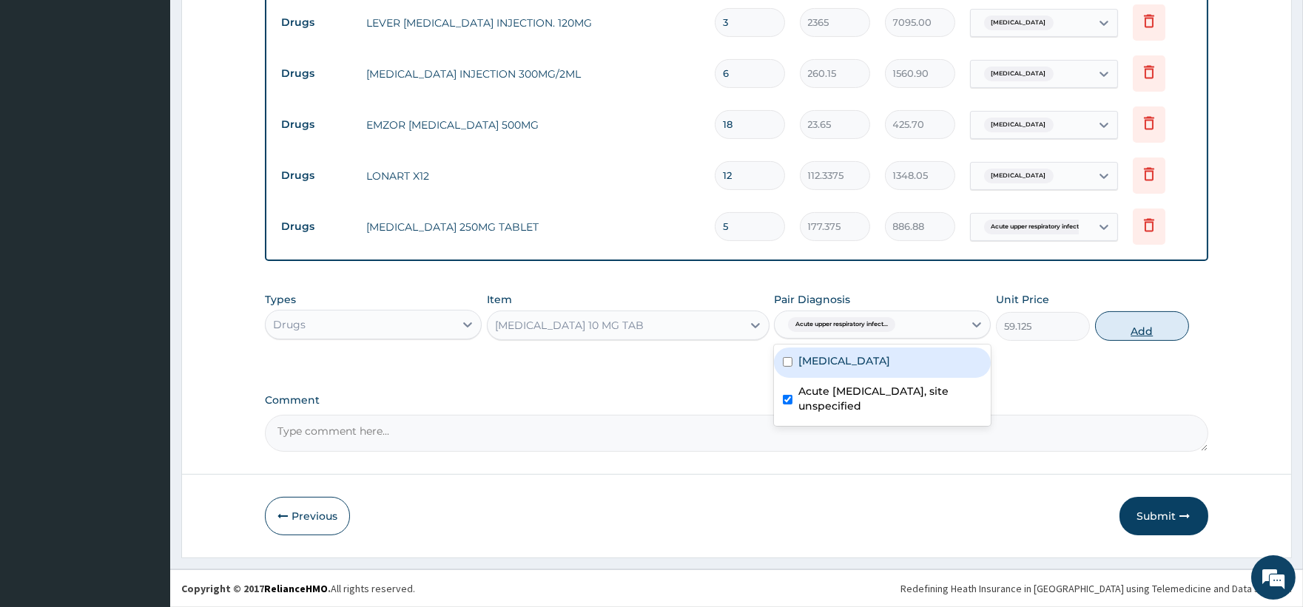
click at [1133, 330] on button "Add" at bounding box center [1142, 326] width 94 height 30
type input "0"
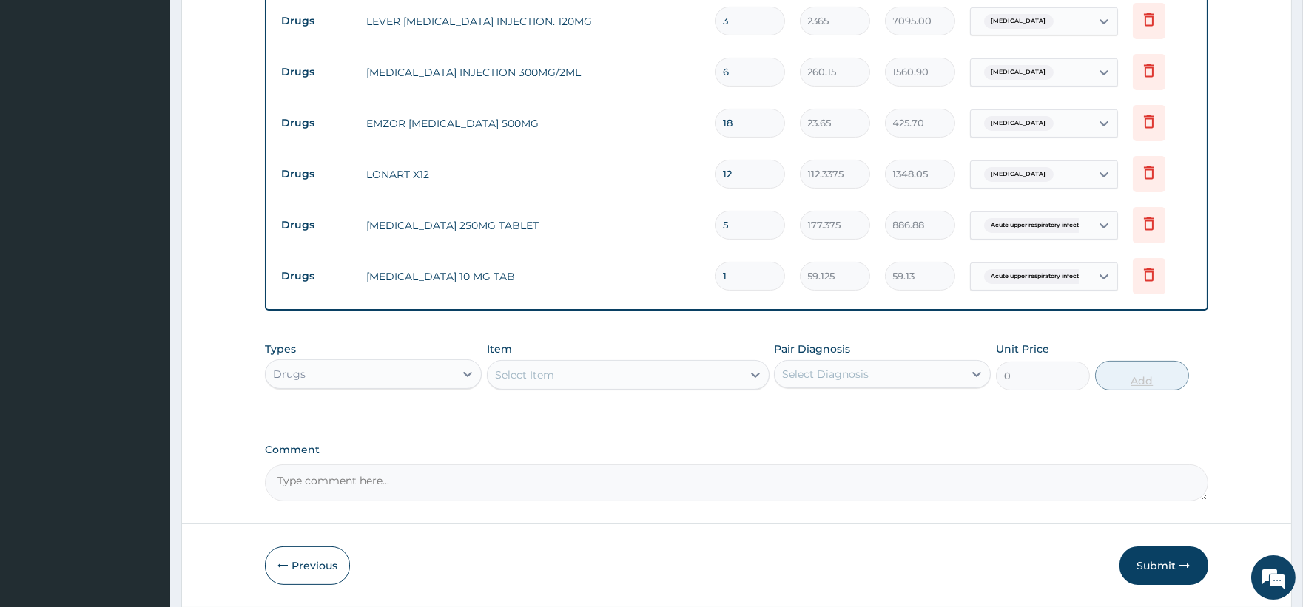
type input "0.00"
type input "5"
type input "295.63"
type input "5"
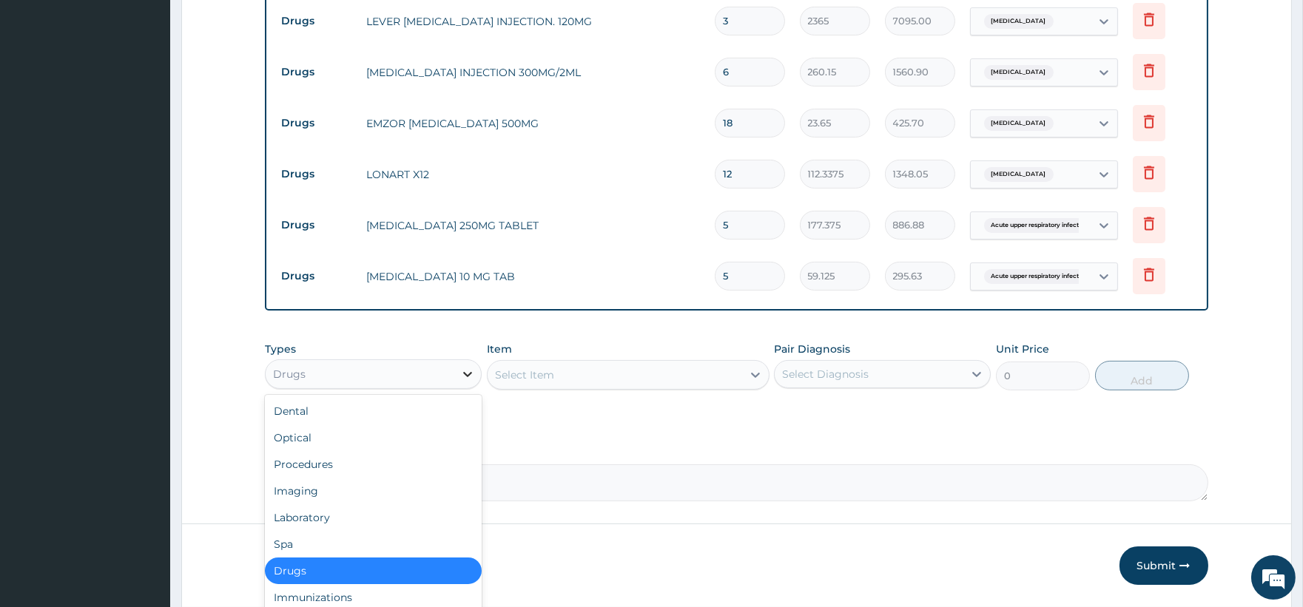
click at [473, 370] on icon at bounding box center [467, 374] width 15 height 15
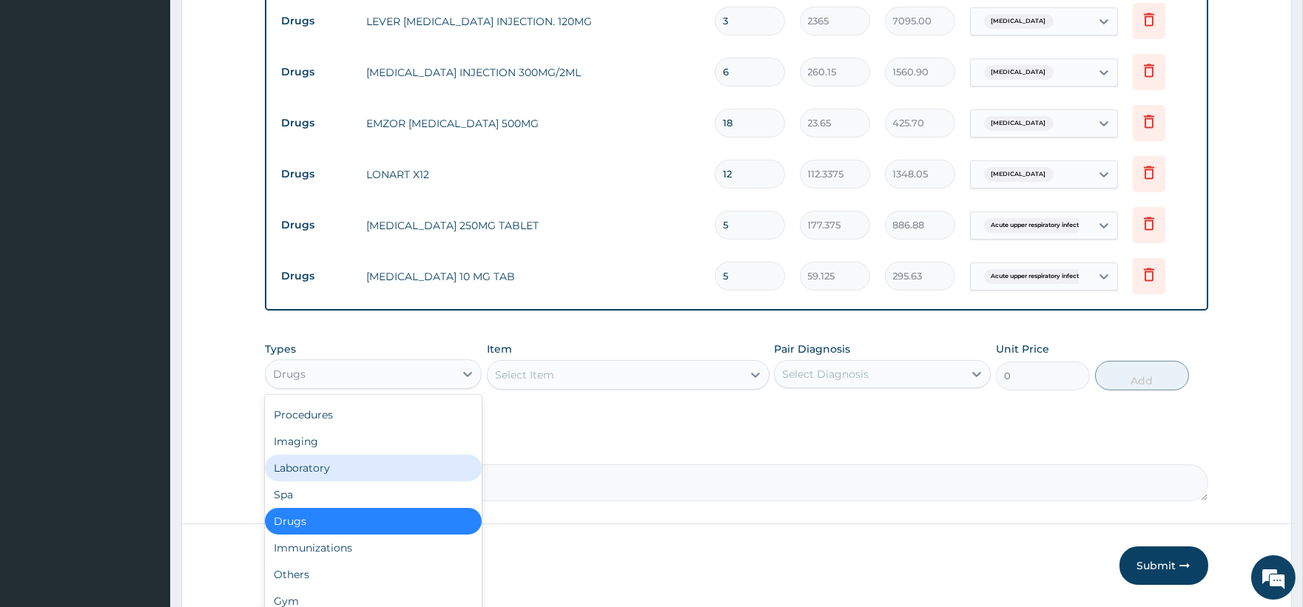
scroll to position [0, 0]
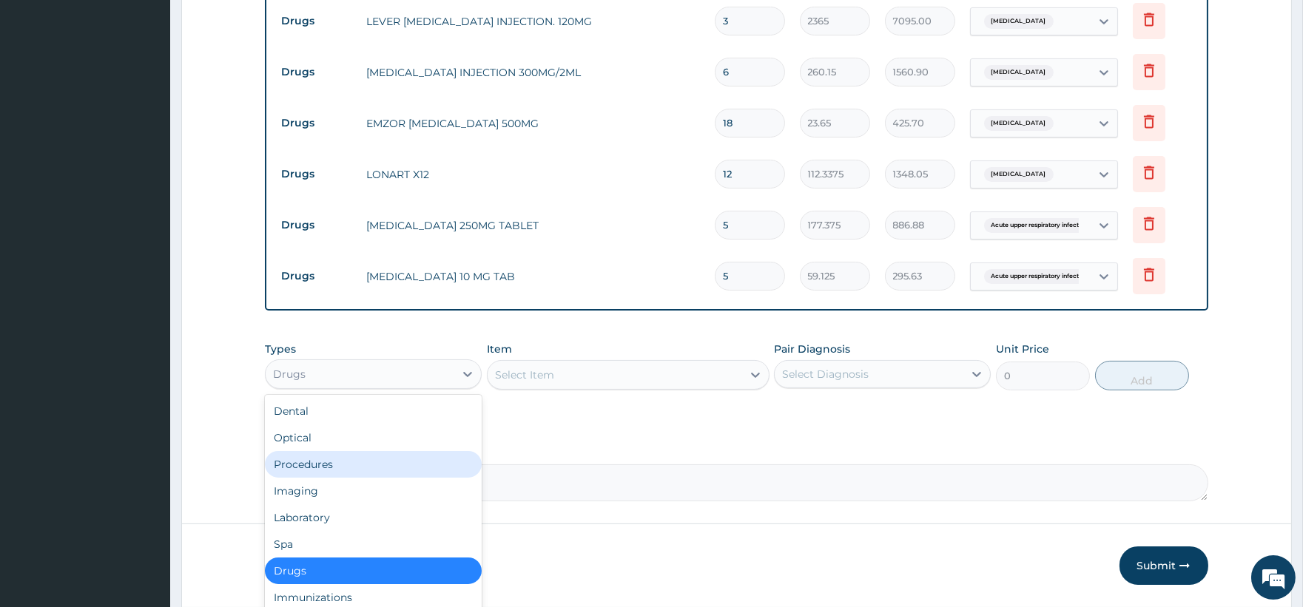
click at [361, 472] on div "Procedures" at bounding box center [373, 464] width 217 height 27
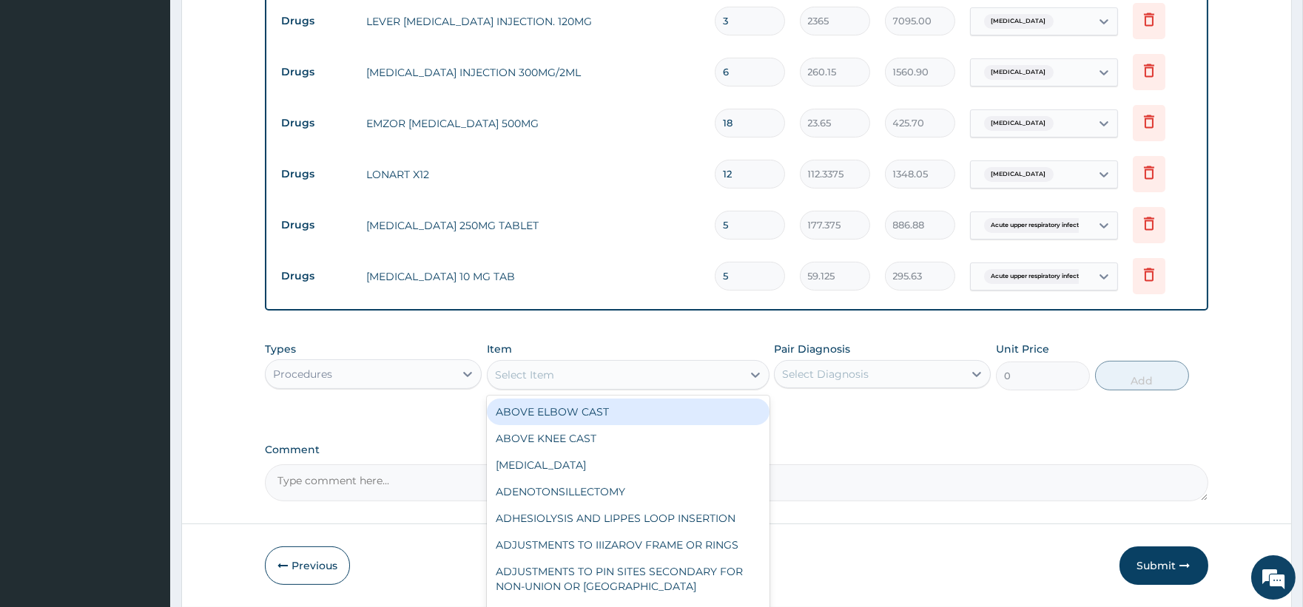
click at [666, 377] on div "Select Item" at bounding box center [615, 375] width 254 height 24
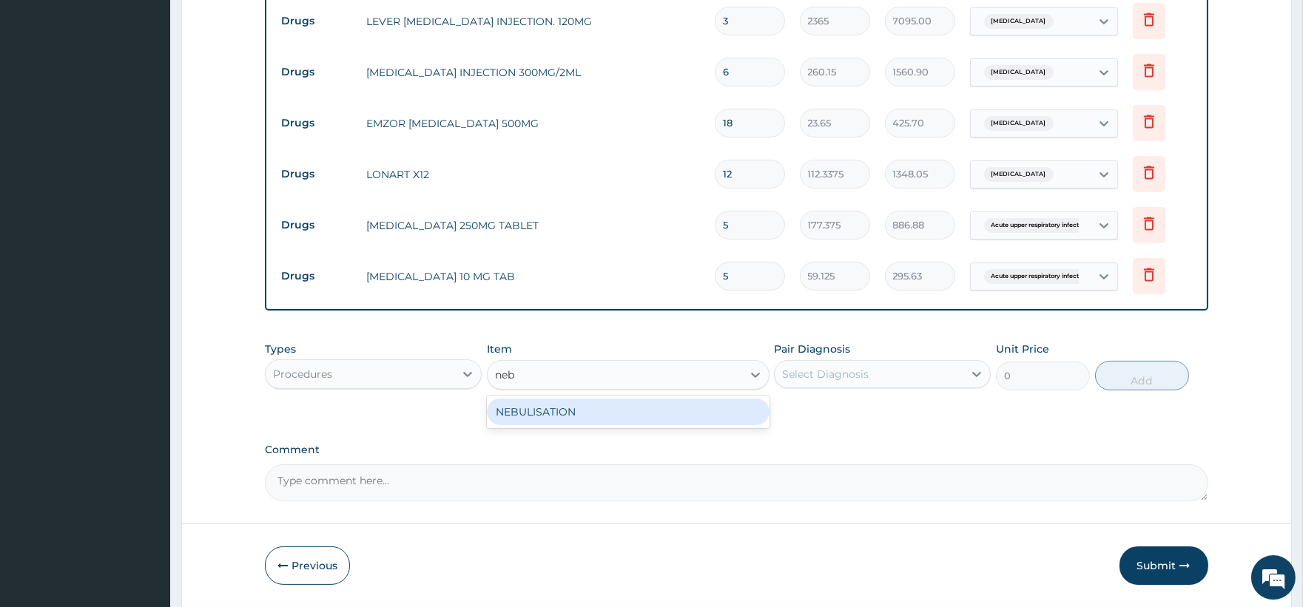
type input "nebu"
click at [621, 402] on div "NEBULISATION" at bounding box center [628, 412] width 283 height 27
type input "5375"
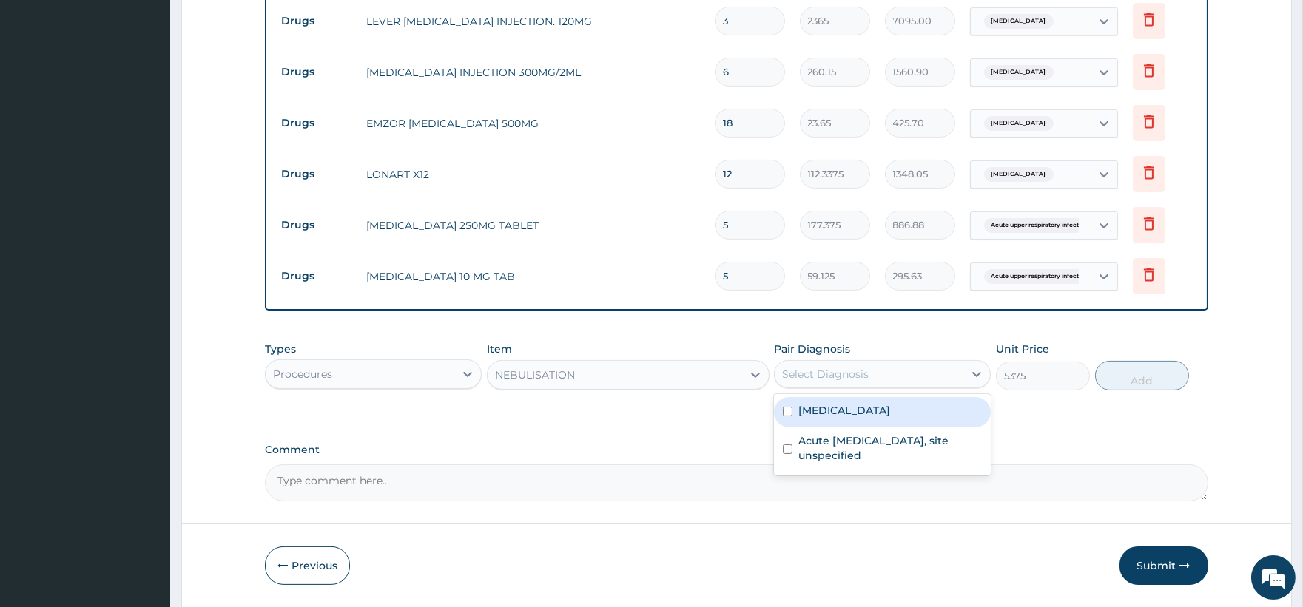
click at [937, 375] on div "Select Diagnosis" at bounding box center [869, 374] width 189 height 24
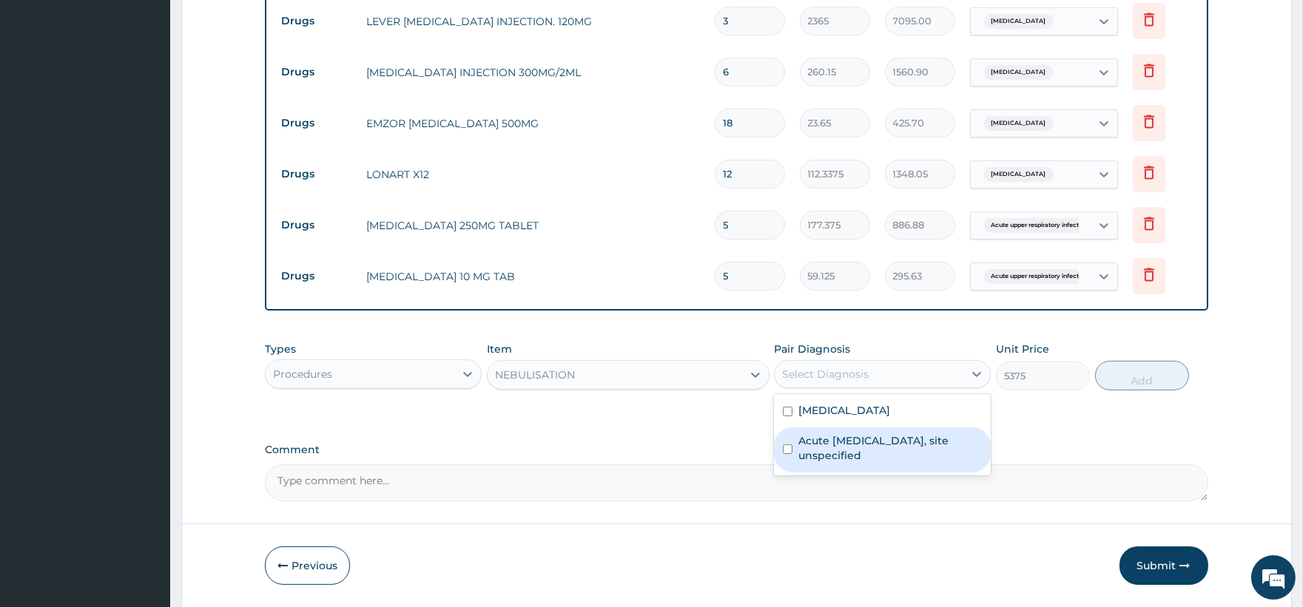
click at [860, 459] on label "Acute upper respiratory infection, site unspecified" at bounding box center [889, 449] width 183 height 30
checkbox input "true"
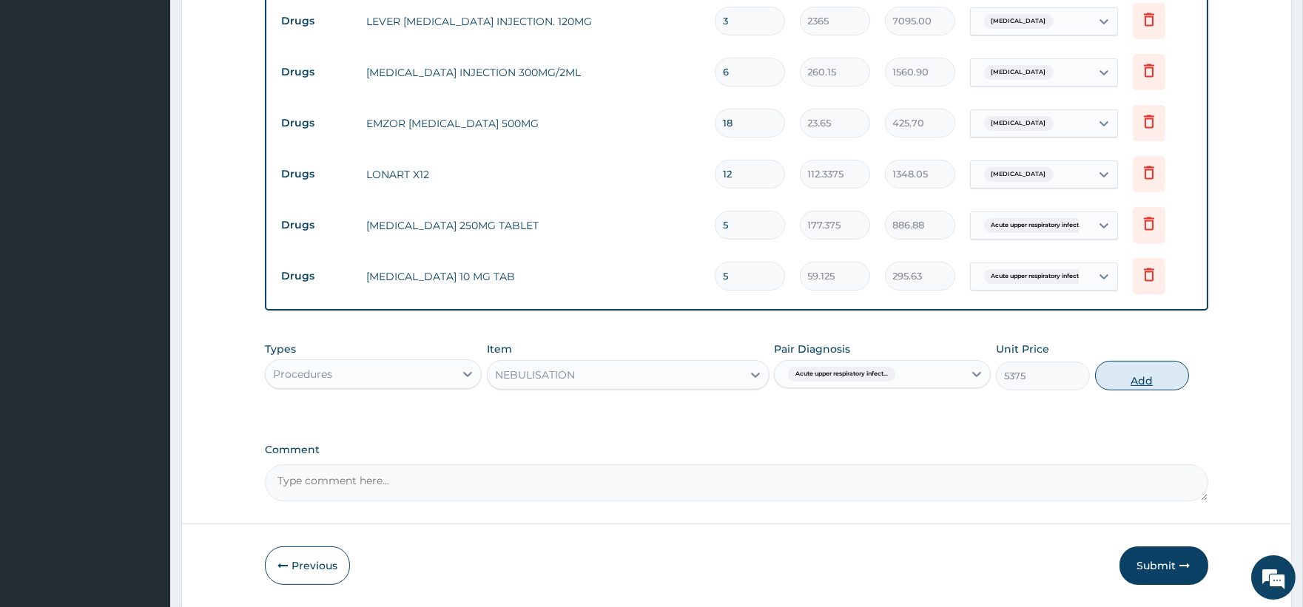
click at [1113, 375] on button "Add" at bounding box center [1142, 376] width 94 height 30
type input "0"
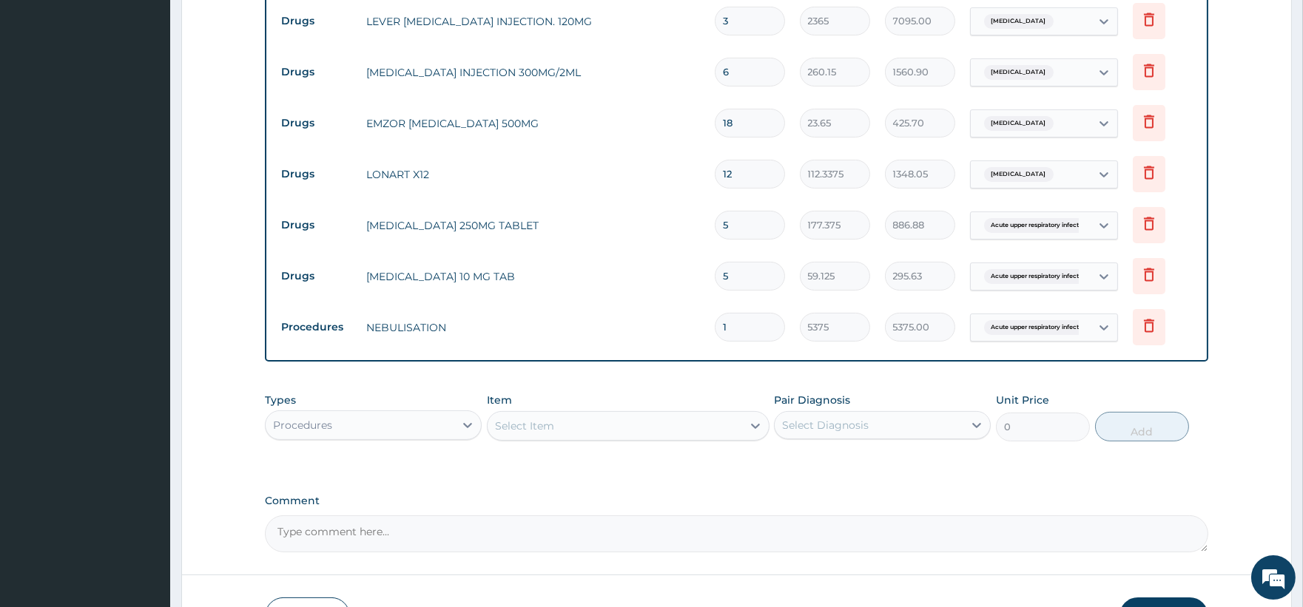
type input "0.00"
type input "3"
type input "16125.00"
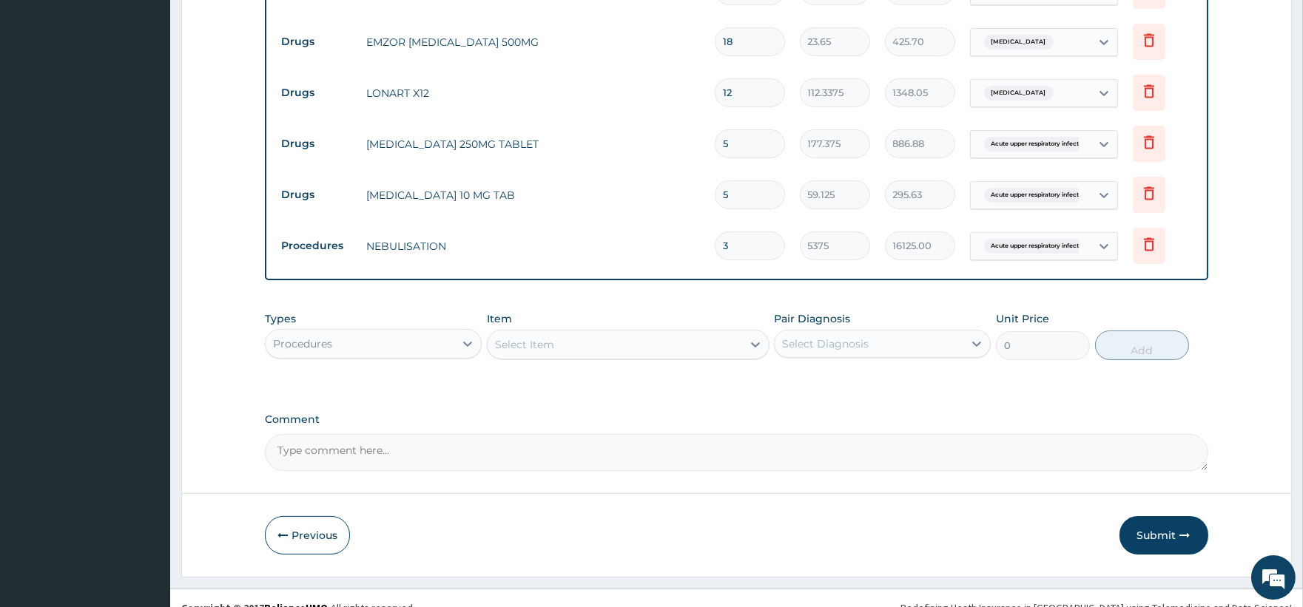
scroll to position [908, 0]
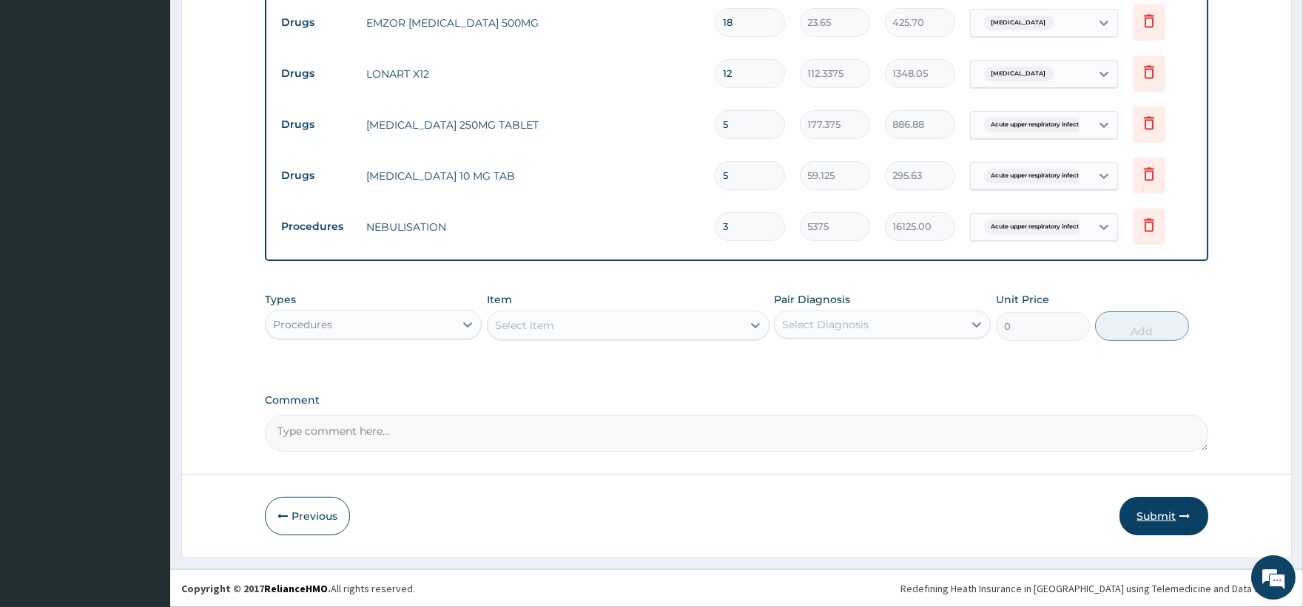
type input "3"
click at [1152, 512] on button "Submit" at bounding box center [1163, 516] width 89 height 38
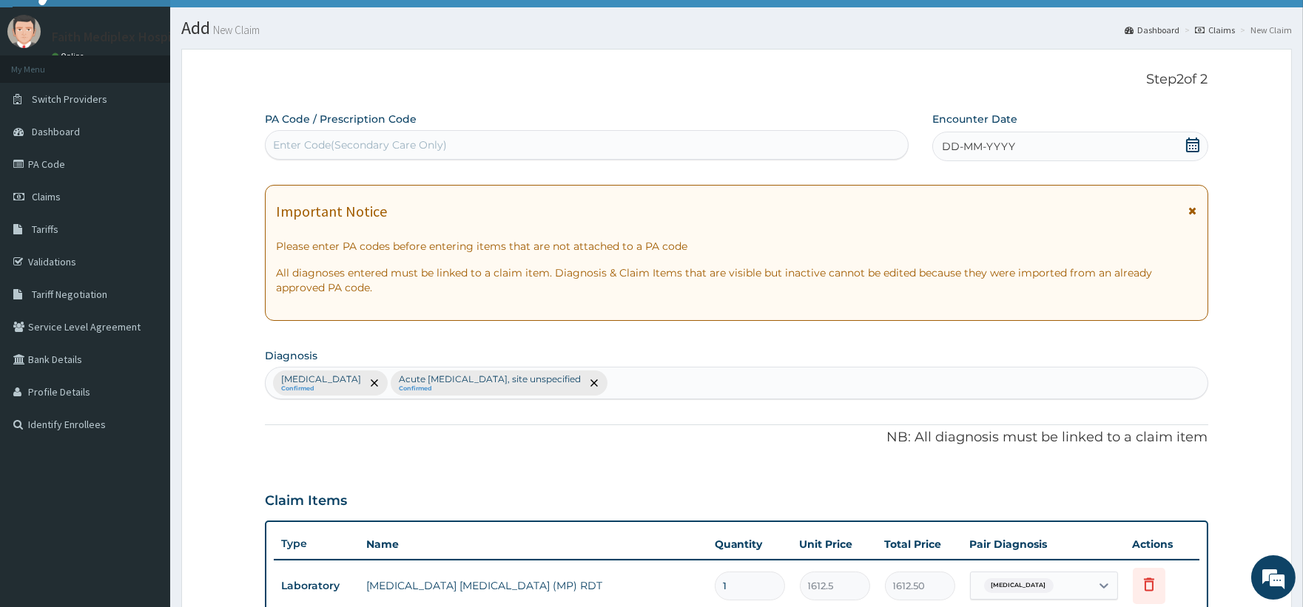
scroll to position [0, 0]
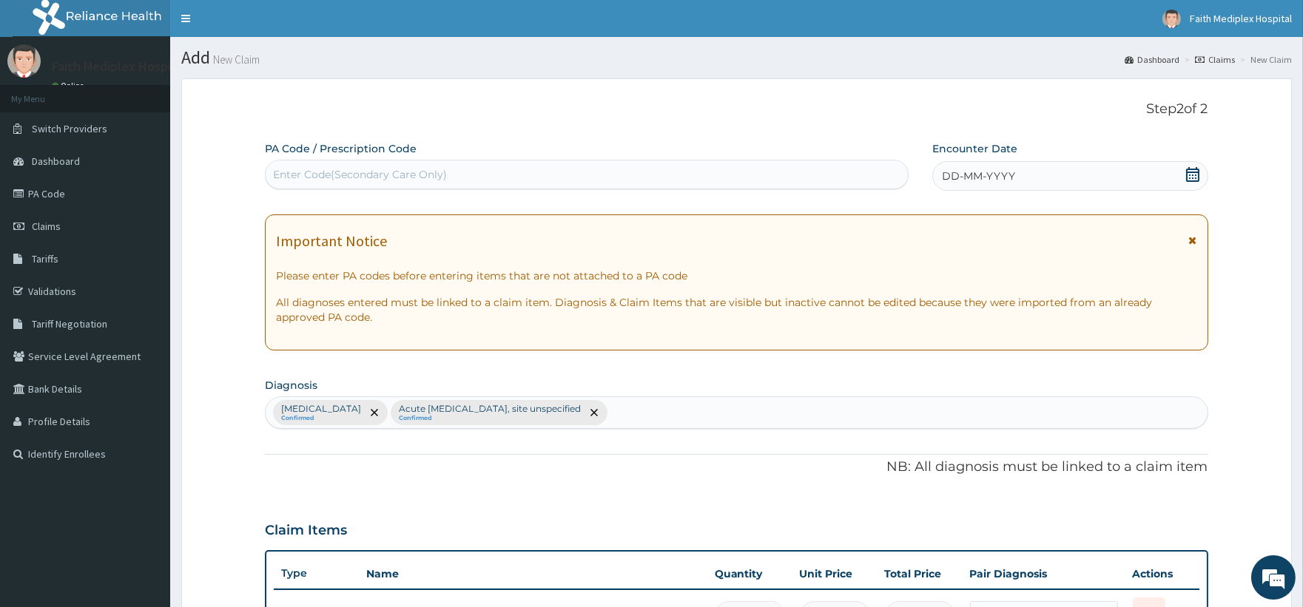
click at [1191, 174] on icon at bounding box center [1192, 174] width 15 height 15
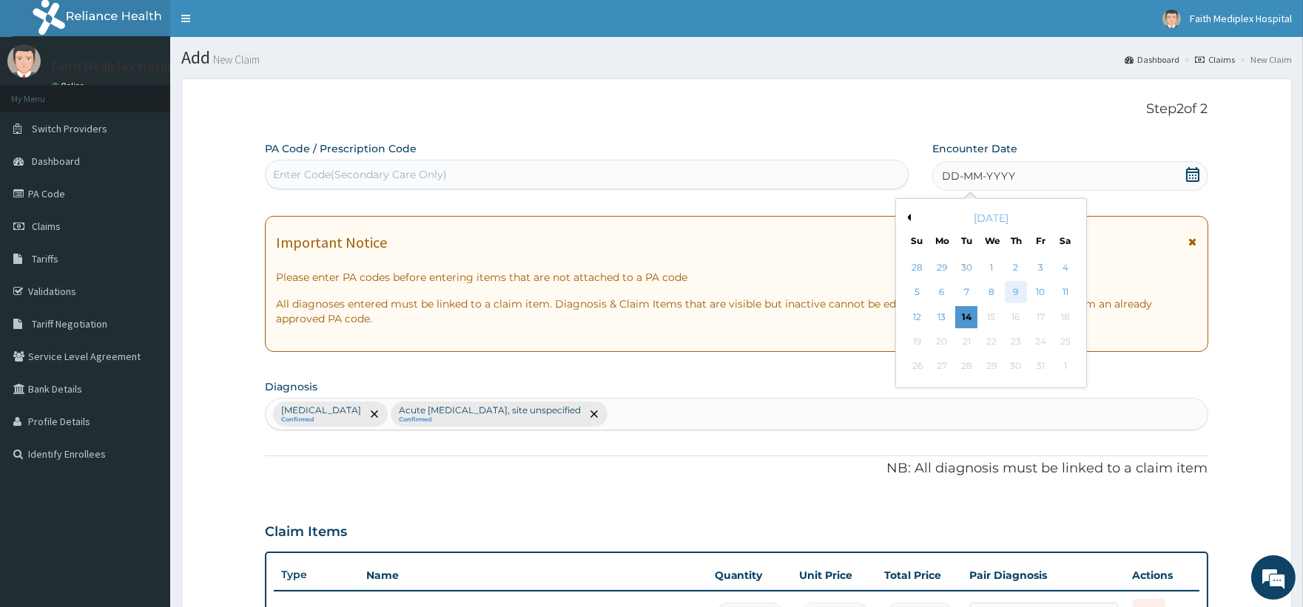
click at [1022, 289] on div "9" at bounding box center [1016, 293] width 22 height 22
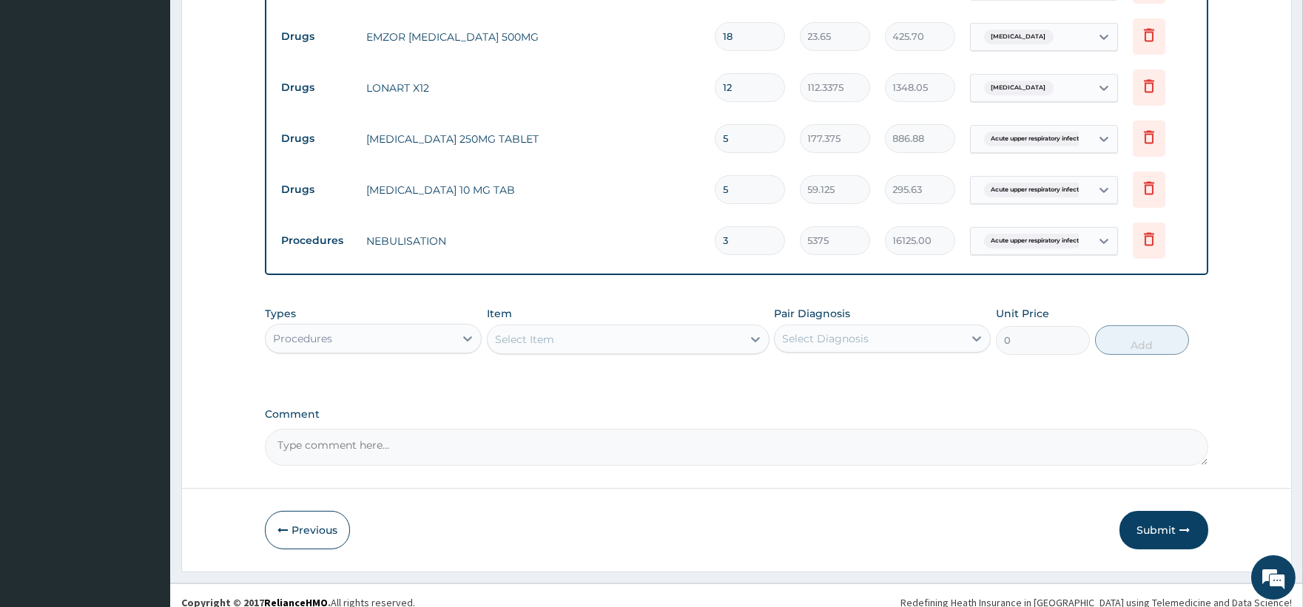
scroll to position [908, 0]
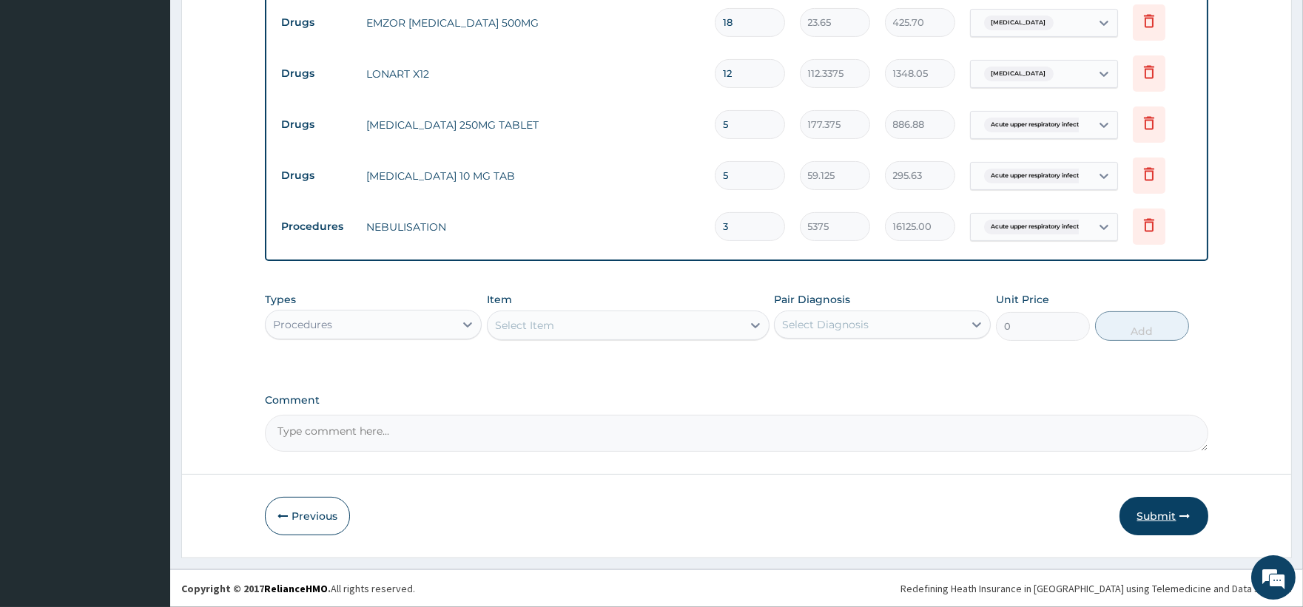
click at [1164, 507] on button "Submit" at bounding box center [1163, 516] width 89 height 38
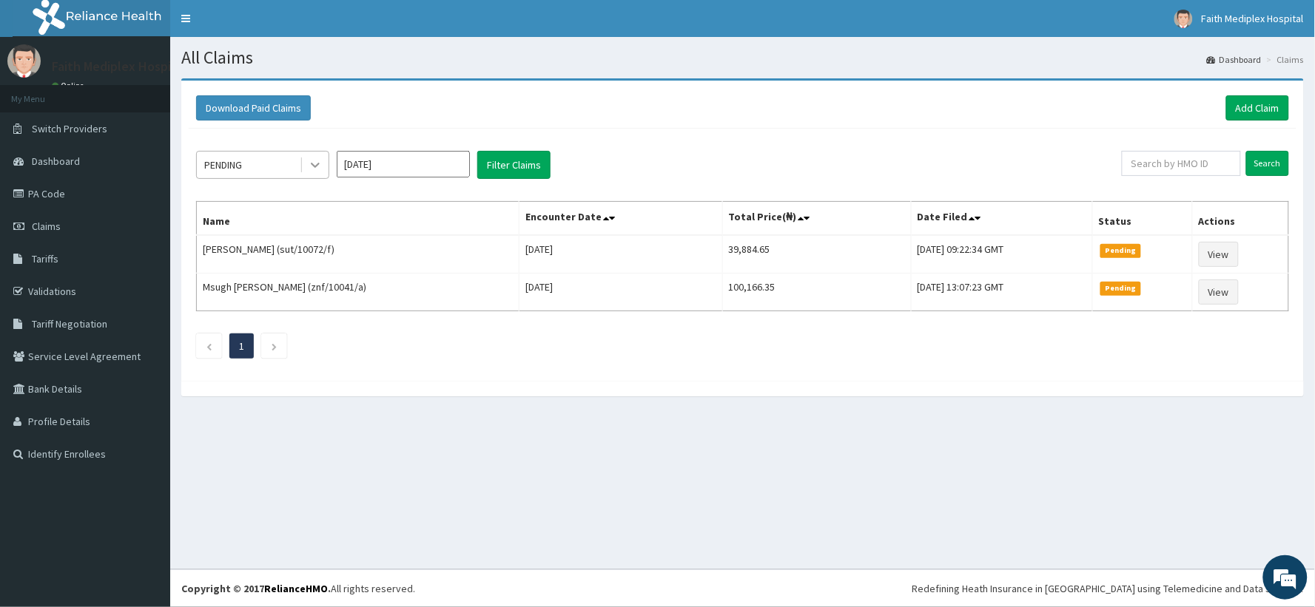
click at [303, 161] on div at bounding box center [315, 165] width 27 height 27
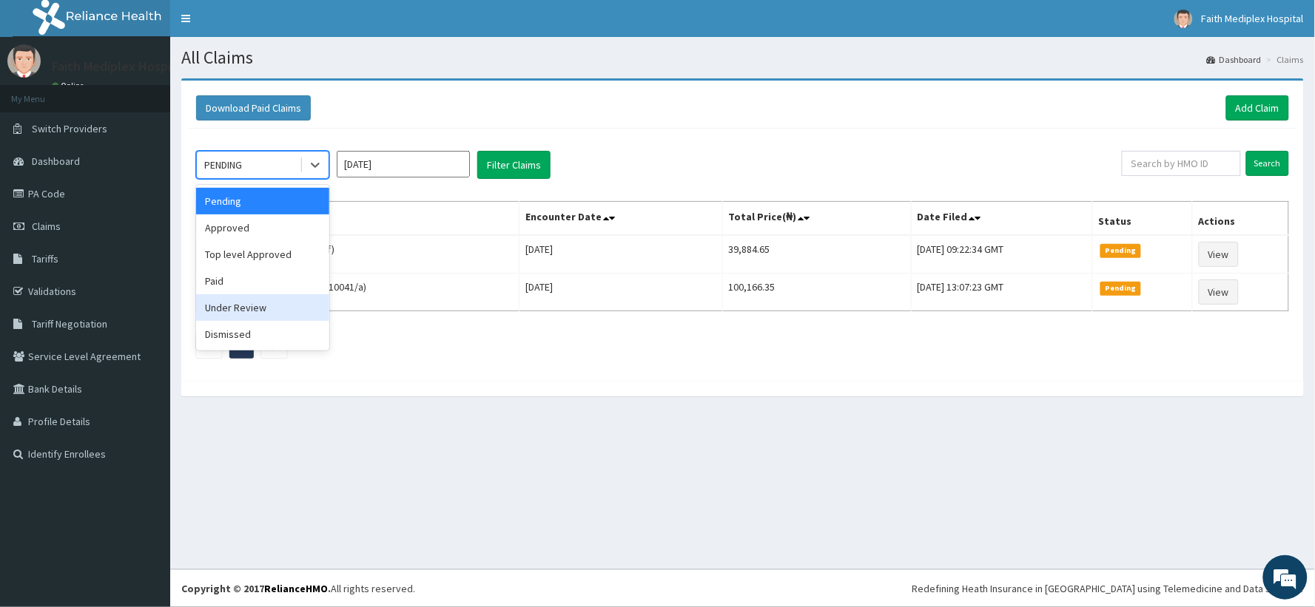
click at [254, 301] on div "Under Review" at bounding box center [262, 307] width 133 height 27
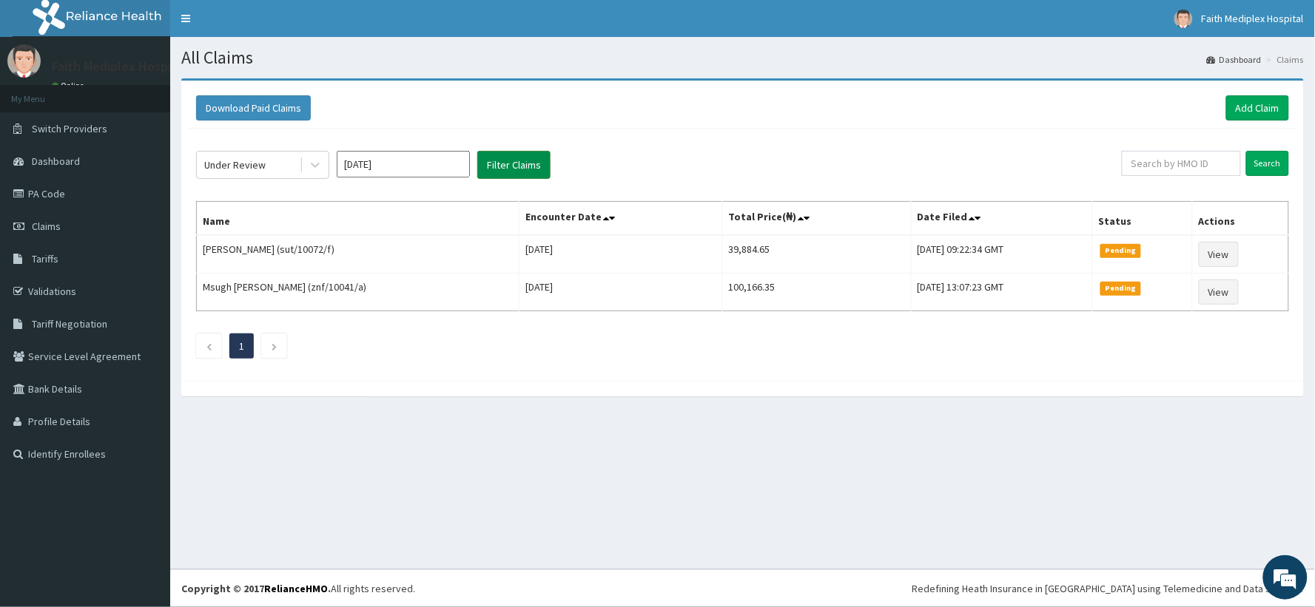
click at [505, 170] on button "Filter Claims" at bounding box center [513, 165] width 73 height 28
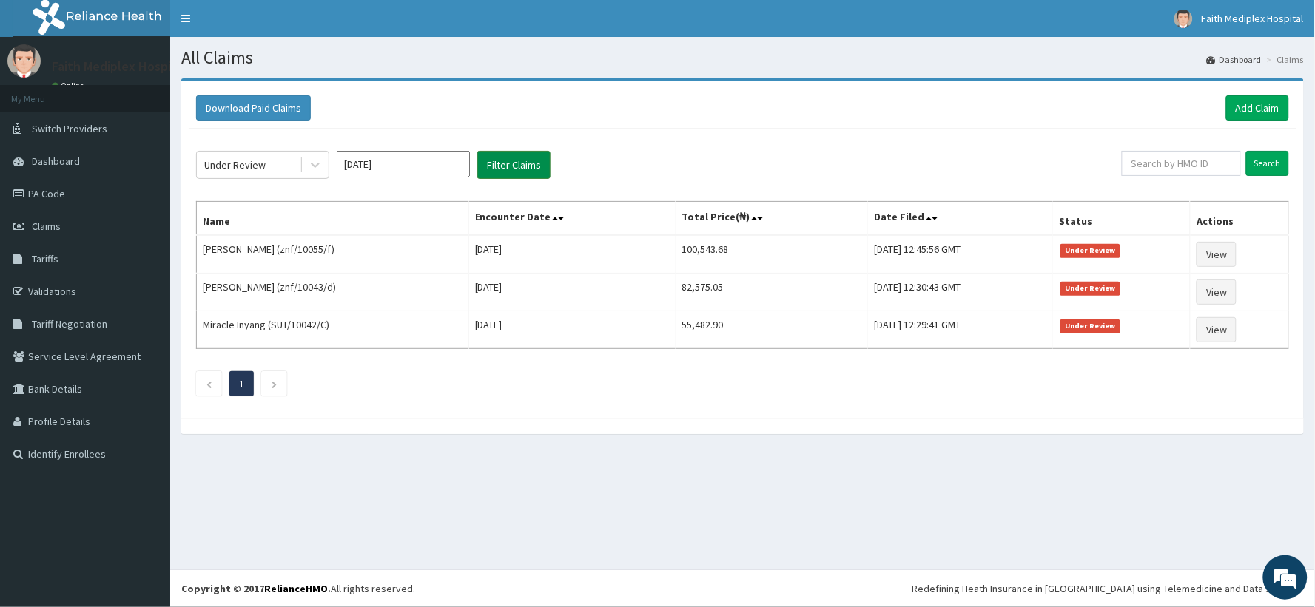
click at [511, 163] on button "Filter Claims" at bounding box center [513, 165] width 73 height 28
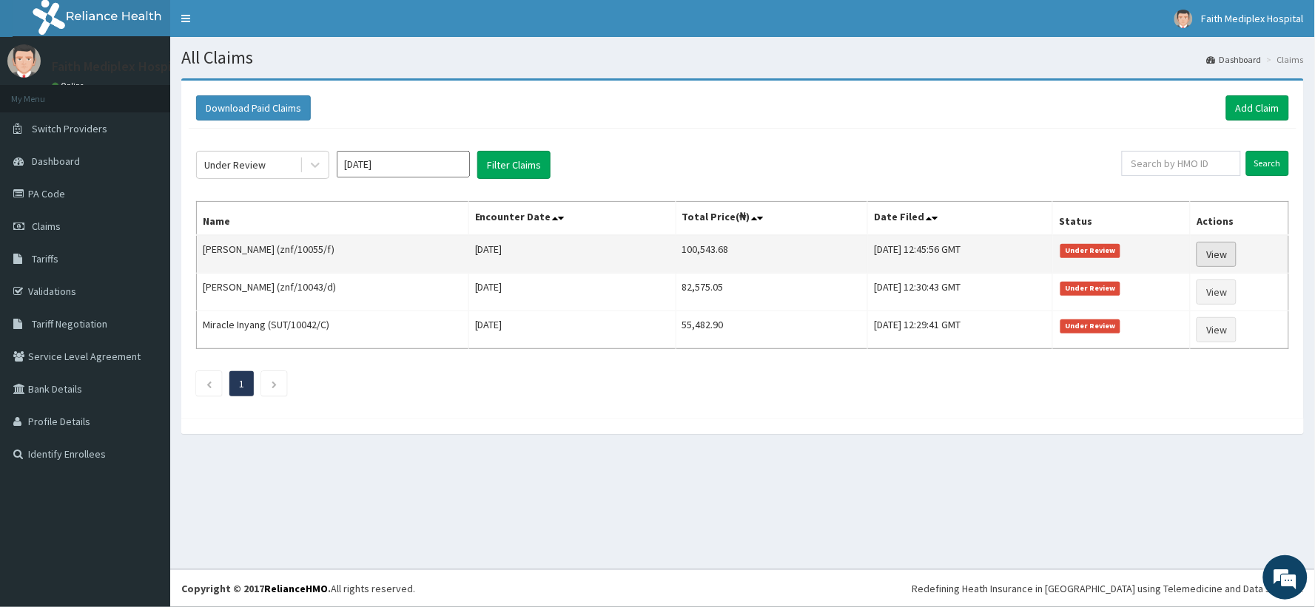
click at [1230, 252] on link "View" at bounding box center [1216, 254] width 40 height 25
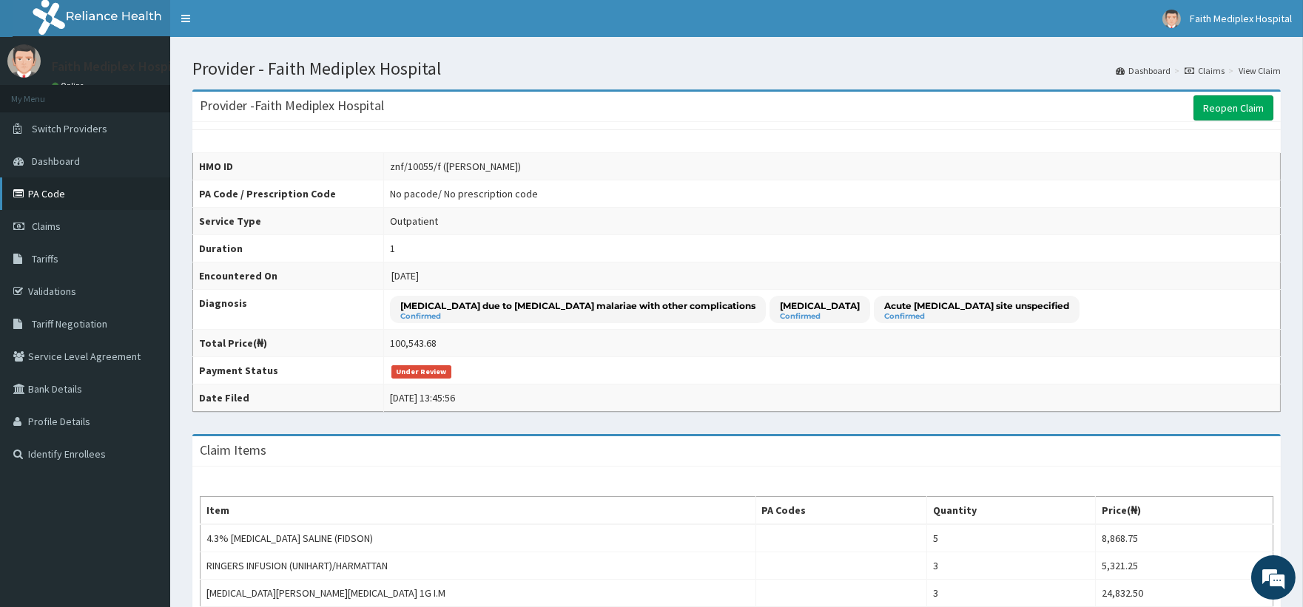
click at [81, 189] on link "PA Code" at bounding box center [85, 194] width 170 height 33
